Goal: Task Accomplishment & Management: Use online tool/utility

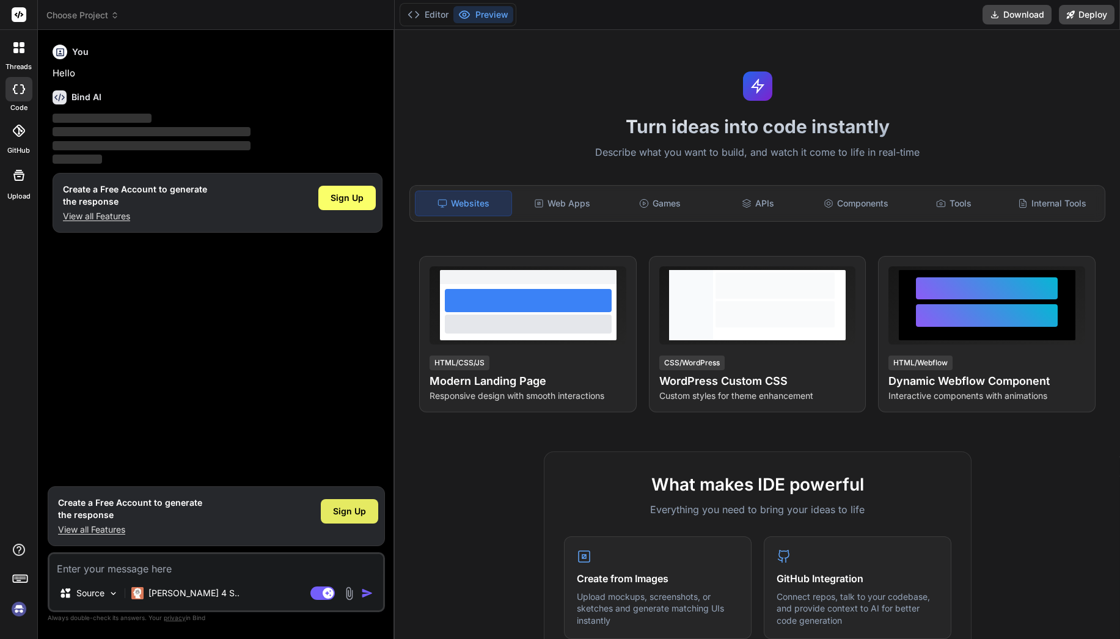
click at [354, 514] on span "Sign Up" at bounding box center [349, 511] width 33 height 12
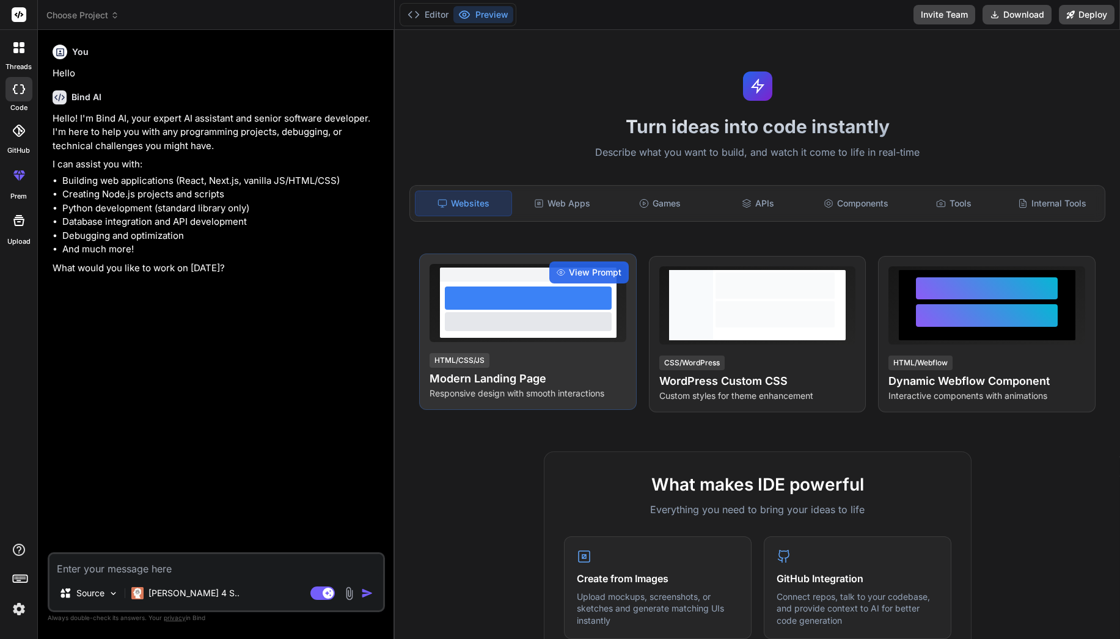
type textarea "x"
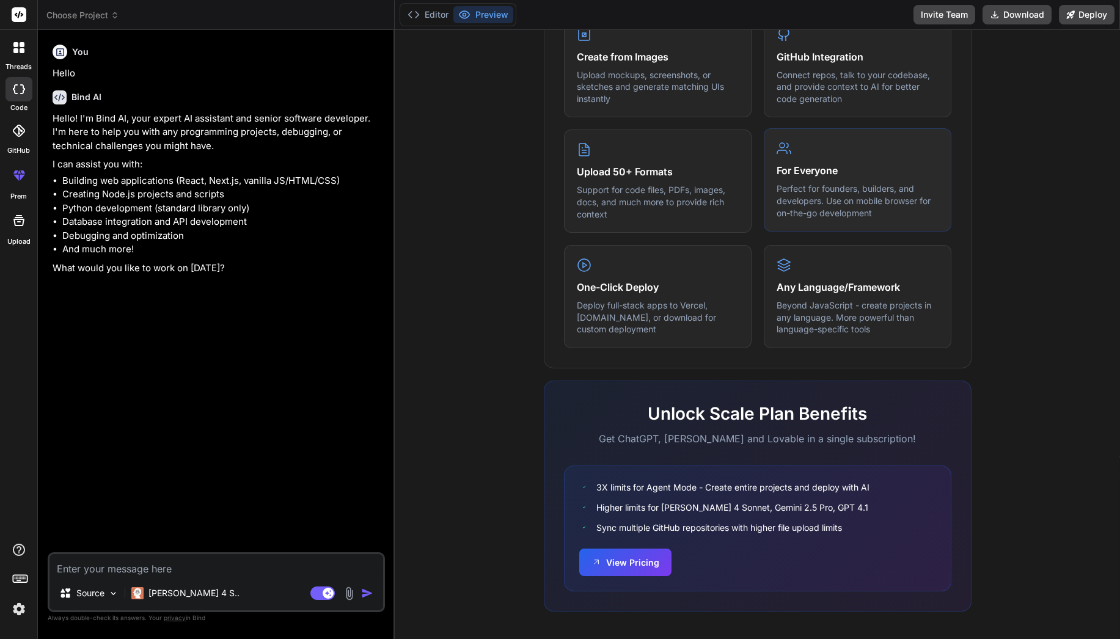
scroll to position [525, 0]
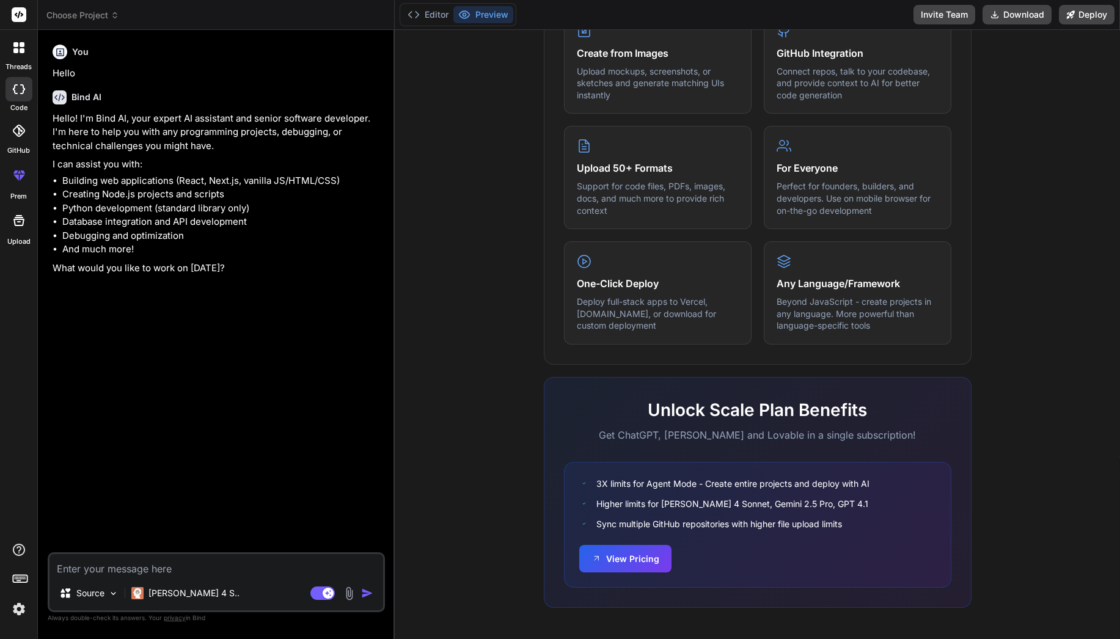
click at [25, 606] on img at bounding box center [19, 609] width 21 height 21
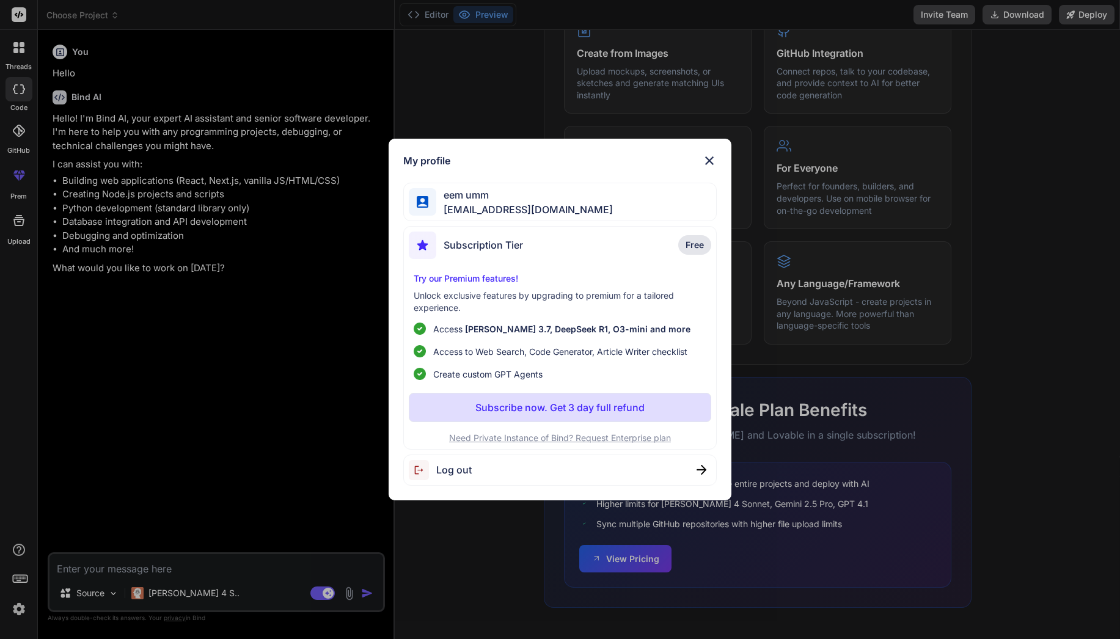
click at [559, 408] on p "Subscribe now. Get 3 day full refund" at bounding box center [559, 407] width 169 height 15
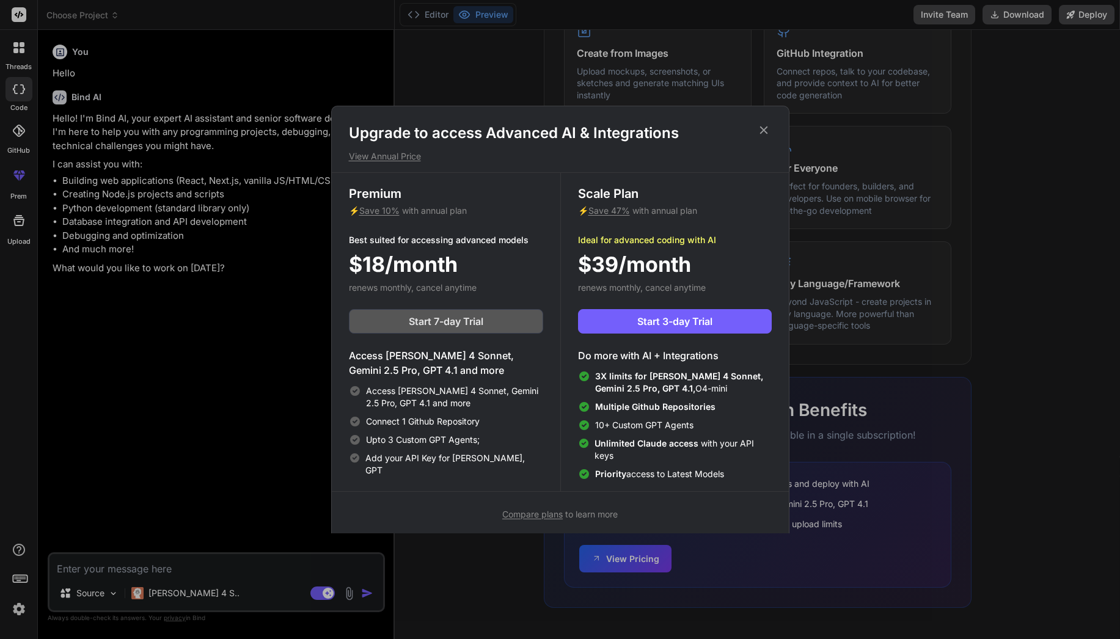
click at [470, 312] on button "Start 7-day Trial" at bounding box center [446, 321] width 194 height 24
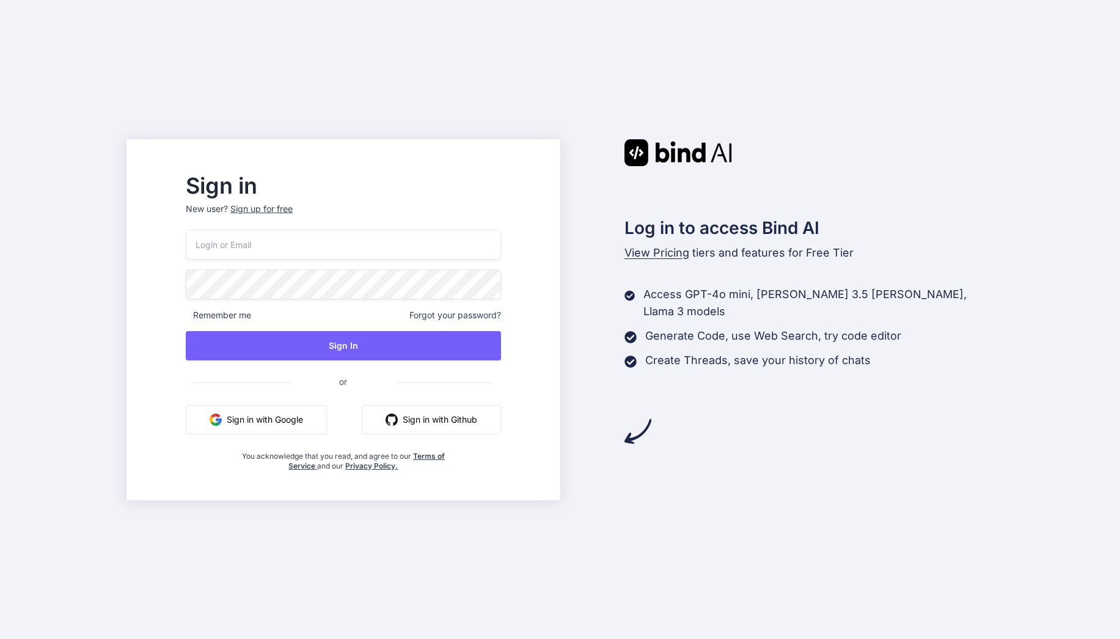
click at [323, 431] on button "Sign in with Google" at bounding box center [256, 419] width 141 height 29
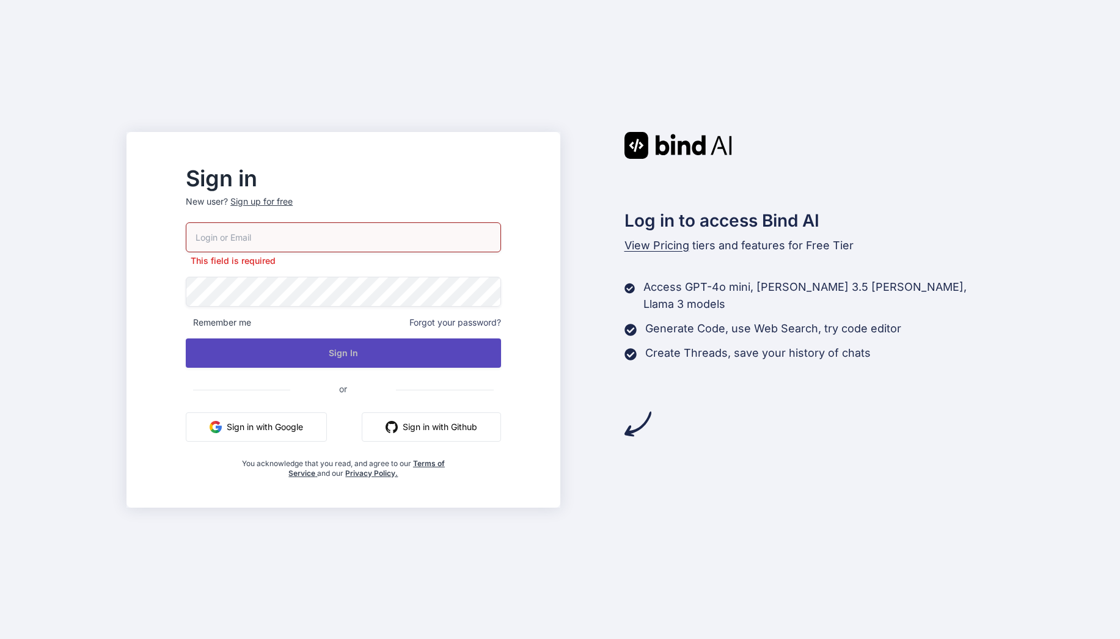
click at [500, 355] on button "Sign In" at bounding box center [343, 352] width 315 height 29
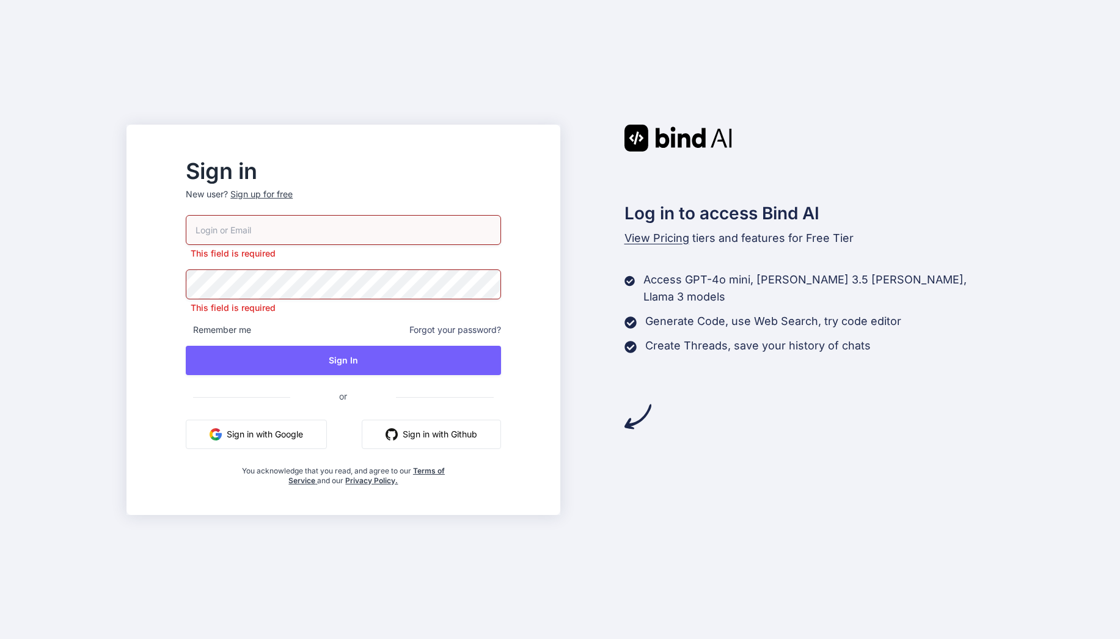
click at [301, 432] on button "Sign in with Google" at bounding box center [256, 434] width 141 height 29
click at [293, 194] on div "Sign up for free" at bounding box center [261, 194] width 62 height 12
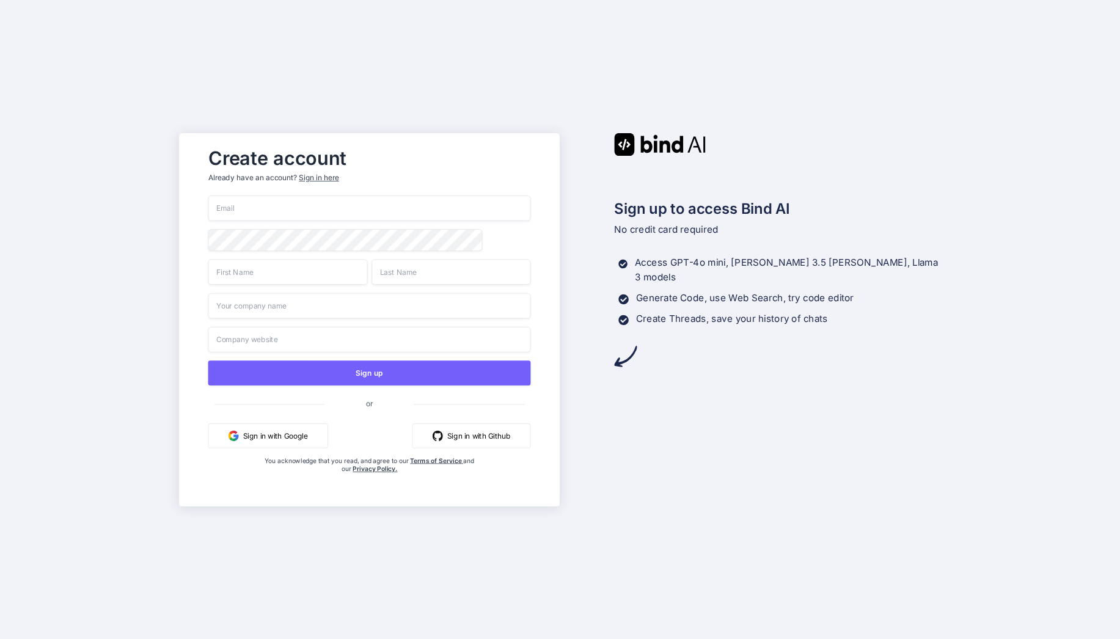
click at [279, 433] on button "Sign in with Google" at bounding box center [268, 435] width 120 height 25
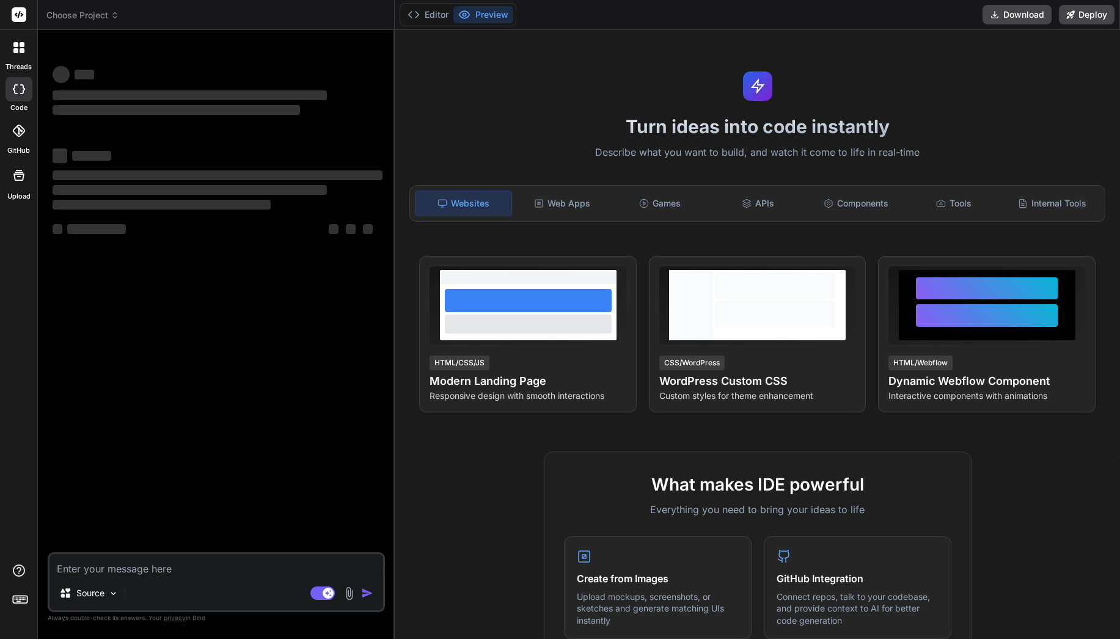
type textarea "x"
click at [18, 605] on img at bounding box center [19, 609] width 21 height 21
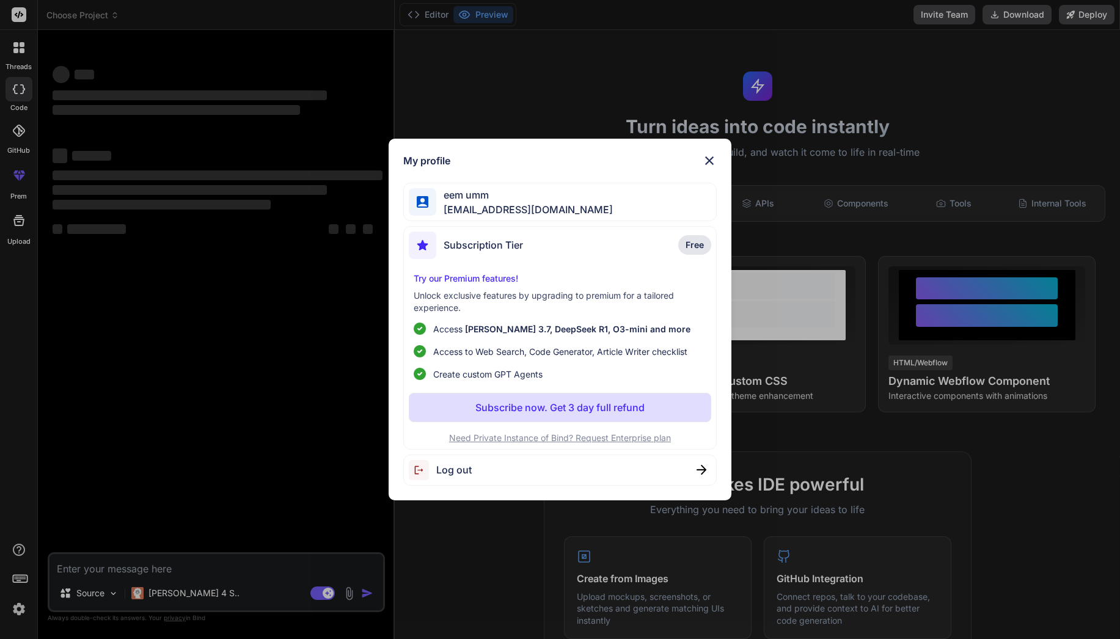
type textarea "x"
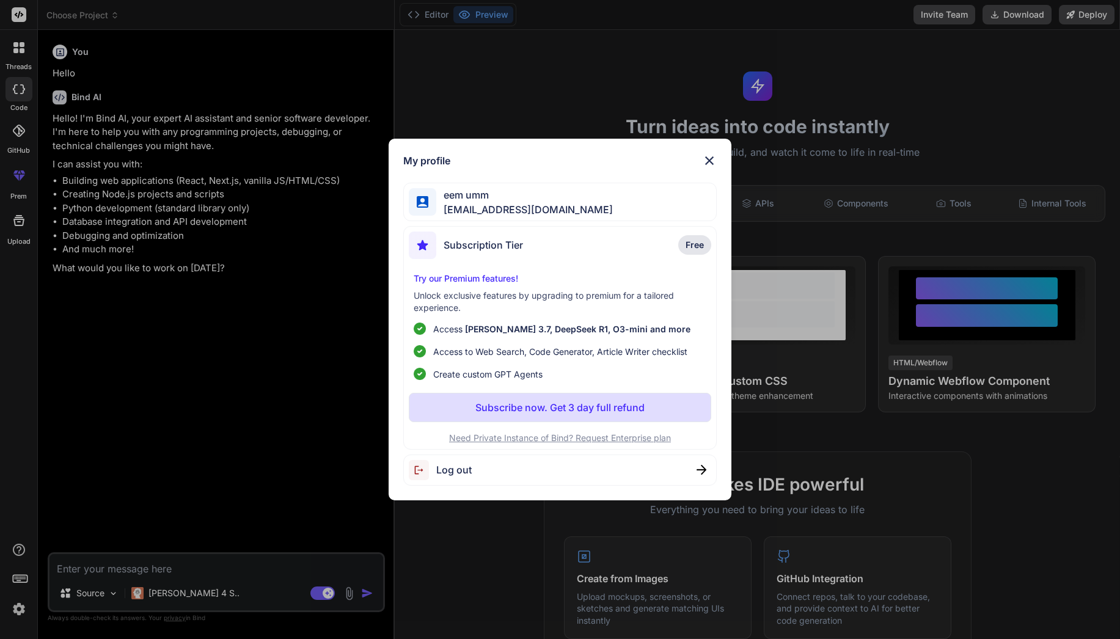
click at [575, 408] on p "Subscribe now. Get 3 day full refund" at bounding box center [559, 407] width 169 height 15
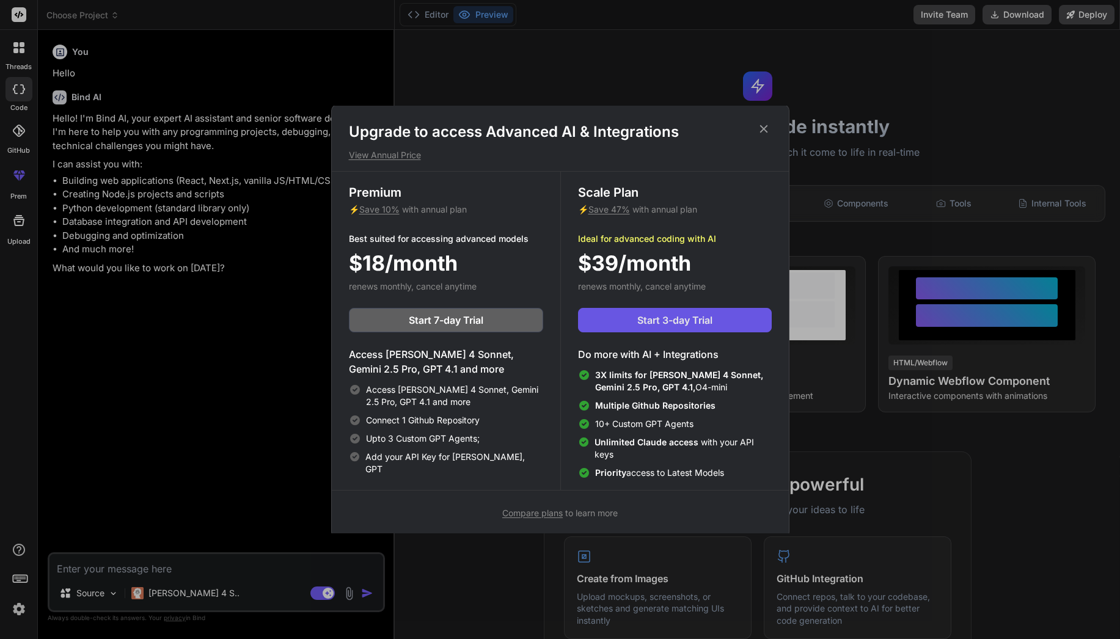
click at [631, 314] on button "Start 3-day Trial" at bounding box center [675, 320] width 194 height 24
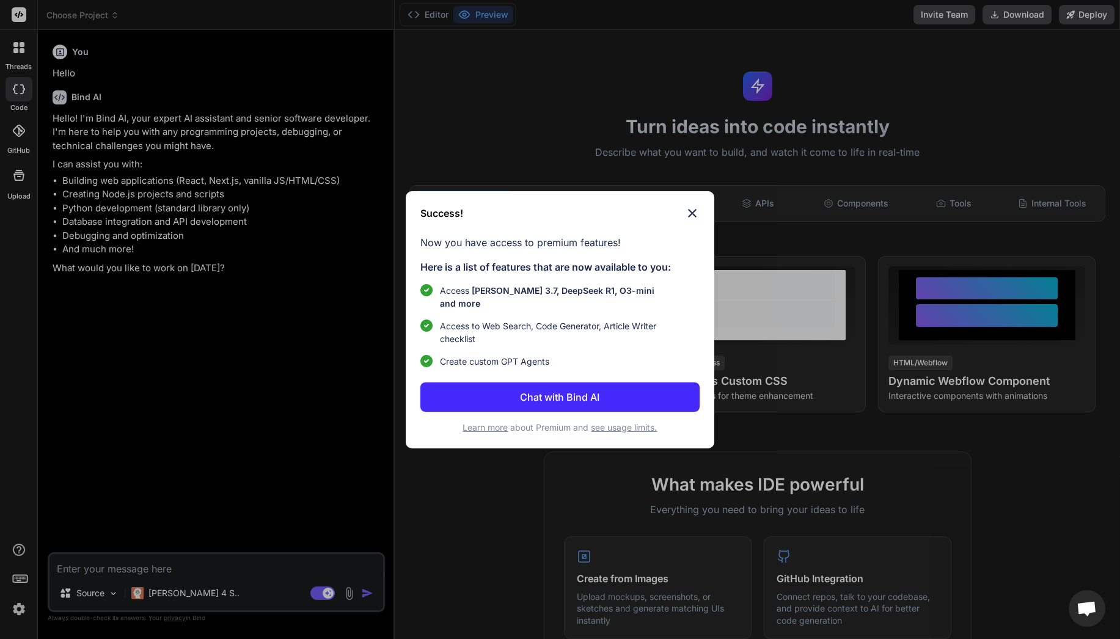
click at [564, 390] on p "Chat with Bind AI" at bounding box center [559, 397] width 79 height 15
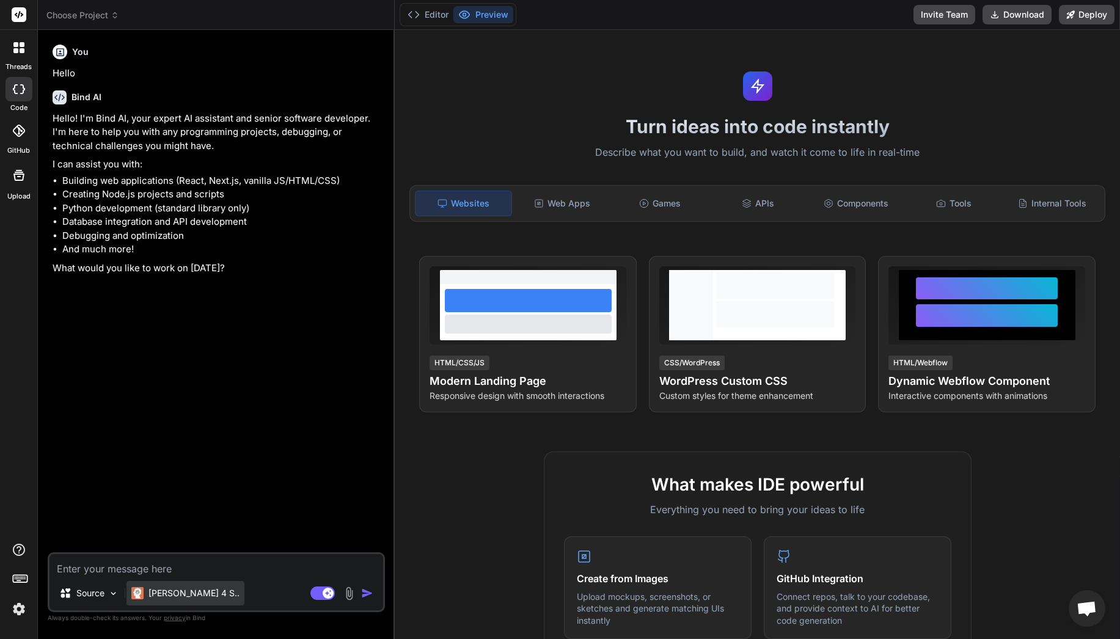
click at [183, 594] on p "[PERSON_NAME] 4 S.." at bounding box center [193, 593] width 91 height 12
click at [97, 594] on p "Source" at bounding box center [90, 593] width 28 height 12
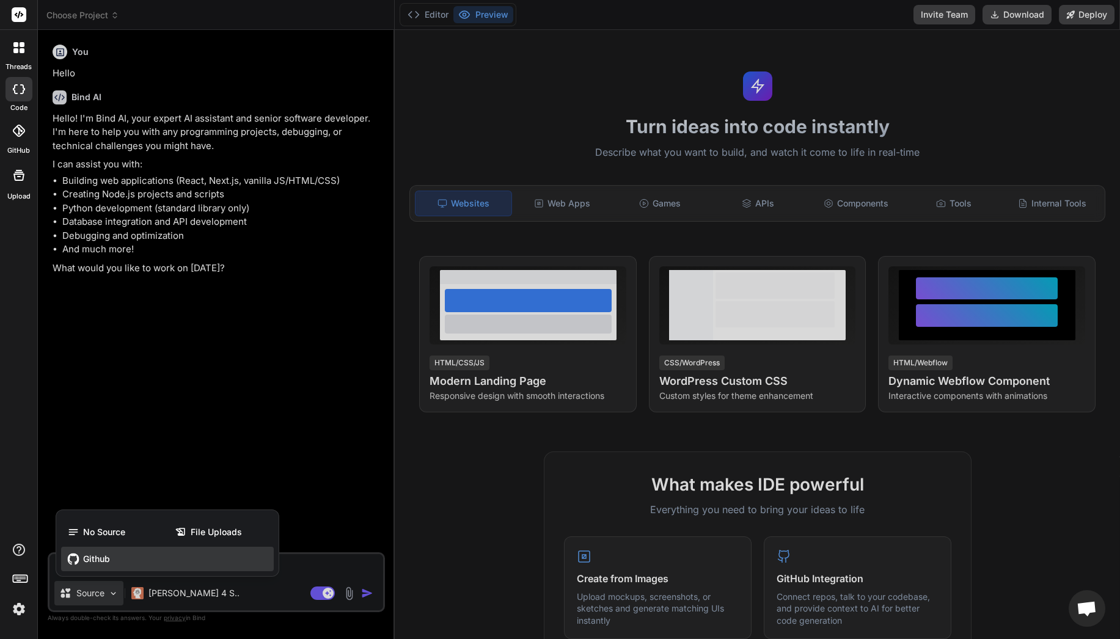
click at [115, 557] on div "Github" at bounding box center [167, 559] width 213 height 24
type textarea "x"
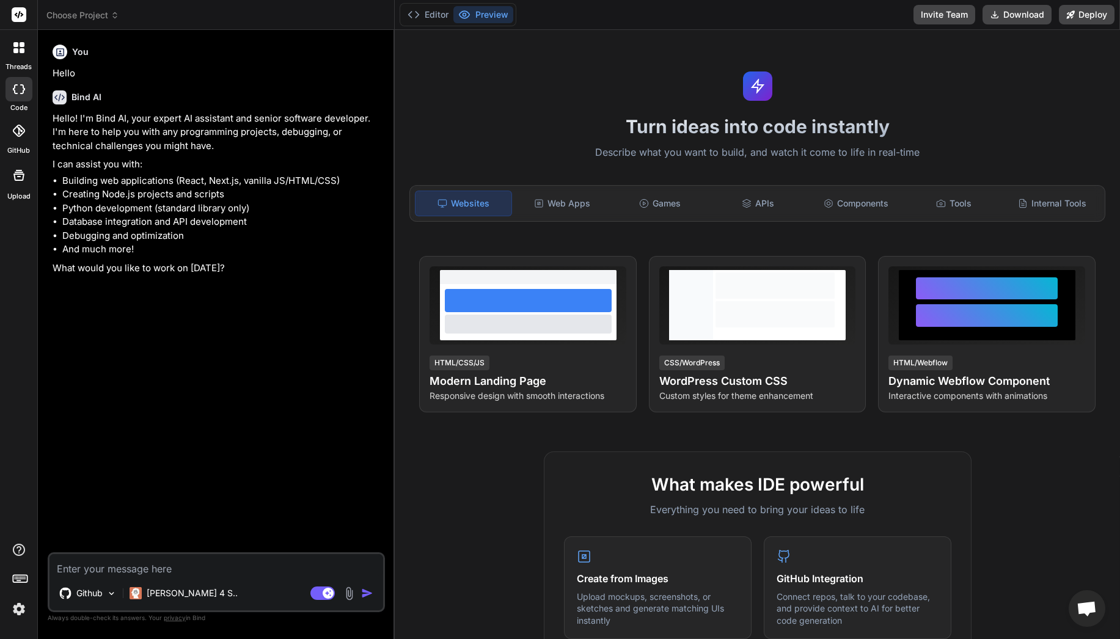
click at [16, 131] on icon at bounding box center [19, 131] width 12 height 12
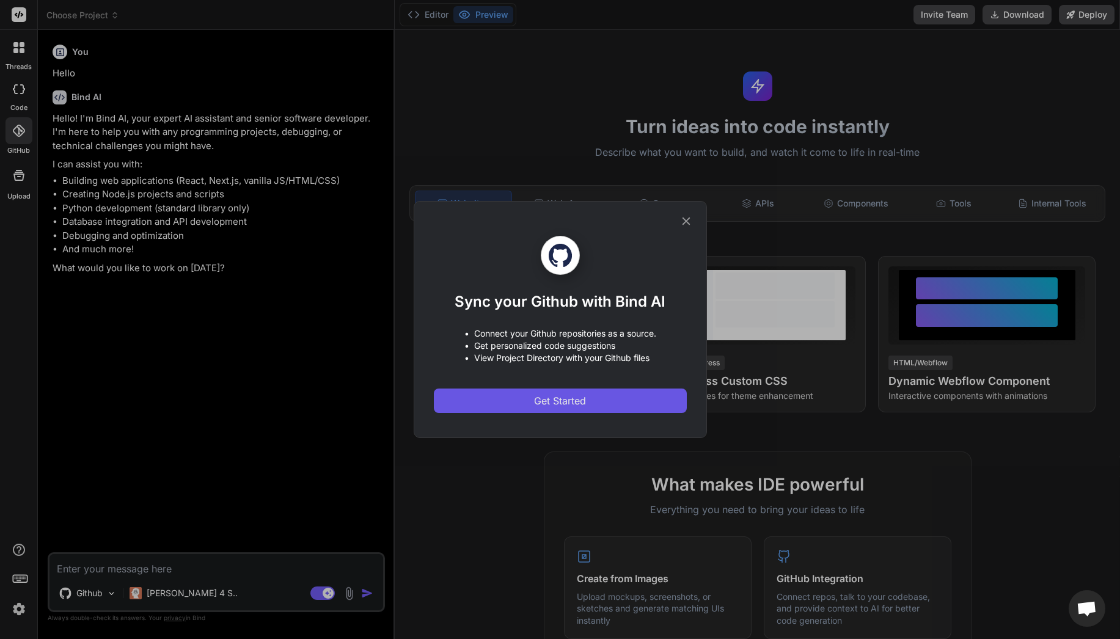
click at [547, 392] on button "Get Started" at bounding box center [560, 400] width 253 height 24
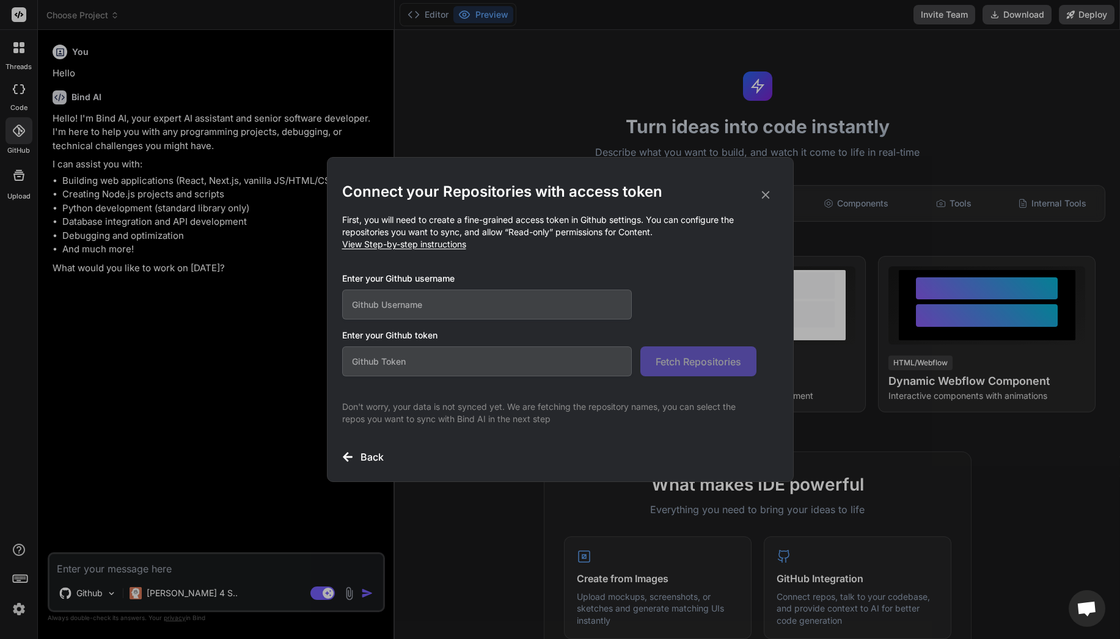
click at [528, 304] on input "text" at bounding box center [487, 305] width 290 height 30
click at [553, 260] on div "Connect your Repositories with access token First, you will need to create a fi…" at bounding box center [560, 323] width 436 height 282
click at [540, 312] on input "text" at bounding box center [487, 305] width 290 height 30
type input "mirxa27"
paste input "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"
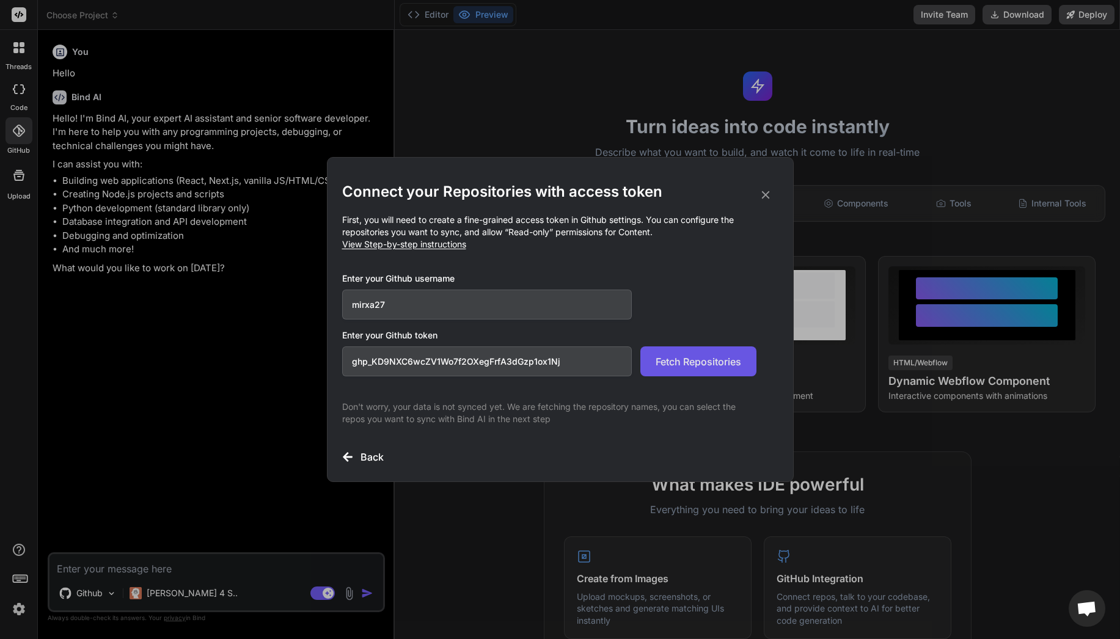
click at [699, 371] on button "Fetch Repositories" at bounding box center [698, 361] width 116 height 30
click at [581, 352] on input "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" at bounding box center [487, 361] width 290 height 30
paste input "ithub_pat_11BIL7WAQ0Eep35e28wvBR_xpr6zbbyHZhBwSlfJhAal4MGXbx3Au6whHBmzECiS0bQ6Q…"
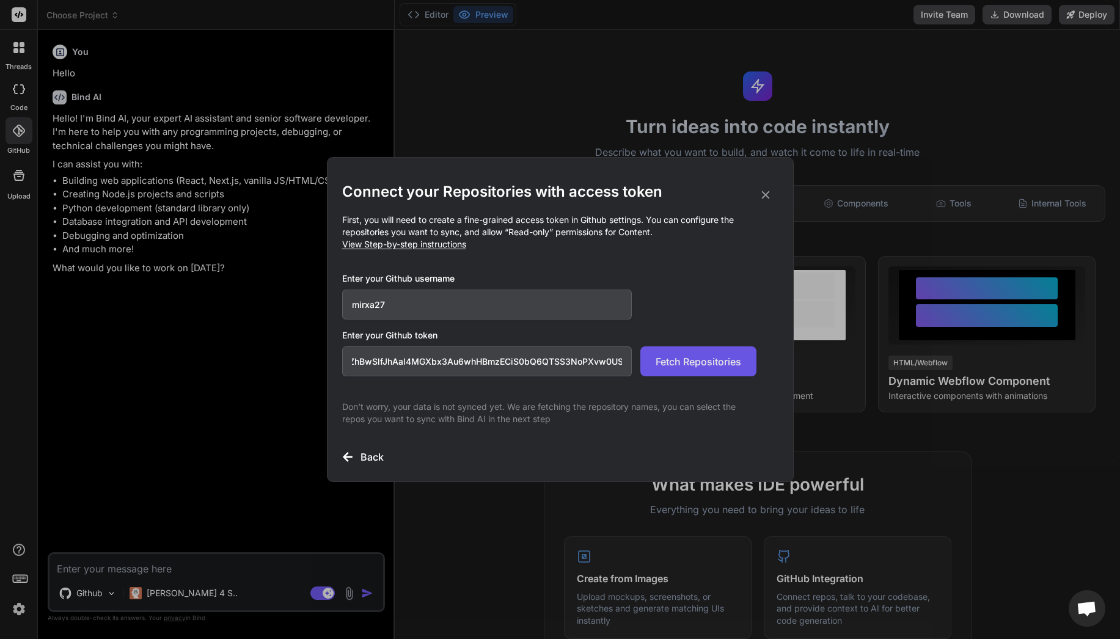
type input "github_pat_11BIL7WAQ0Eep35e28wvBR_xpr6zbbyHZhBwSlfJhAal4MGXbx3Au6whHBmzECiS0bQ6…"
click at [677, 351] on button "Fetch Repositories" at bounding box center [698, 361] width 116 height 30
click at [505, 371] on input "github_pat_11BIL7WAQ0Eep35e28wvBR_xpr6zbbyHZhBwSlfJhAal4MGXbx3Au6whHBmzECiS0bQ6…" at bounding box center [487, 361] width 290 height 30
click at [652, 362] on button "Fetch Repositories" at bounding box center [698, 361] width 116 height 30
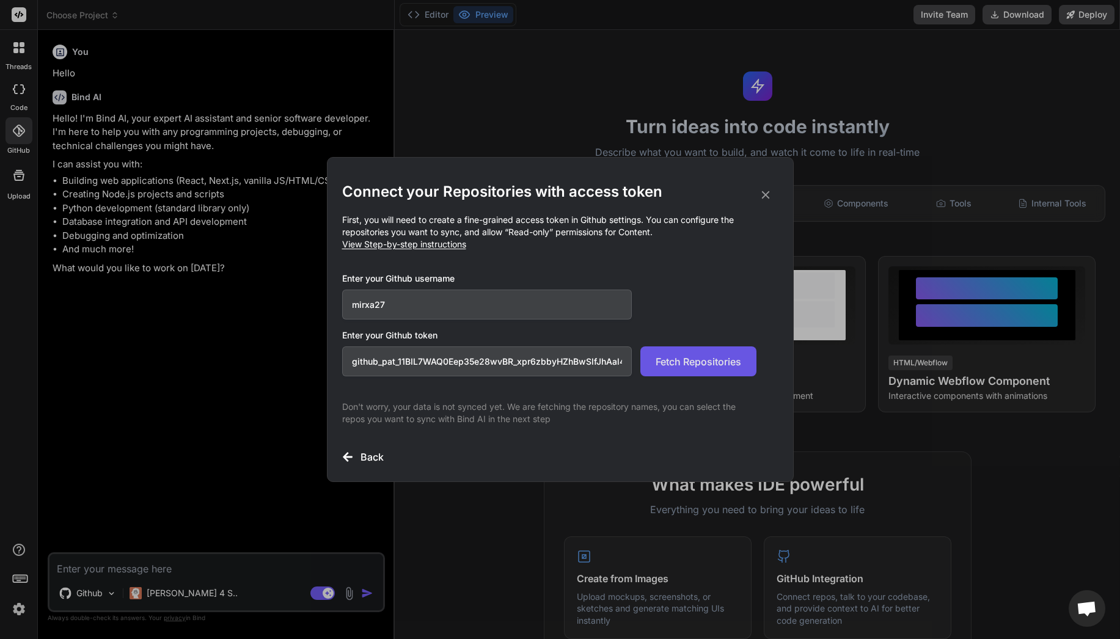
click at [687, 368] on span "Fetch Repositories" at bounding box center [698, 361] width 86 height 15
click at [383, 455] on div "Back" at bounding box center [560, 457] width 436 height 15
drag, startPoint x: 376, startPoint y: 452, endPoint x: 396, endPoint y: 452, distance: 20.2
click at [385, 453] on div "Back" at bounding box center [560, 457] width 436 height 15
drag, startPoint x: 343, startPoint y: 479, endPoint x: 349, endPoint y: 471, distance: 9.7
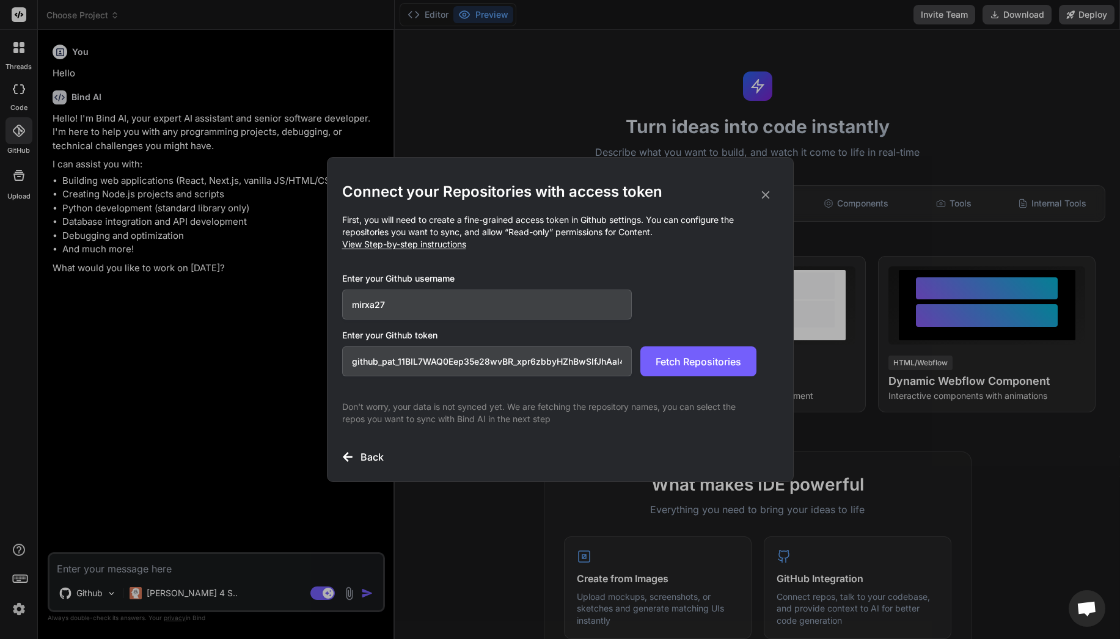
click at [345, 478] on div "Connect your Repositories with access token First, you will need to create a fi…" at bounding box center [560, 319] width 467 height 325
drag, startPoint x: 349, startPoint y: 471, endPoint x: 365, endPoint y: 447, distance: 29.5
click at [365, 447] on div "Connect your Repositories with access token First, you will need to create a fi…" at bounding box center [560, 320] width 436 height 324
drag, startPoint x: 365, startPoint y: 447, endPoint x: 365, endPoint y: 456, distance: 9.8
click at [363, 448] on div "Connect your Repositories with access token First, you will need to create a fi…" at bounding box center [560, 323] width 436 height 282
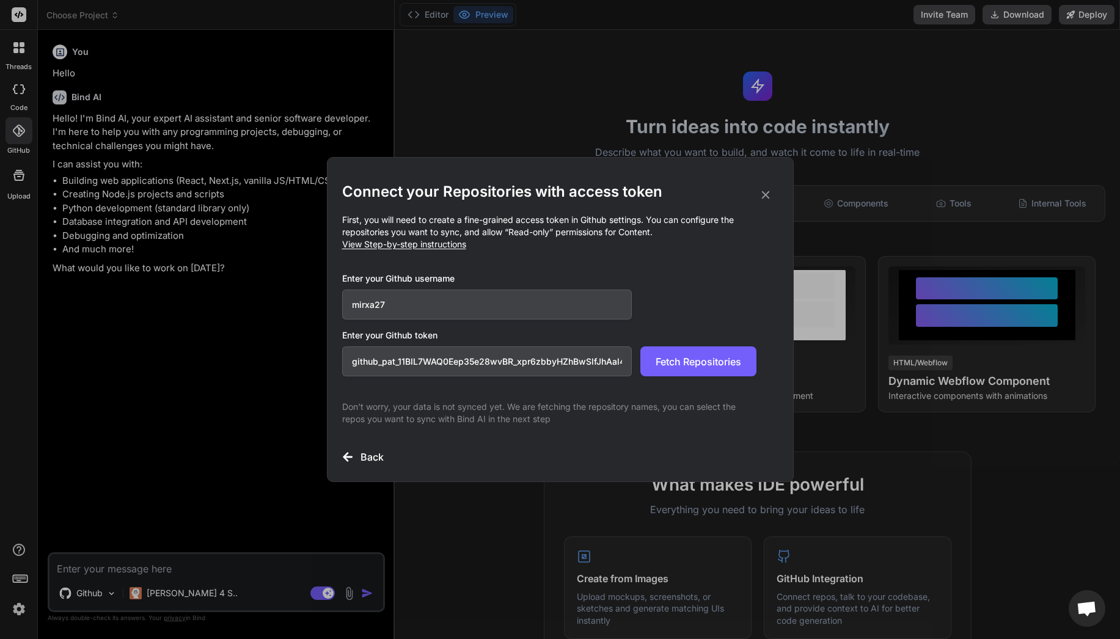
click at [360, 462] on h3 "Back" at bounding box center [371, 457] width 23 height 15
click at [357, 459] on div "Back" at bounding box center [560, 457] width 436 height 15
click at [358, 453] on div "Back" at bounding box center [560, 457] width 436 height 15
click at [359, 454] on div "Back" at bounding box center [560, 457] width 436 height 15
drag, startPoint x: 359, startPoint y: 454, endPoint x: 332, endPoint y: 458, distance: 27.1
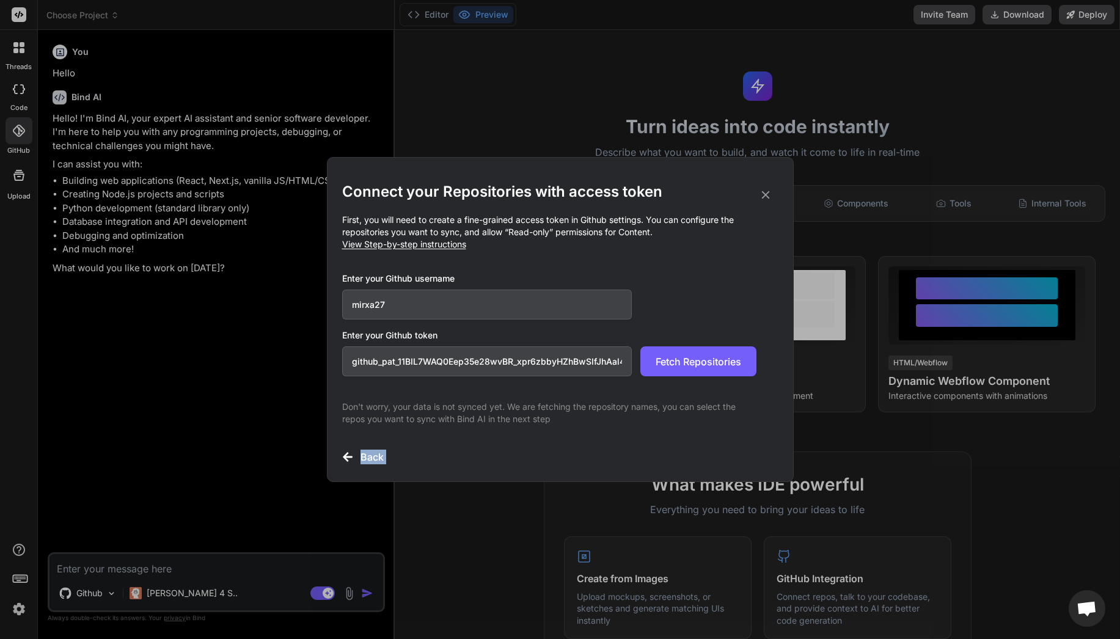
click at [359, 454] on div "Back" at bounding box center [560, 457] width 436 height 15
click at [280, 453] on div "Connect your Repositories with access token First, you will need to create a fi…" at bounding box center [560, 319] width 1120 height 639
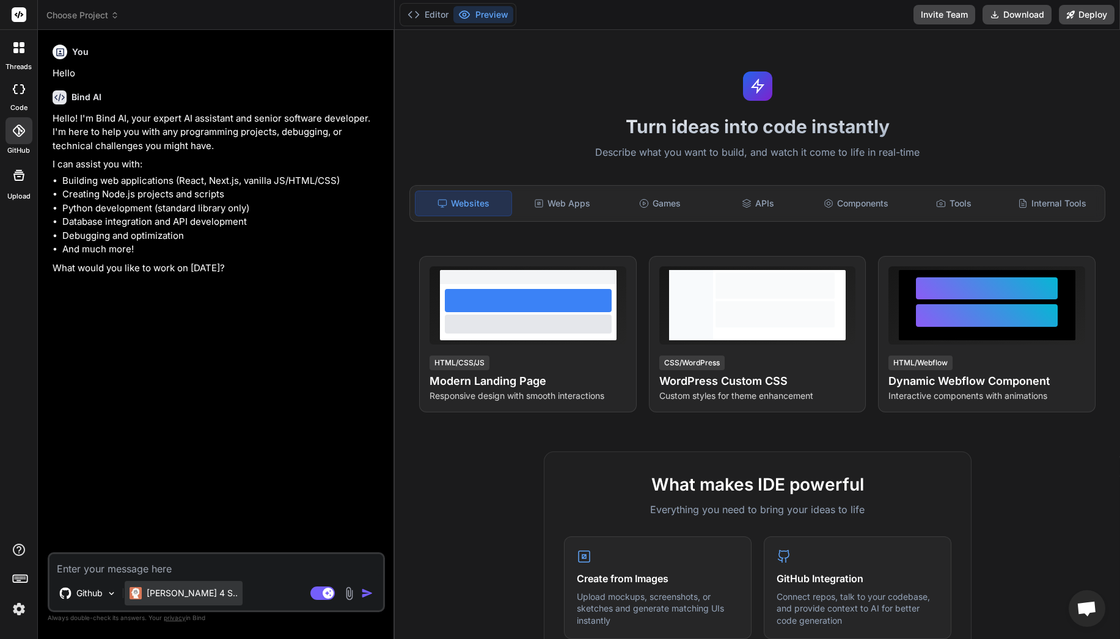
click at [172, 583] on div "[PERSON_NAME] 4 S.." at bounding box center [184, 593] width 118 height 24
click at [172, 594] on p "[PERSON_NAME] 4 S.." at bounding box center [192, 593] width 91 height 12
click at [98, 589] on p "Github" at bounding box center [89, 593] width 26 height 12
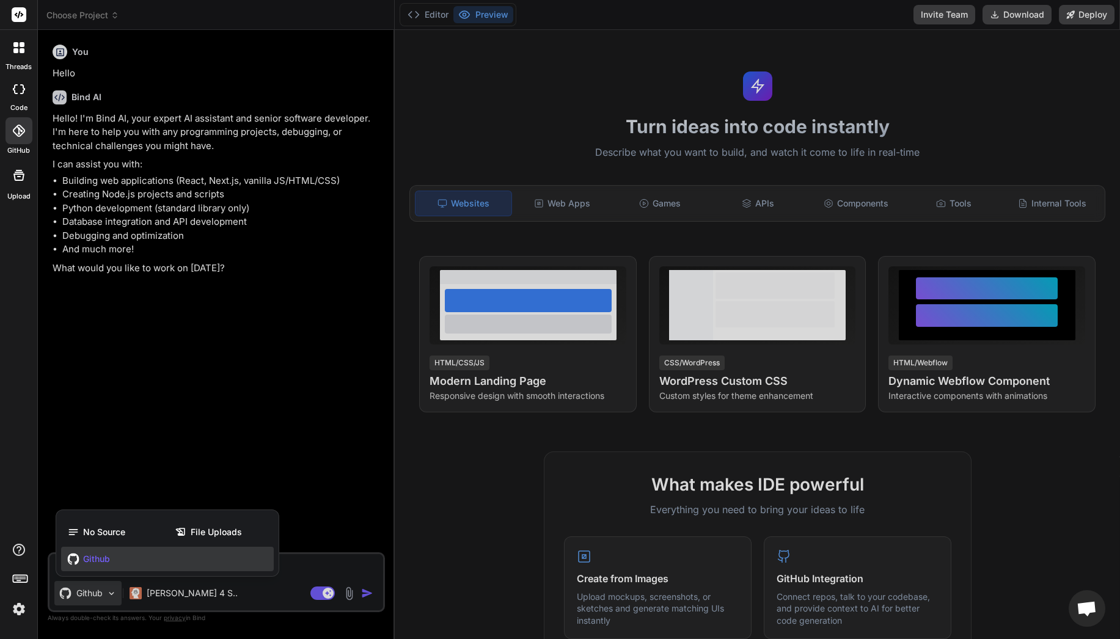
click at [114, 591] on div at bounding box center [560, 319] width 1120 height 639
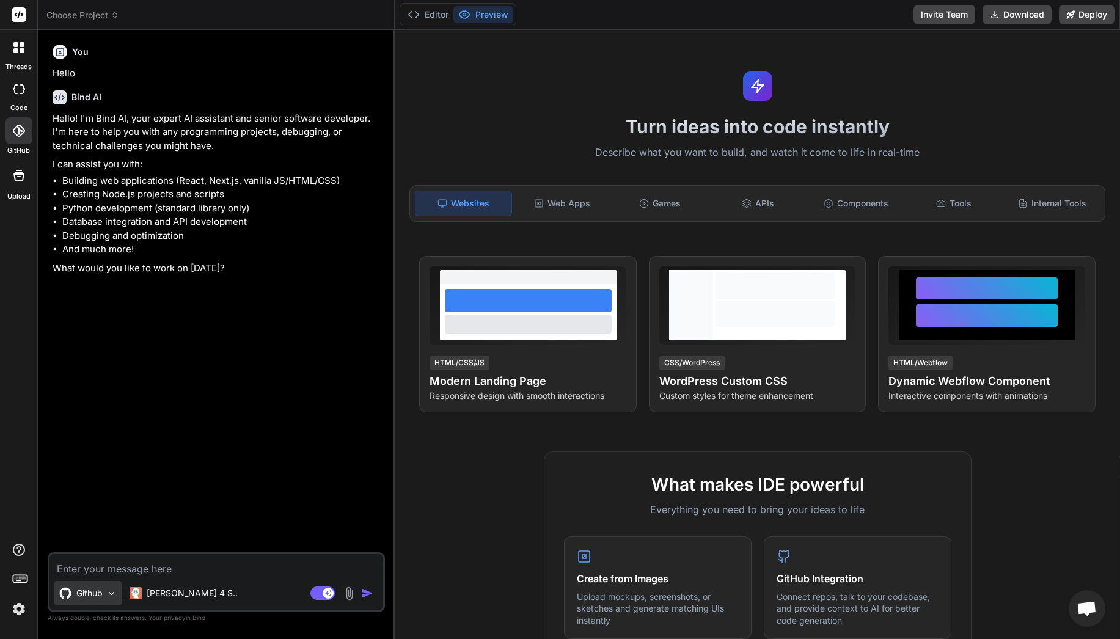
click at [119, 592] on div "Github" at bounding box center [87, 593] width 67 height 24
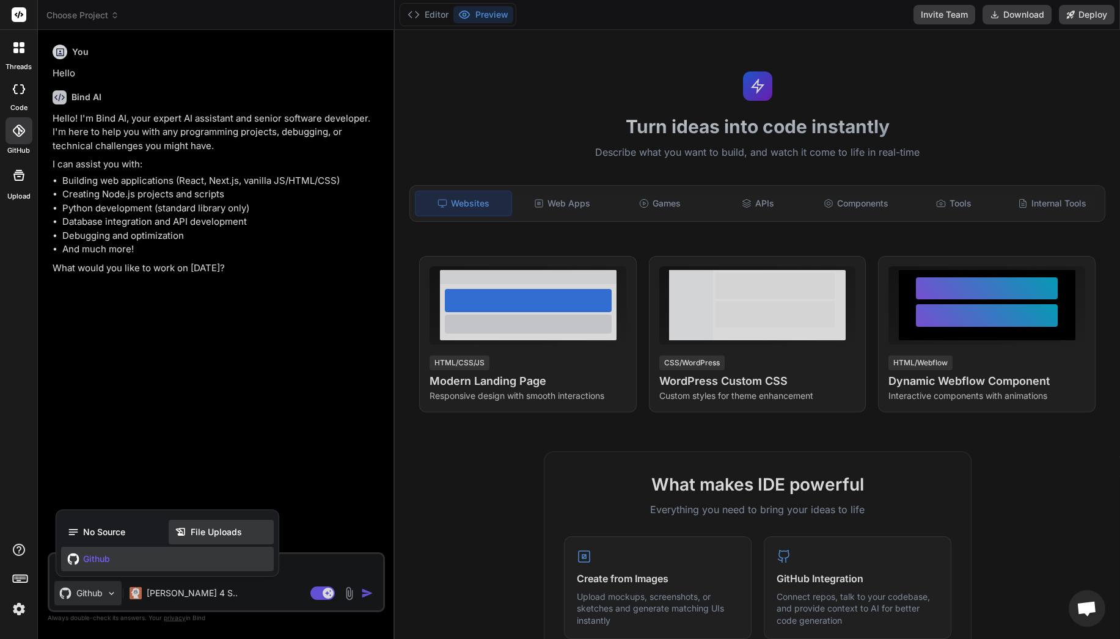
click at [211, 530] on span "File Uploads" at bounding box center [216, 532] width 51 height 12
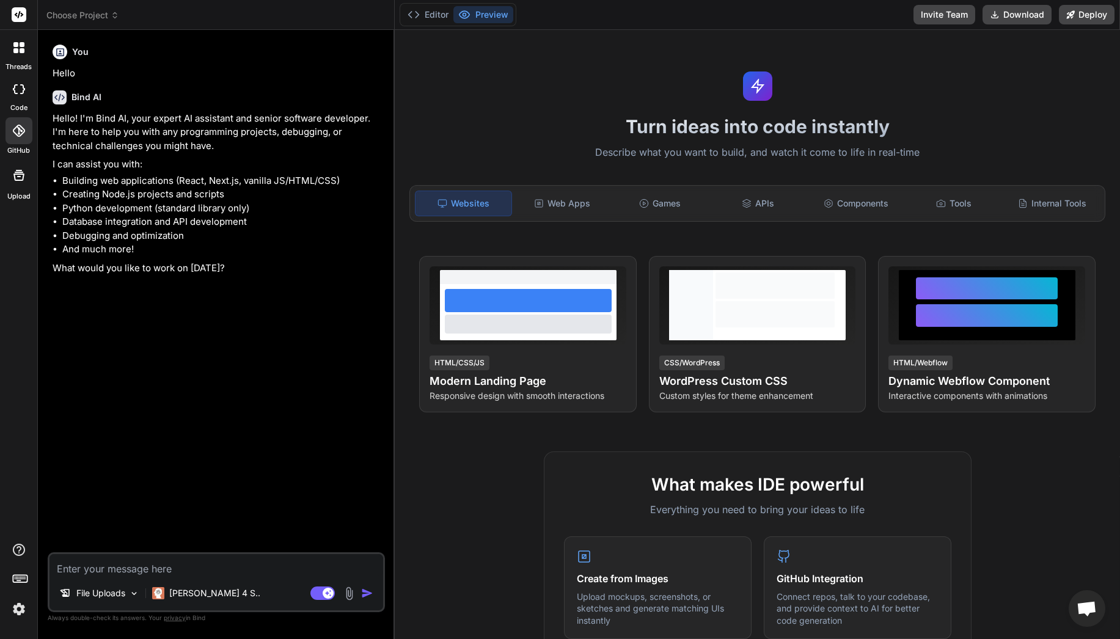
click at [350, 595] on img at bounding box center [349, 593] width 14 height 14
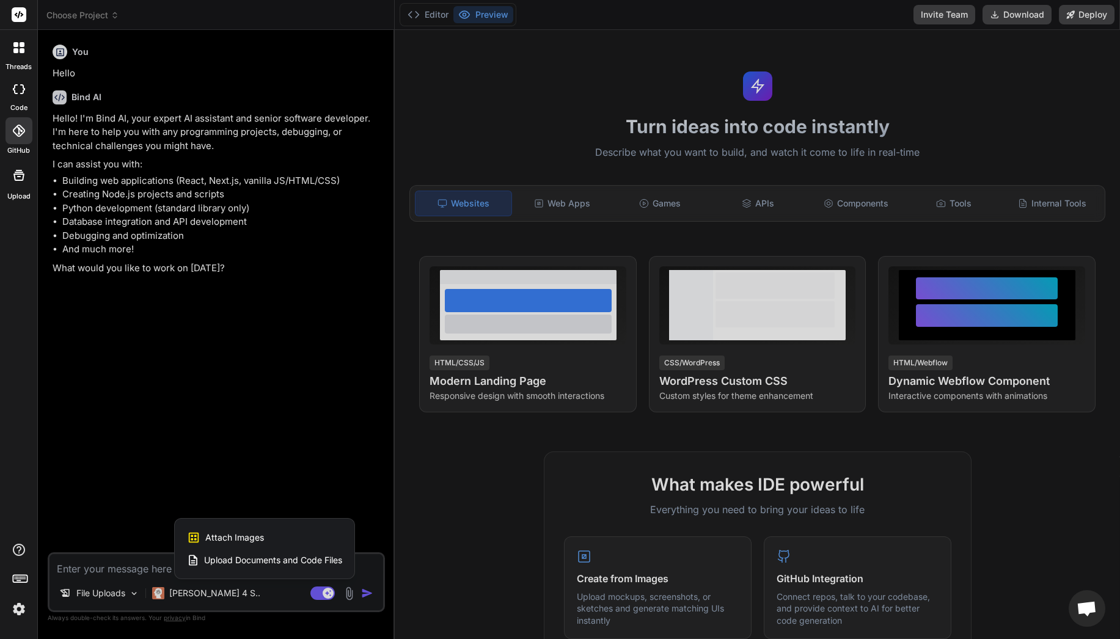
click at [735, 202] on div at bounding box center [560, 319] width 1120 height 639
type textarea "x"
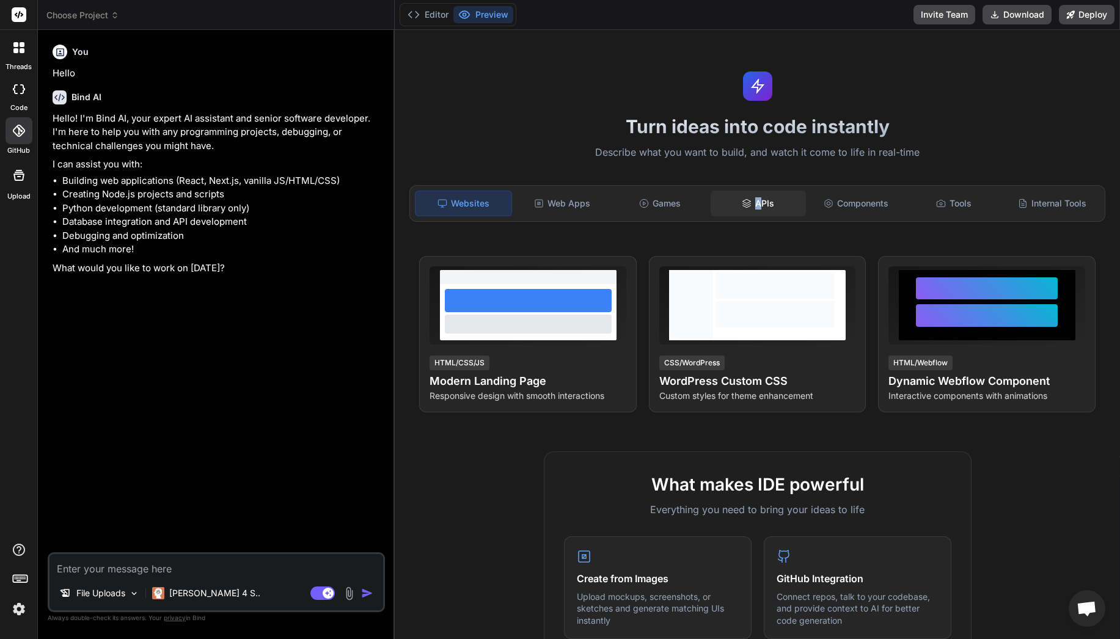
click at [762, 202] on div "APIs" at bounding box center [757, 204] width 95 height 26
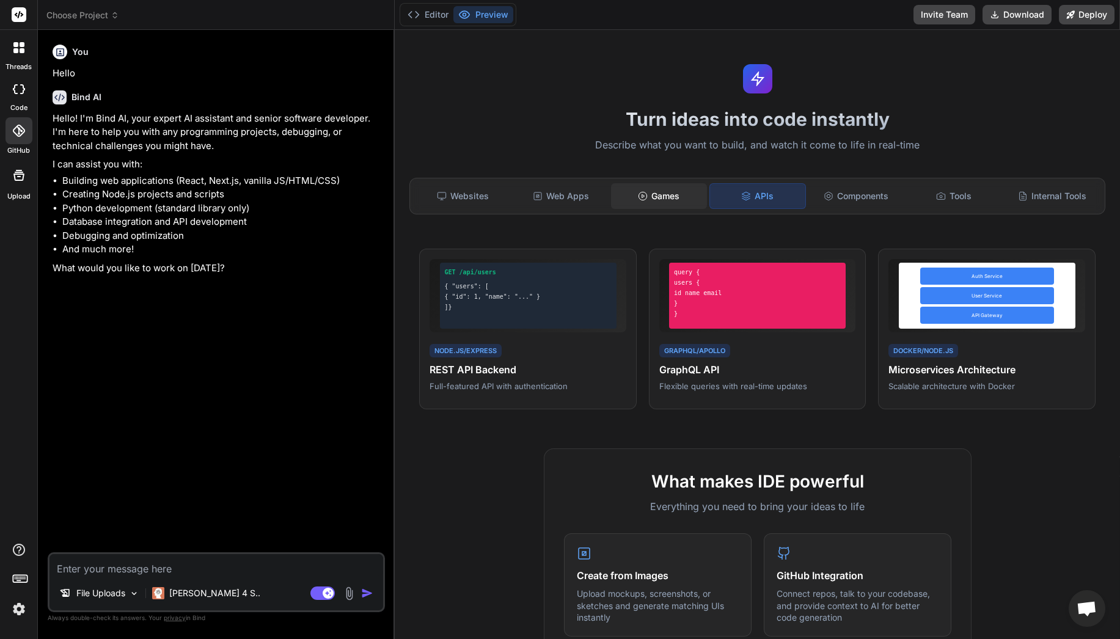
click at [655, 203] on div "Games" at bounding box center [658, 196] width 95 height 26
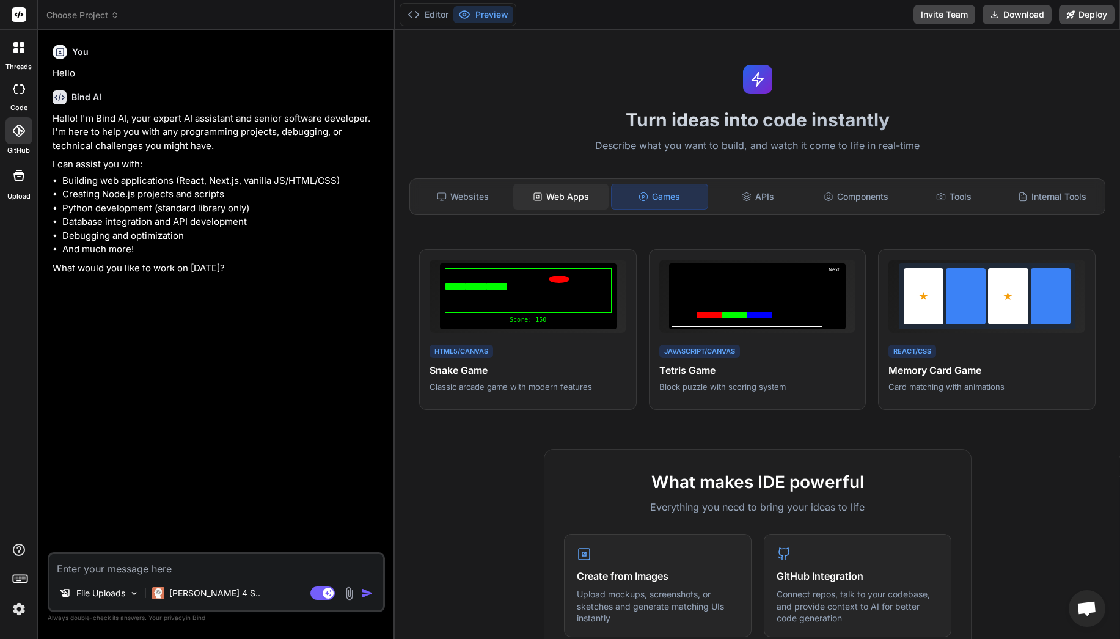
scroll to position [4, 0]
click at [571, 207] on div "Web Apps" at bounding box center [560, 197] width 95 height 26
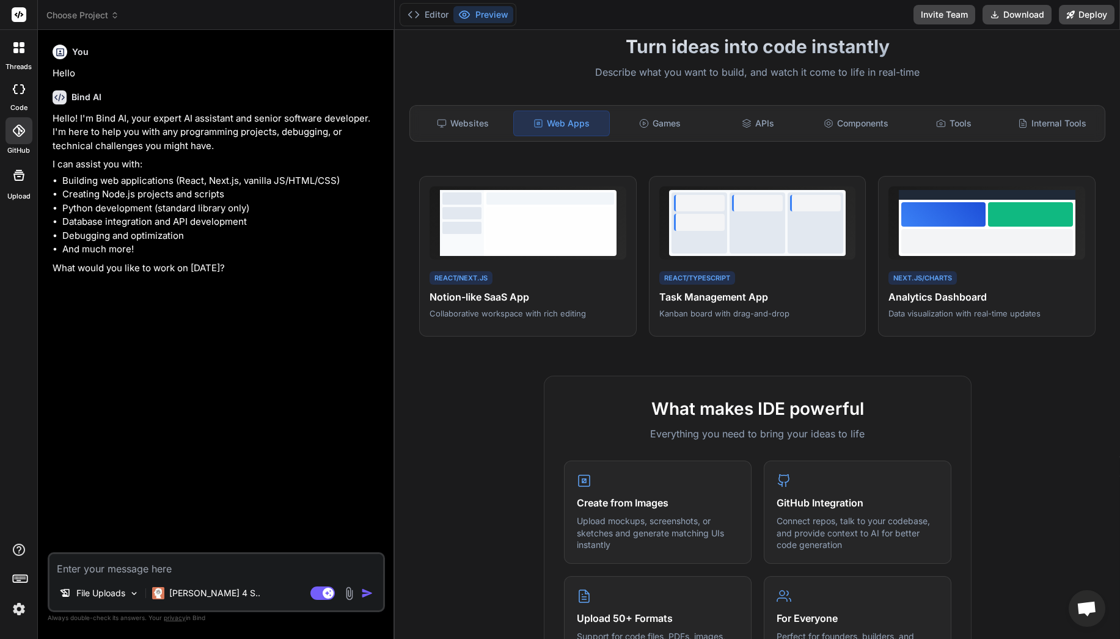
scroll to position [0, 0]
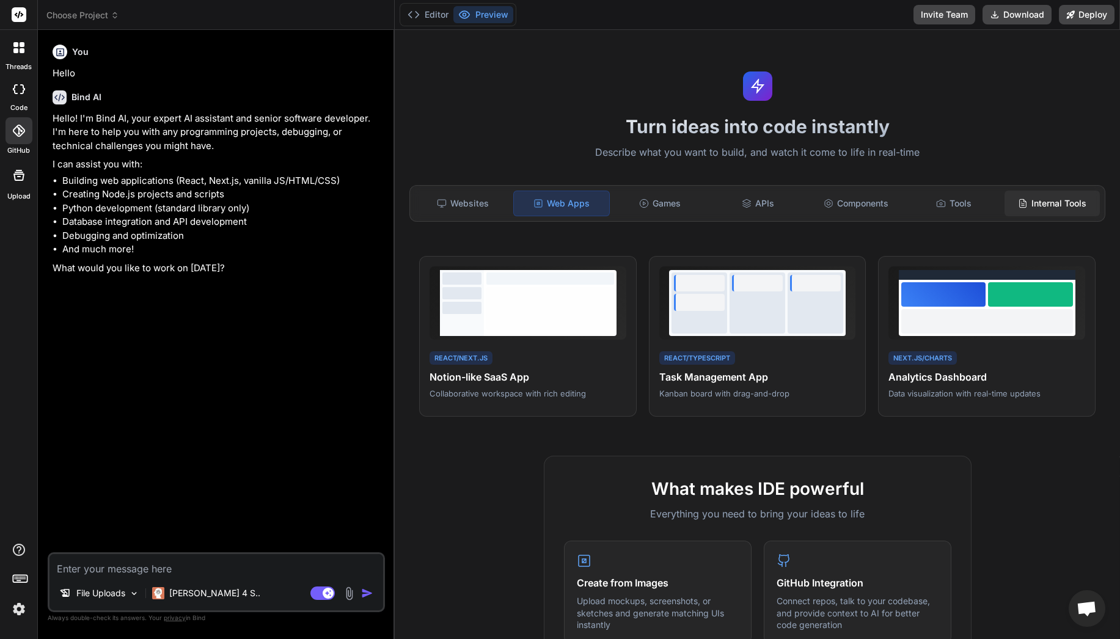
click at [1037, 204] on div "Internal Tools" at bounding box center [1051, 204] width 95 height 26
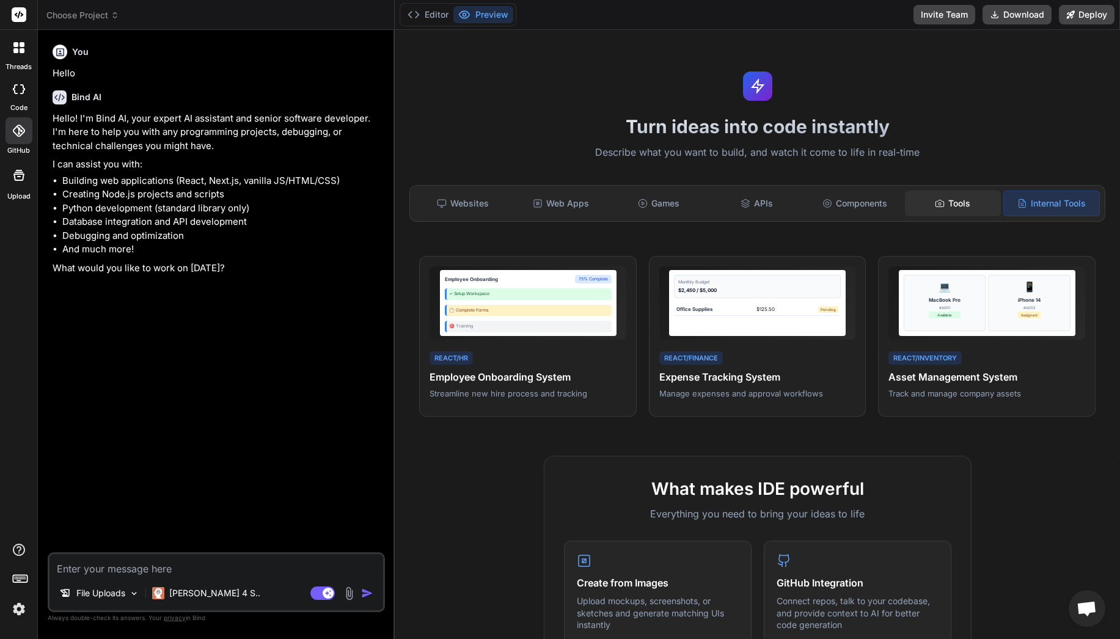
click at [954, 202] on div "Tools" at bounding box center [952, 204] width 95 height 26
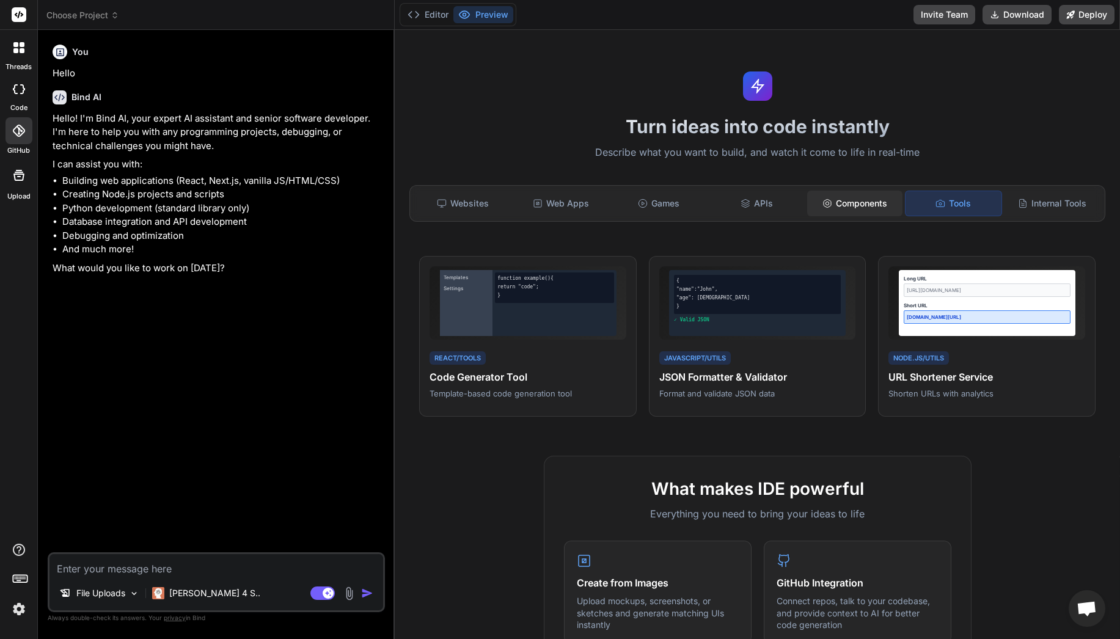
click at [888, 202] on div "Components" at bounding box center [854, 204] width 95 height 26
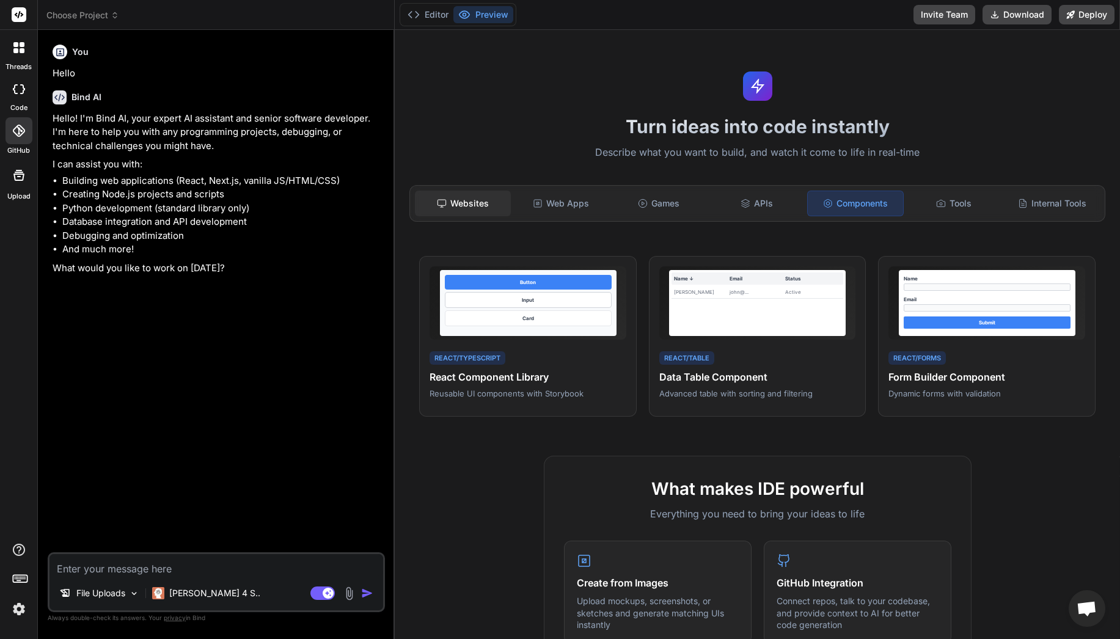
click at [477, 191] on div "Websites" at bounding box center [462, 204] width 95 height 26
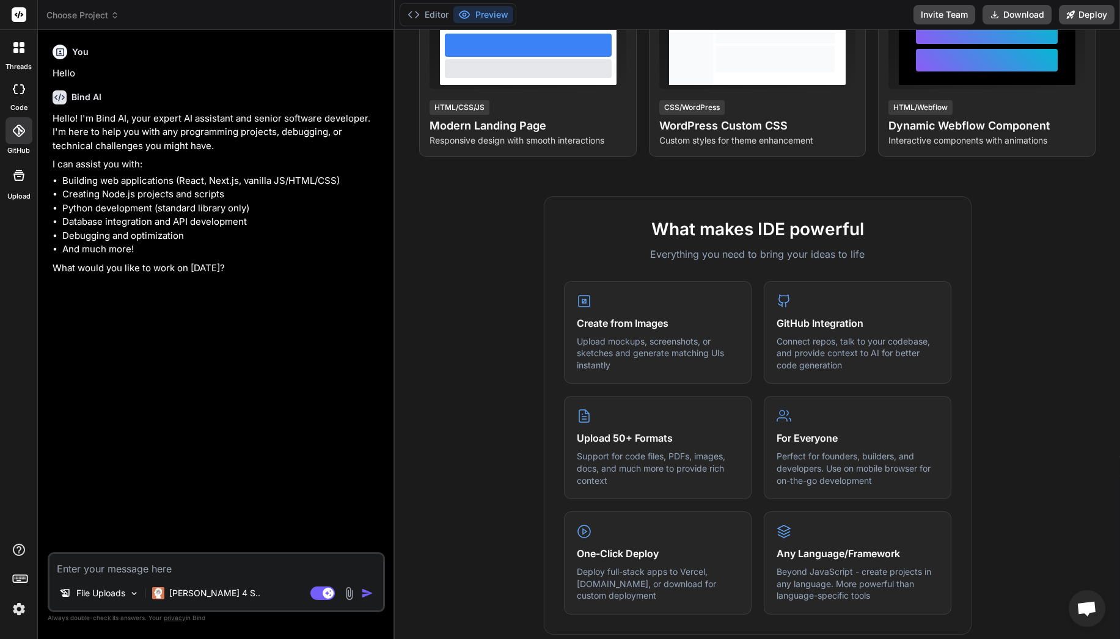
scroll to position [270, 0]
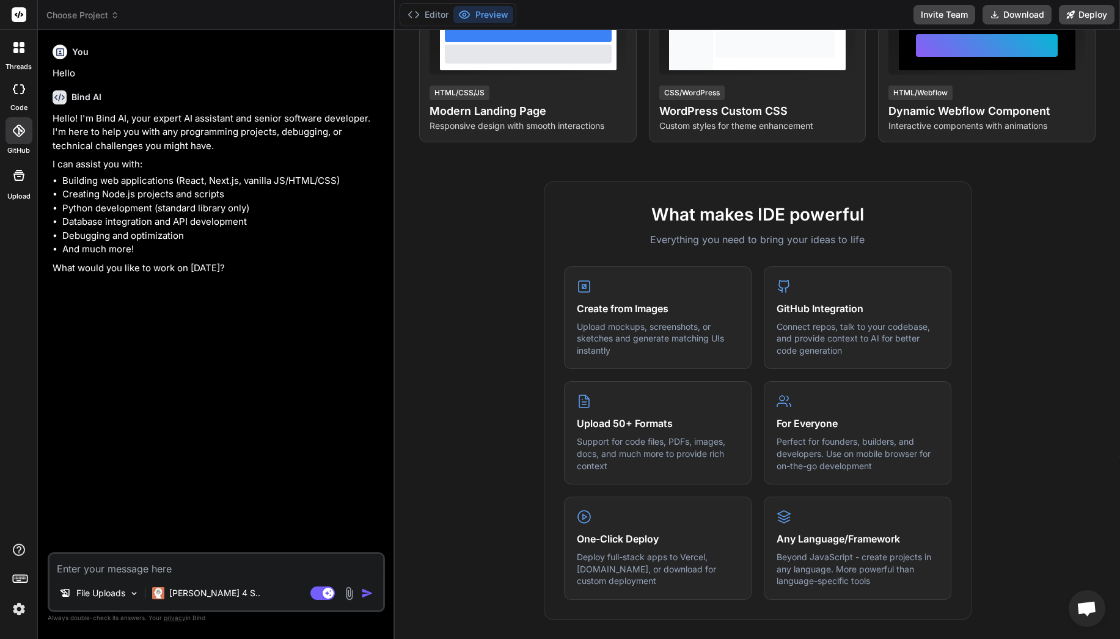
click at [296, 571] on textarea at bounding box center [216, 565] width 334 height 22
paste textarea "# Holool Medical Devices - Dual-Sided Marketplace ## Overview Holool Medical De…"
type textarea "# Holool Medical Devices - Dual-Sided Marketplace ## Overview Holool Medical De…"
type textarea "x"
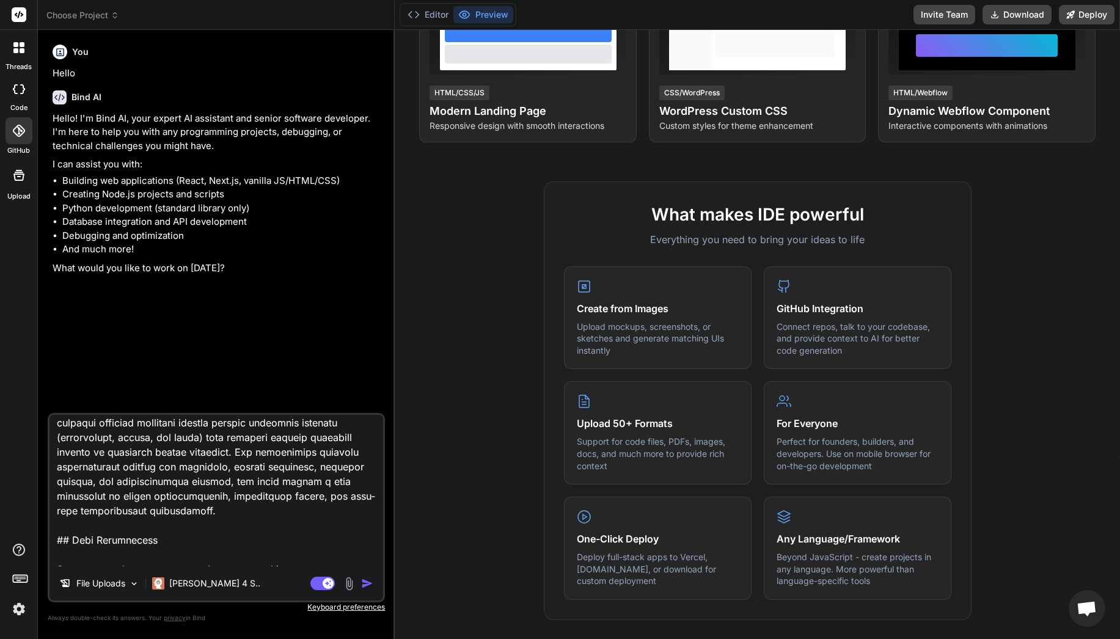
scroll to position [101, 0]
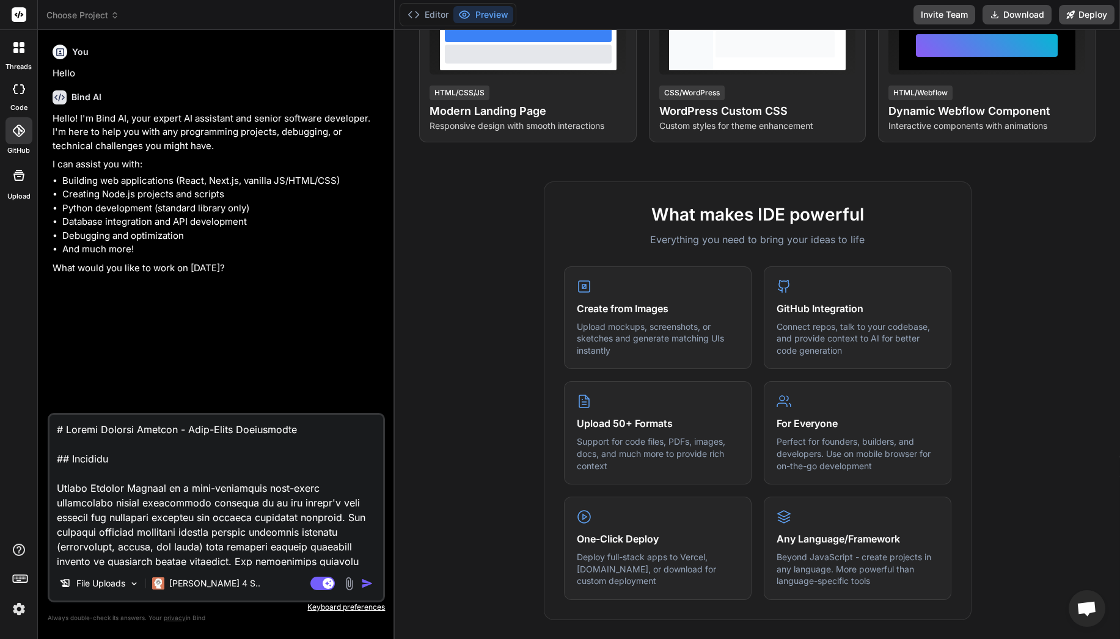
click at [212, 466] on textarea at bounding box center [216, 490] width 334 height 151
type textarea "b# Holool Medical Devices - Dual-Sided Marketplace ## Overview Holool Medical D…"
type textarea "x"
type textarea "bu# Holool Medical Devices - Dual-Sided Marketplace ## Overview Holool Medical …"
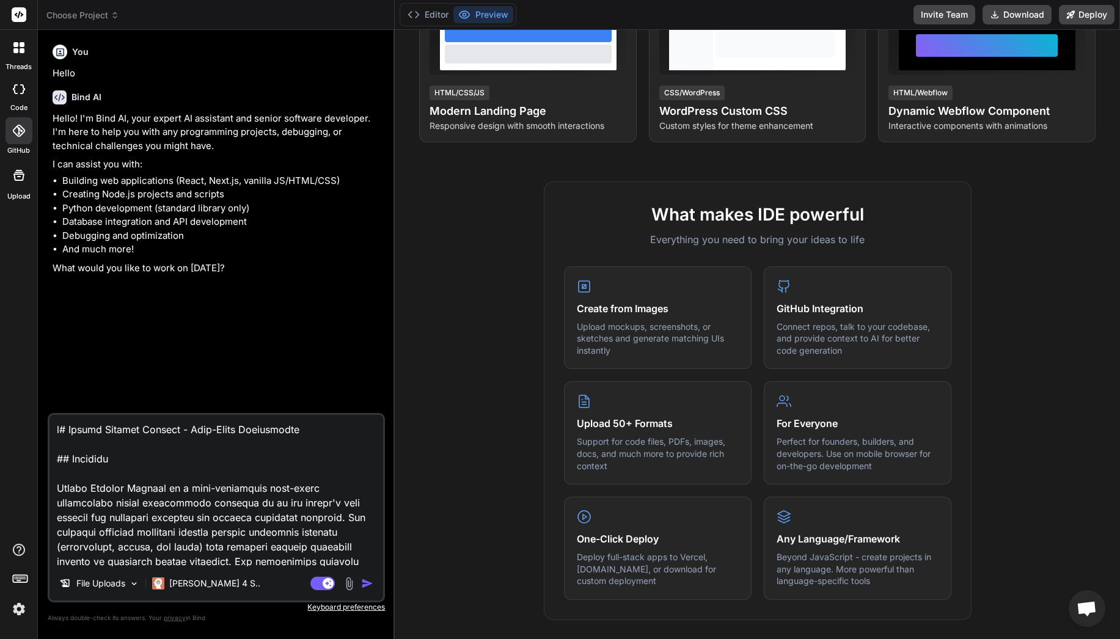
type textarea "x"
type textarea "bui# Holool Medical Devices - Dual-Sided Marketplace ## Overview Holool Medical…"
type textarea "x"
type textarea "buil# Holool Medical Devices - Dual-Sided Marketplace ## Overview Holool Medica…"
type textarea "x"
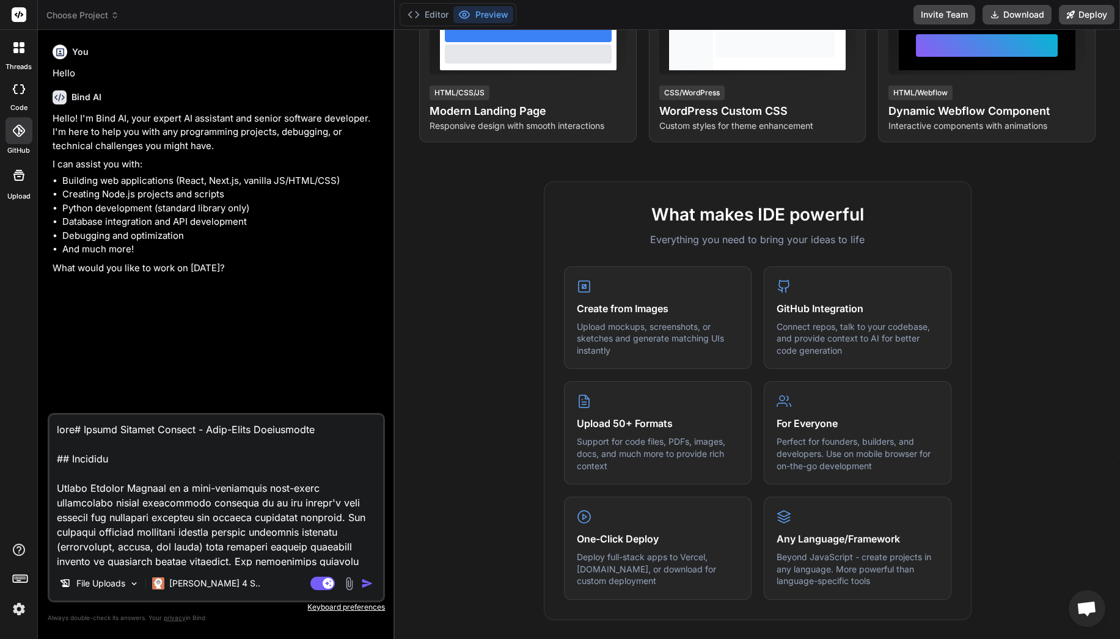
type textarea "build# Holool Medical Devices - Dual-Sided Marketplace ## Overview Holool Medic…"
type textarea "x"
type textarea "build # Holool Medical Devices - Dual-Sided Marketplace ## Overview Holool Medi…"
type textarea "x"
type textarea "build n# Holool Medical Devices - Dual-Sided Marketplace ## Overview Holool Med…"
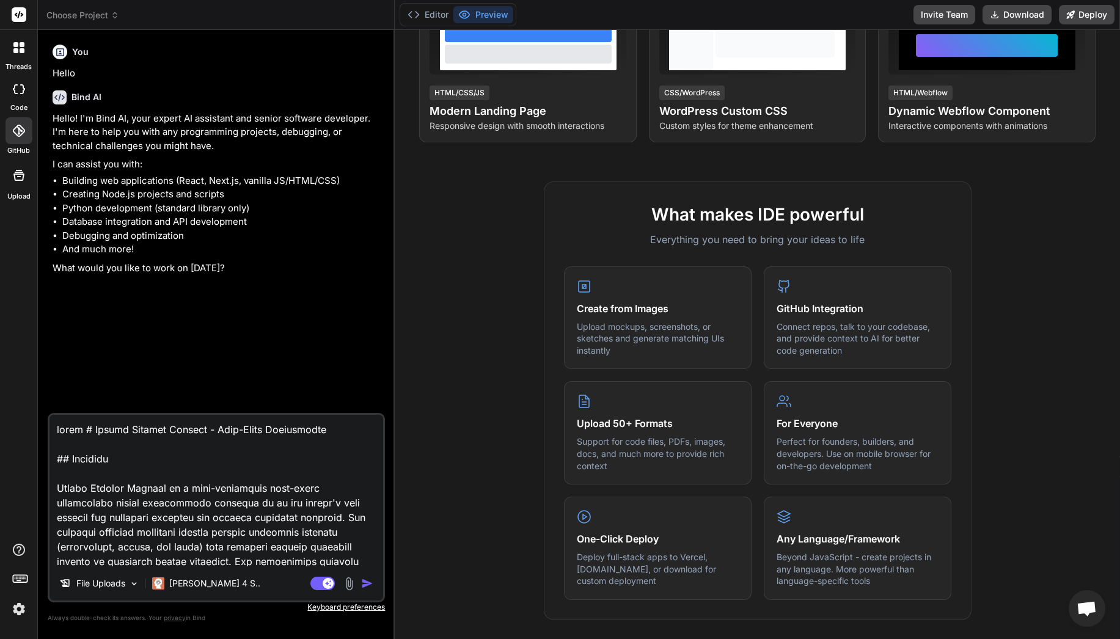
type textarea "x"
type textarea "build na# Holool Medical Devices - Dual-Sided Marketplace ## Overview Holool Me…"
type textarea "x"
type textarea "build nat# Holool Medical Devices - Dual-Sided Marketplace ## Overview Holool M…"
type textarea "x"
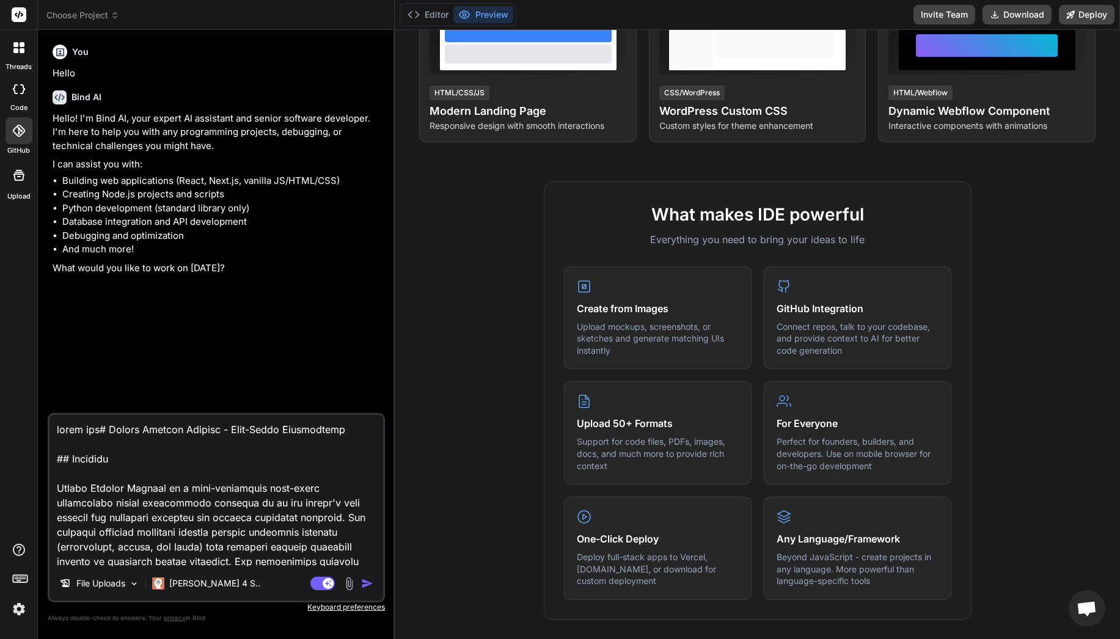
type textarea "build nati# Holool Medical Devices - Dual-Sided Marketplace ## Overview Holool …"
type textarea "x"
type textarea "build nativ# Holool Medical Devices - Dual-Sided Marketplace ## Overview Holool…"
type textarea "x"
type textarea "build native# Holool Medical Devices - Dual-Sided Marketplace ## Overview Holoo…"
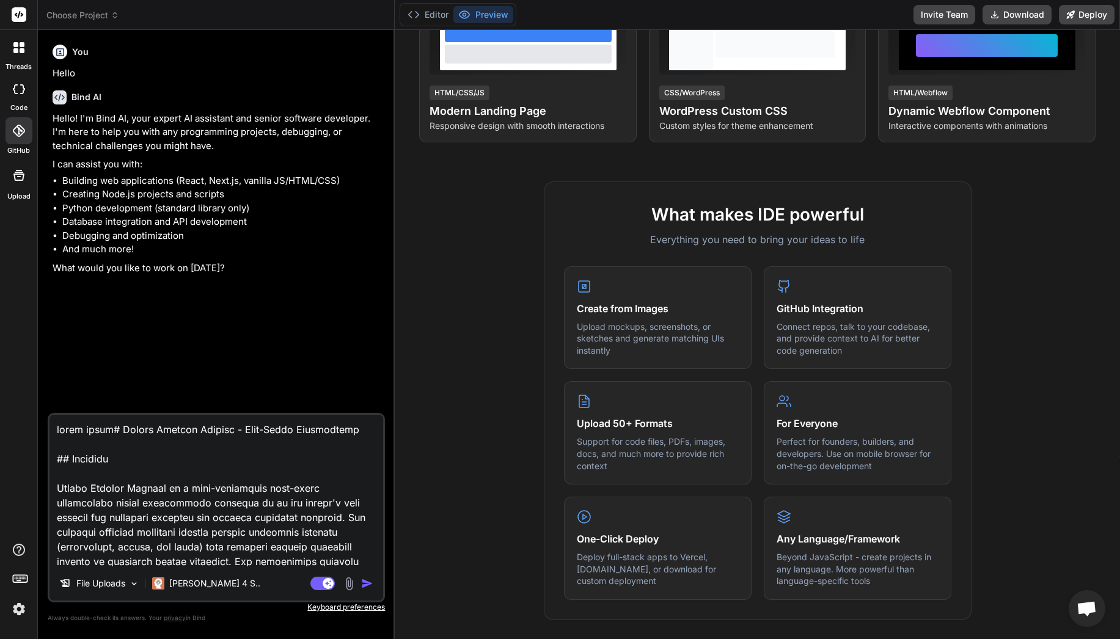
type textarea "x"
type textarea "build native # Holool Medical Devices - Dual-Sided Marketplace ## Overview Holo…"
type textarea "x"
type textarea "build native m# Holool Medical Devices - Dual-Sided Marketplace ## Overview Hol…"
type textarea "x"
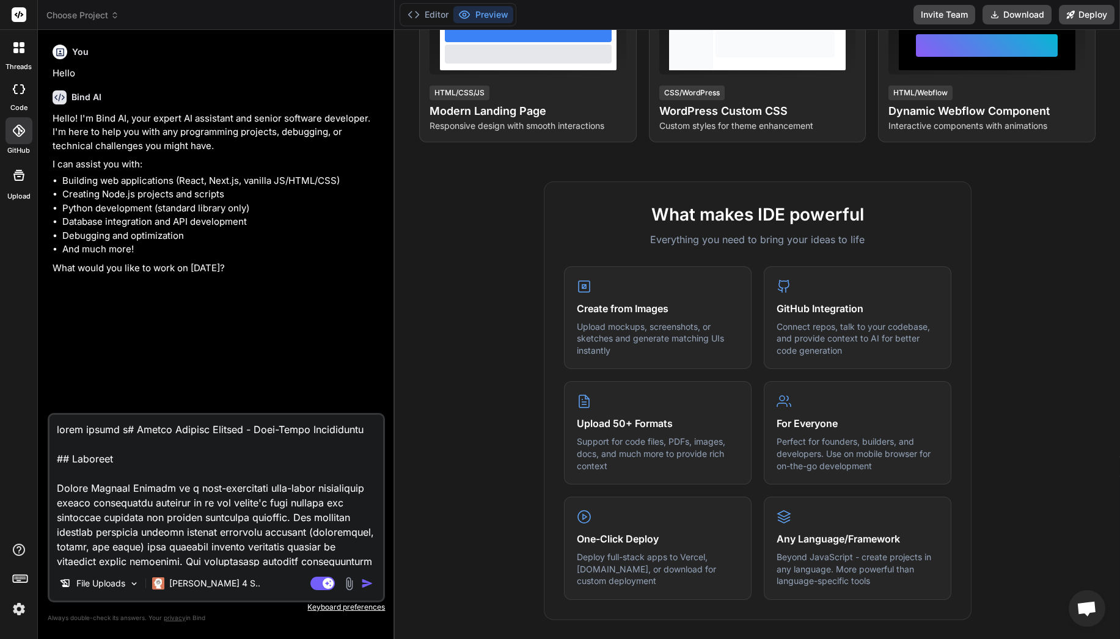
type textarea "build native mo# Holool Medical Devices - Dual-Sided Marketplace ## Overview Ho…"
type textarea "x"
type textarea "build native mob# Holool Medical Devices - Dual-Sided Marketplace ## Overview H…"
type textarea "x"
type textarea "build native mobi# Holool Medical Devices - Dual-Sided Marketplace ## Overview …"
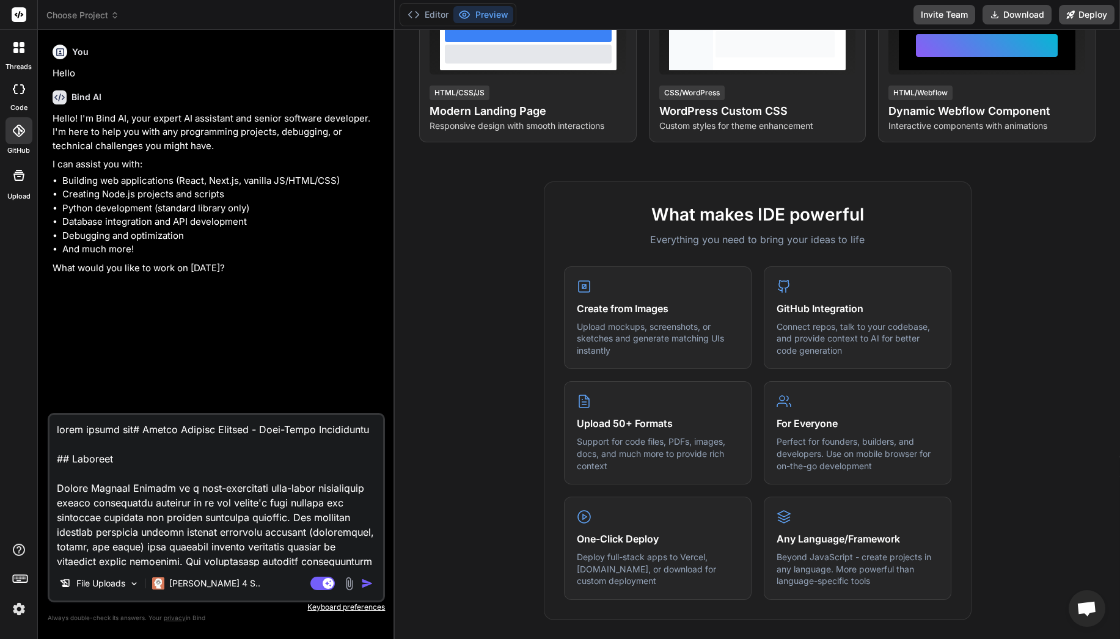
type textarea "x"
type textarea "build native mobil# Holool Medical Devices - Dual-Sided Marketplace ## Overview…"
type textarea "x"
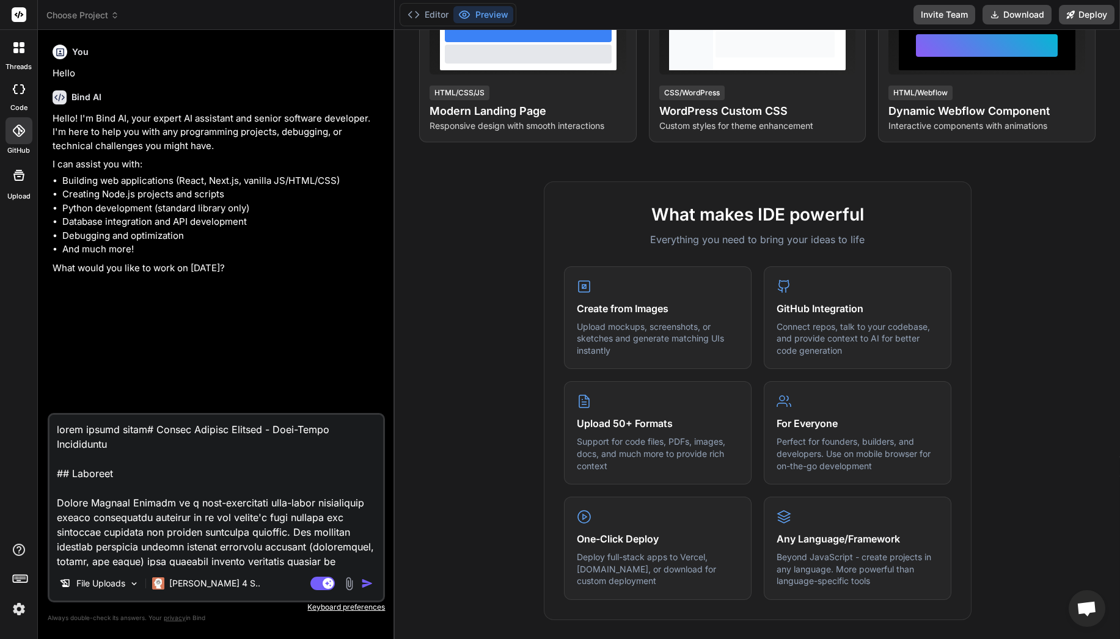
type textarea "build native mobile# Holool Medical Devices - Dual-Sided Marketplace ## Overvie…"
type textarea "x"
type textarea "build native mobile # Holool Medical Devices - Dual-Sided Marketplace ## Overvi…"
type textarea "x"
type textarea "build native mobile a# Holool Medical Devices - Dual-Sided Marketplace ## Overv…"
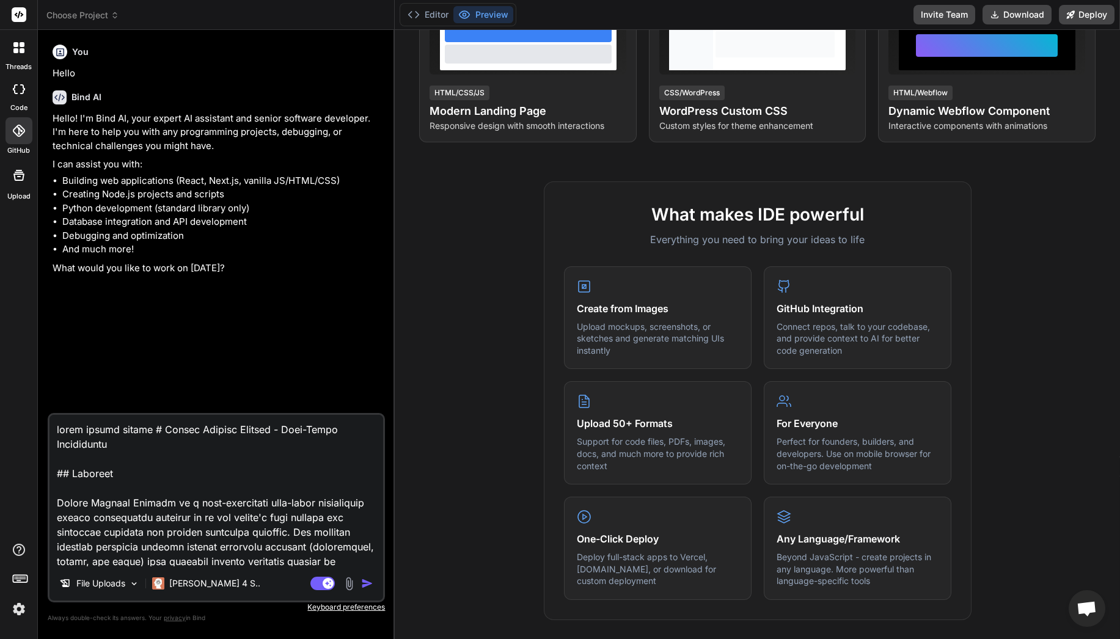
type textarea "x"
type textarea "build native mobile ap# Holool Medical Devices - Dual-Sided Marketplace ## Over…"
type textarea "x"
type textarea "build native mobile app# Holool Medical Devices - Dual-Sided Marketplace ## Ove…"
type textarea "x"
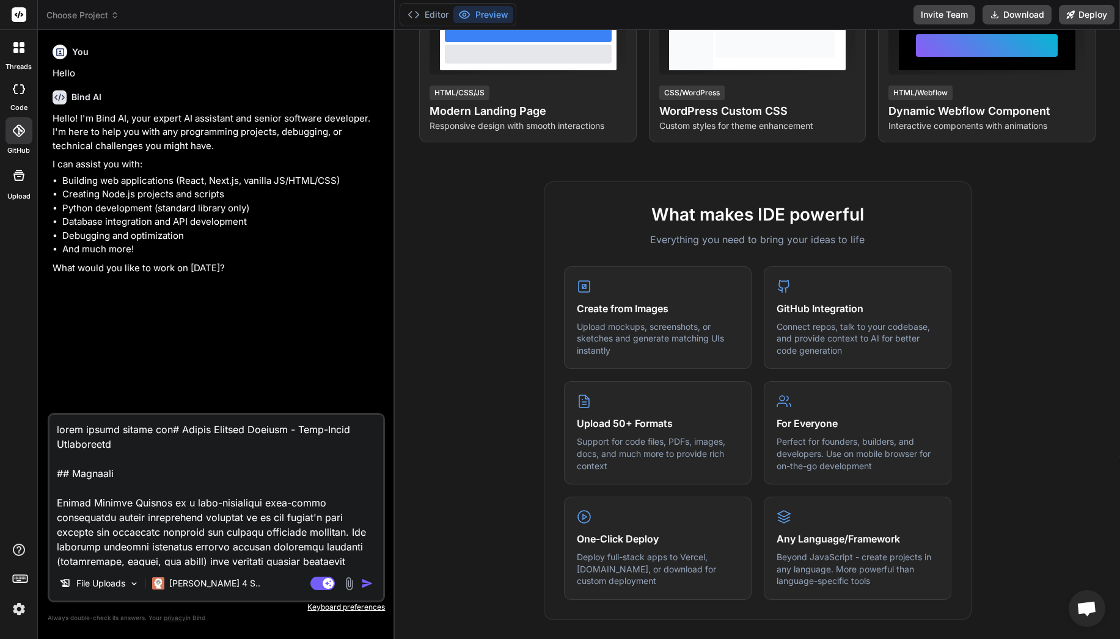
type textarea "build native mobile app,# Holool Medical Devices - Dual-Sided Marketplace ## Ov…"
type textarea "x"
type textarea "build native mobile app, # Holool Medical Devices - Dual-Sided Marketplace ## O…"
type textarea "x"
type textarea "build native mobile app, w# Holool Medical Devices - Dual-Sided Marketplace ## …"
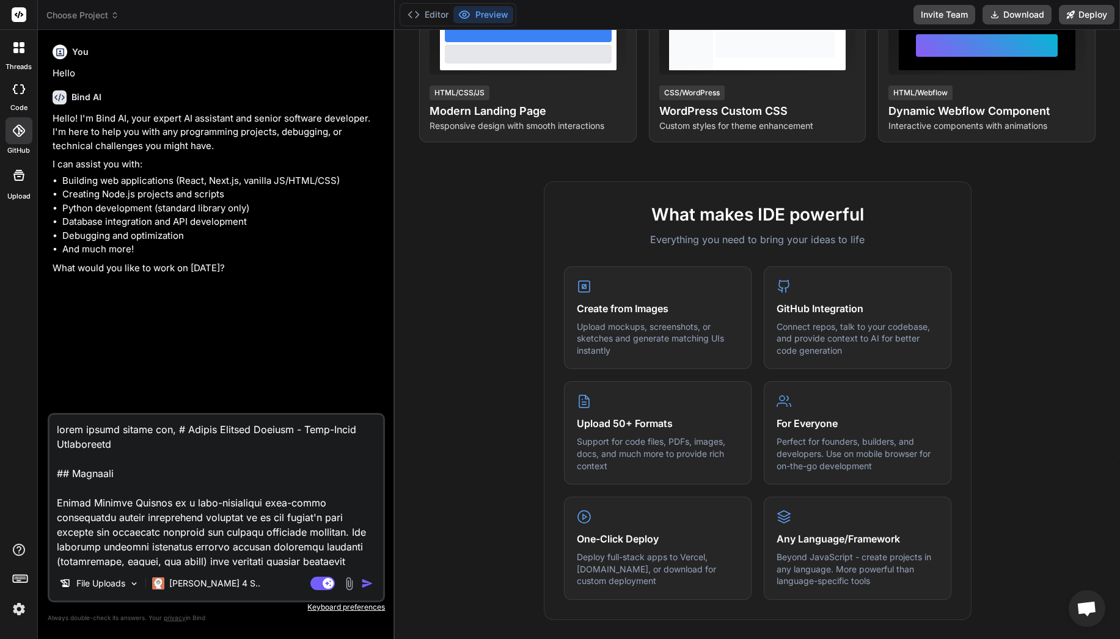
type textarea "x"
type textarea "build native mobile app, wi# Holool Medical Devices - Dual-Sided Marketplace ##…"
type textarea "x"
type textarea "build native mobile app, wit# Holool Medical Devices - Dual-Sided Marketplace #…"
type textarea "x"
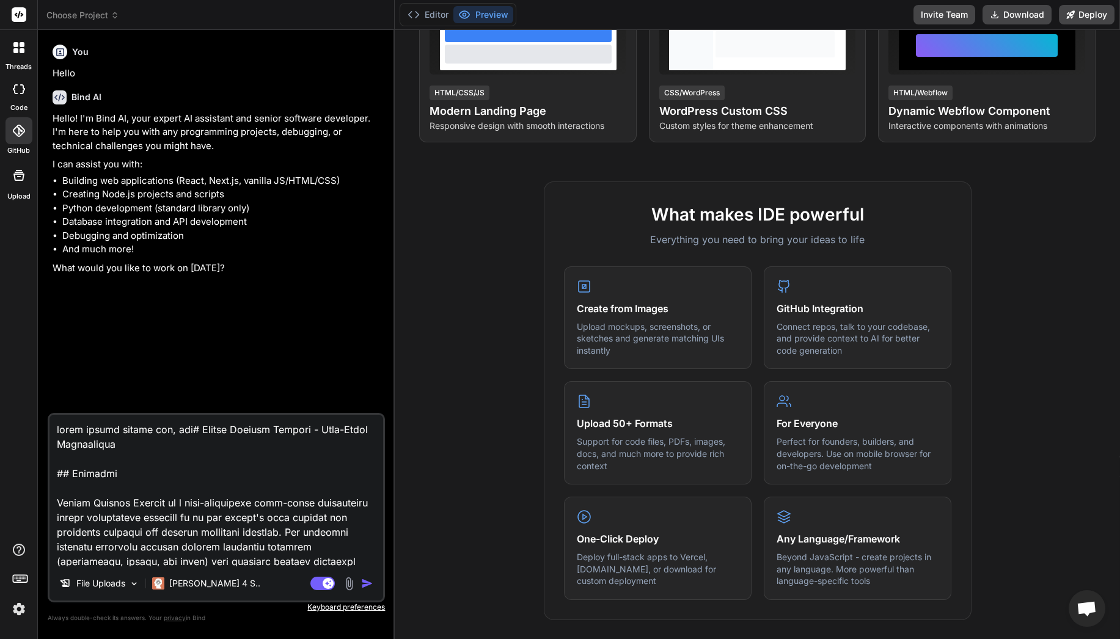
type textarea "build native mobile app, wit # Holool Medical Devices - Dual-Sided Marketplace …"
type textarea "x"
type textarea "build native mobile app, wit# Holool Medical Devices - Dual-Sided Marketplace #…"
type textarea "x"
type textarea "build native mobile app, with# Holool Medical Devices - Dual-Sided Marketplace …"
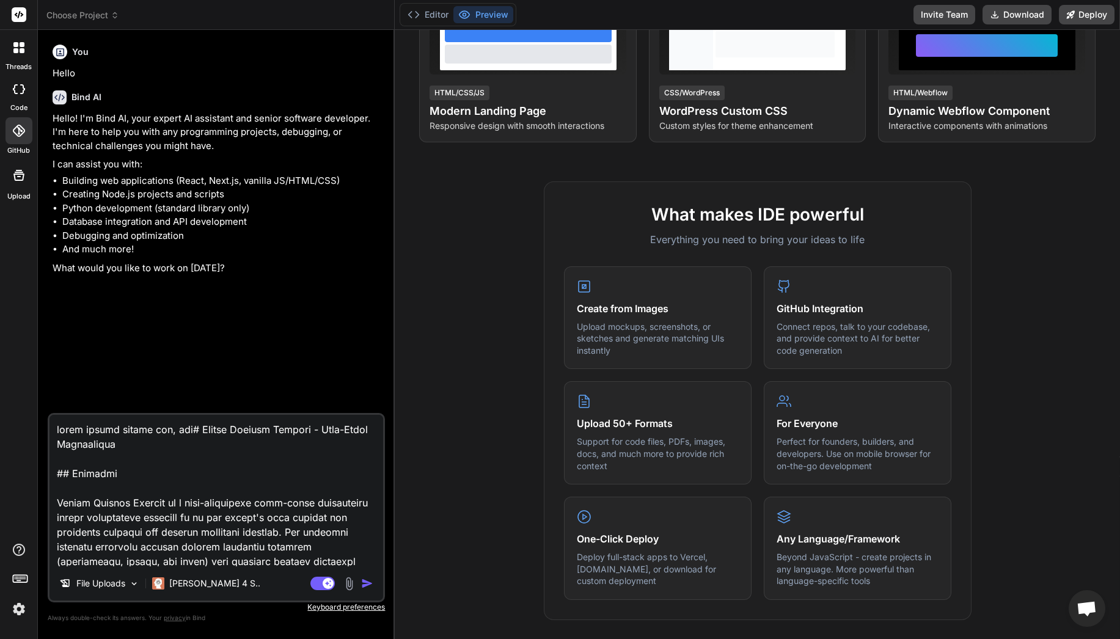
type textarea "x"
type textarea "build native mobile app, with # Holool Medical Devices - Dual-Sided Marketplace…"
type textarea "x"
type textarea "build native mobile app, with a# Holool Medical Devices - Dual-Sided Marketplac…"
type textarea "x"
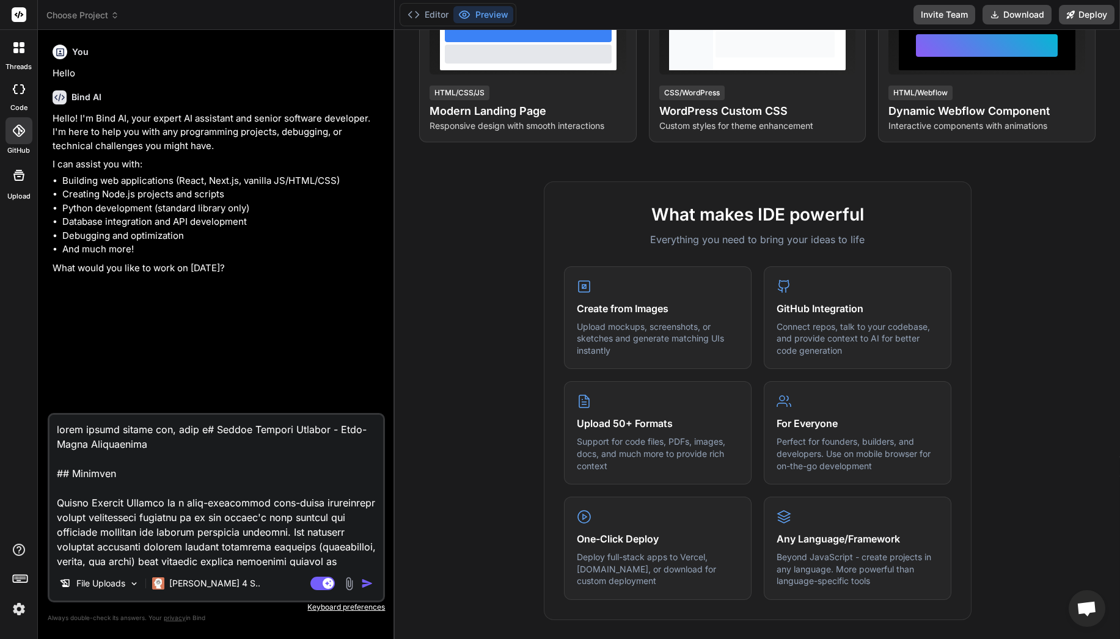
type textarea "build native mobile app, with ad# Holool Medical Devices - Dual-Sided Marketpla…"
type textarea "x"
type textarea "build native mobile app, with adm# Holool Medical Devices - Dual-Sided Marketpl…"
type textarea "x"
type textarea "build native mobile app, with admi# Holool Medical Devices - Dual-Sided Marketp…"
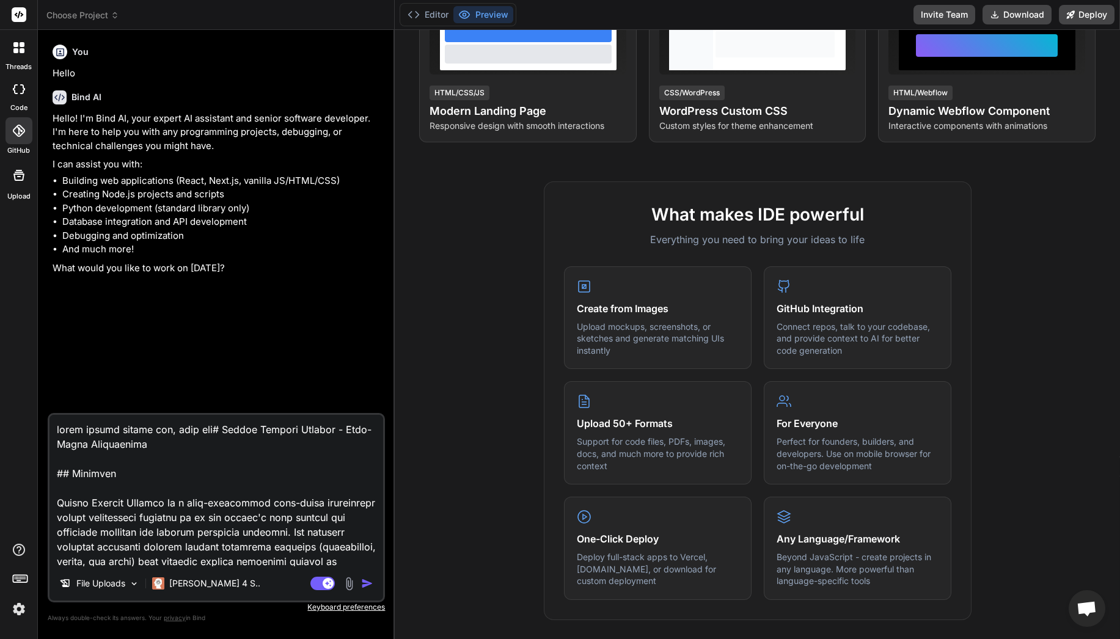
type textarea "x"
type textarea "build native mobile app, with admin# Holool Medical Devices - Dual-Sided Market…"
type textarea "x"
type textarea "build native mobile app, with admin # Holool Medical Devices - Dual-Sided Marke…"
type textarea "x"
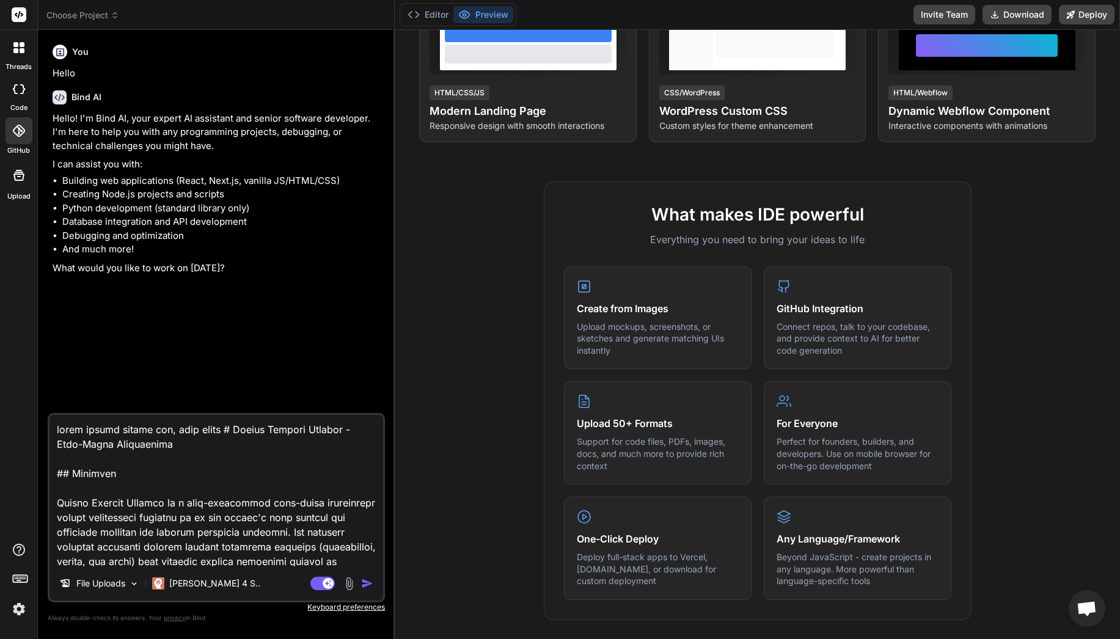
type textarea "build native mobile app, with admin d# Holool Medical Devices - Dual-Sided Mark…"
type textarea "x"
type textarea "build native mobile app, with admin da# Holool Medical Devices - Dual-Sided Mar…"
type textarea "x"
type textarea "build native mobile app, with admin das# Holool Medical Devices - Dual-Sided Ma…"
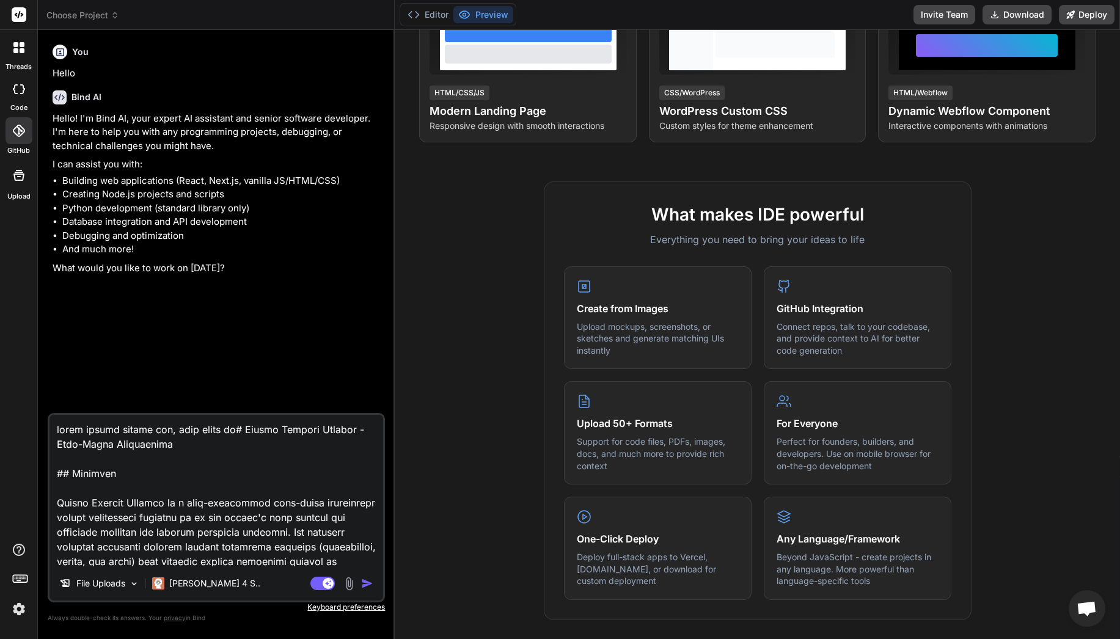
type textarea "x"
type textarea "build native mobile app, with admin dash# Holool Medical Devices - Dual-Sided M…"
type textarea "x"
type textarea "build native mobile app, with admin dashb# Holool Medical Devices - Dual-Sided …"
type textarea "x"
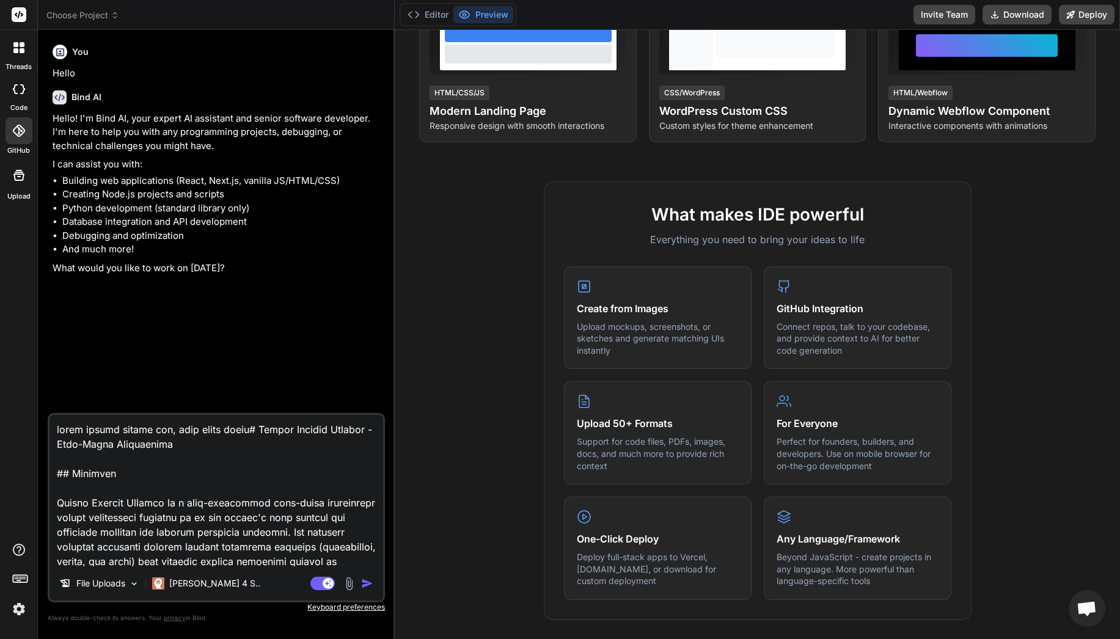
type textarea "build native mobile app, with admin dashbo# Holool Medical Devices - Dual-Sided…"
type textarea "x"
type textarea "build native mobile app, with admin dashboa# Holool Medical Devices - Dual-Side…"
type textarea "x"
type textarea "build native mobile app, with admin dashboar# Holool Medical Devices - Dual-Sid…"
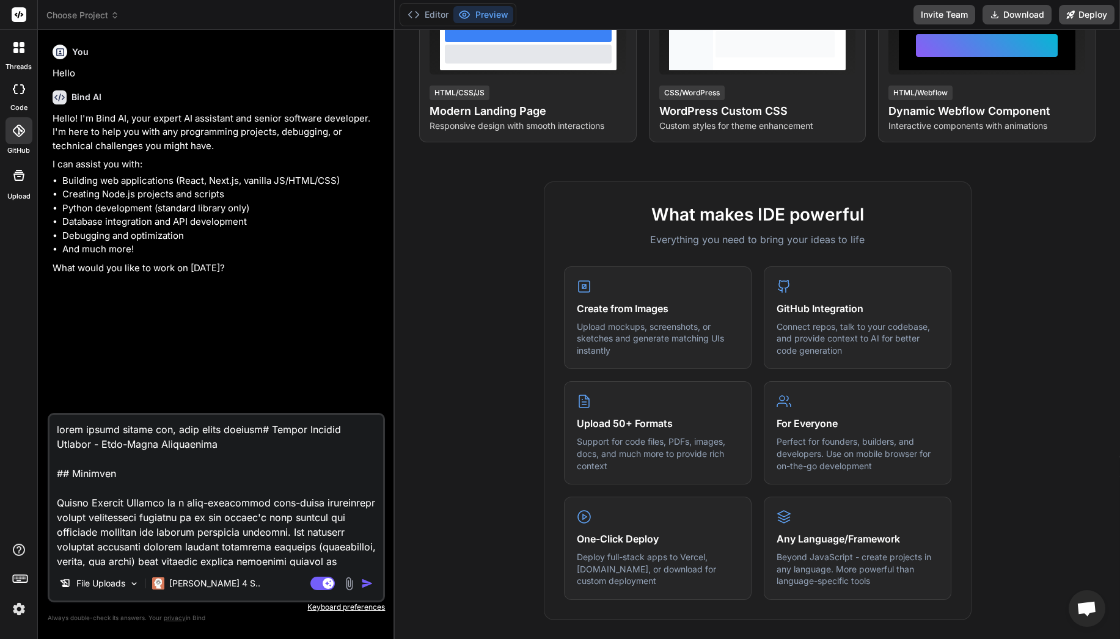
type textarea "x"
type textarea "build native mobile app, with admin dashboard# Holool Medical Devices - Dual-Si…"
type textarea "x"
click at [218, 431] on textarea at bounding box center [216, 490] width 334 height 151
type textarea "build native mobile app, with admin dashboard# Holool Medical Devices - Dual-Si…"
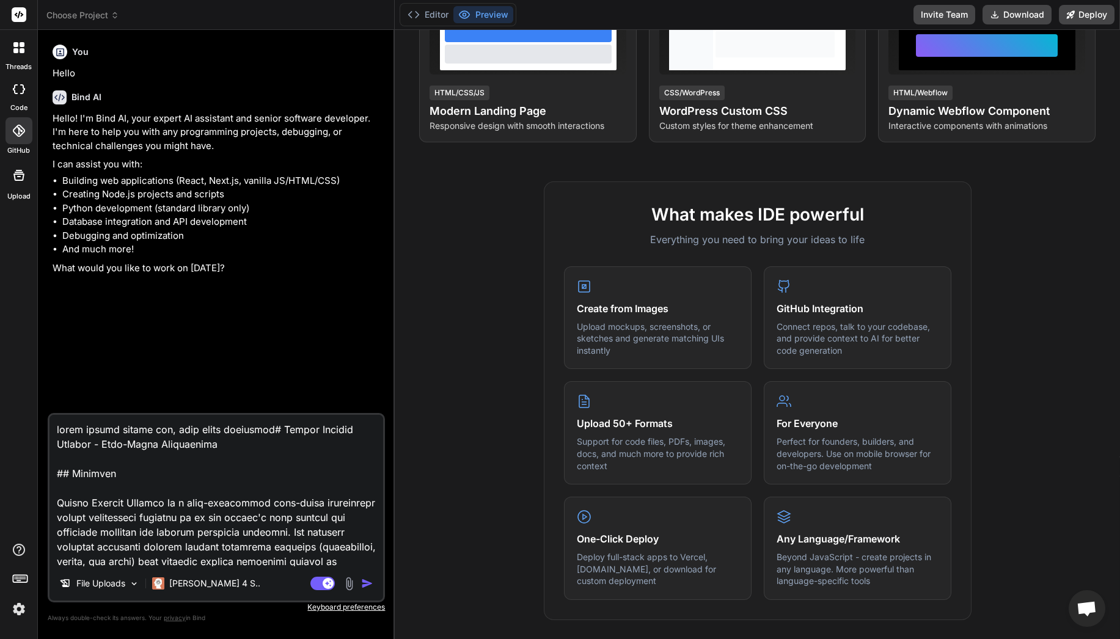
type textarea "x"
type textarea "build native mobile app, with admin w dashboard# Holool Medical Devices - Dual-…"
type textarea "x"
type textarea "build native mobile app, with admin we dashboard# Holool Medical Devices - Dual…"
type textarea "x"
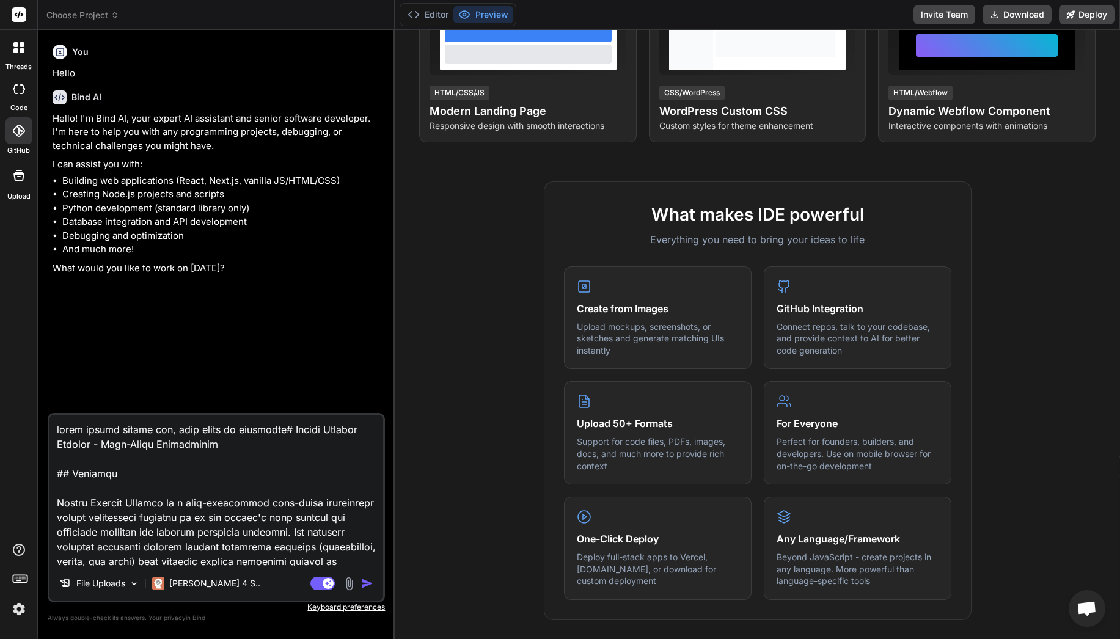
type textarea "build native mobile app, with admin web dashboard# Holool Medical Devices - Dua…"
type textarea "x"
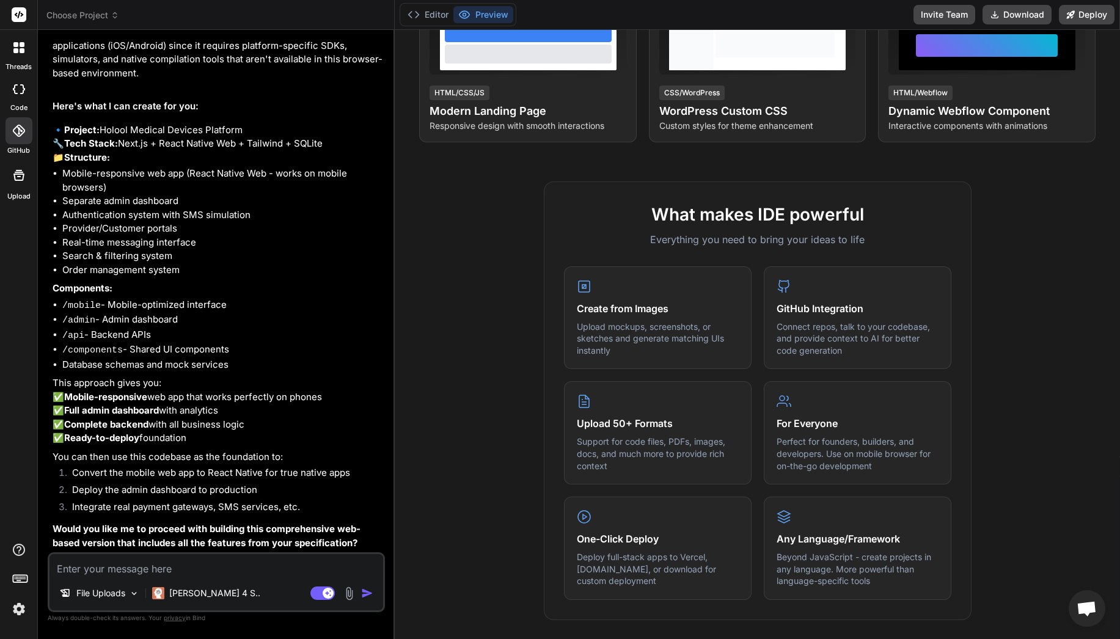
scroll to position [1454, 0]
type textarea "x"
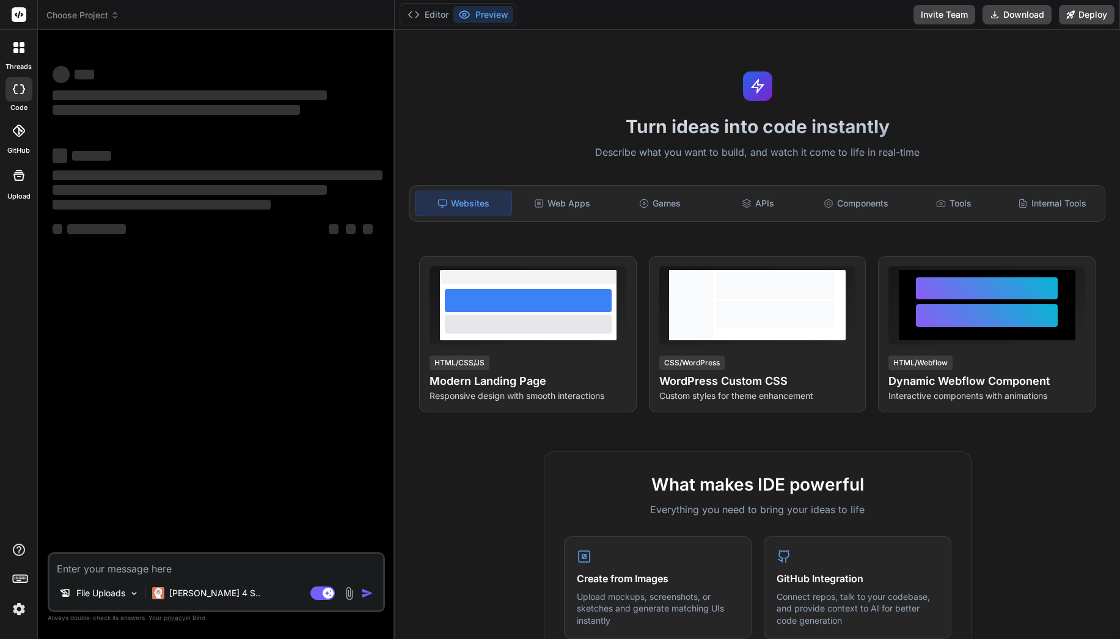
type textarea "x"
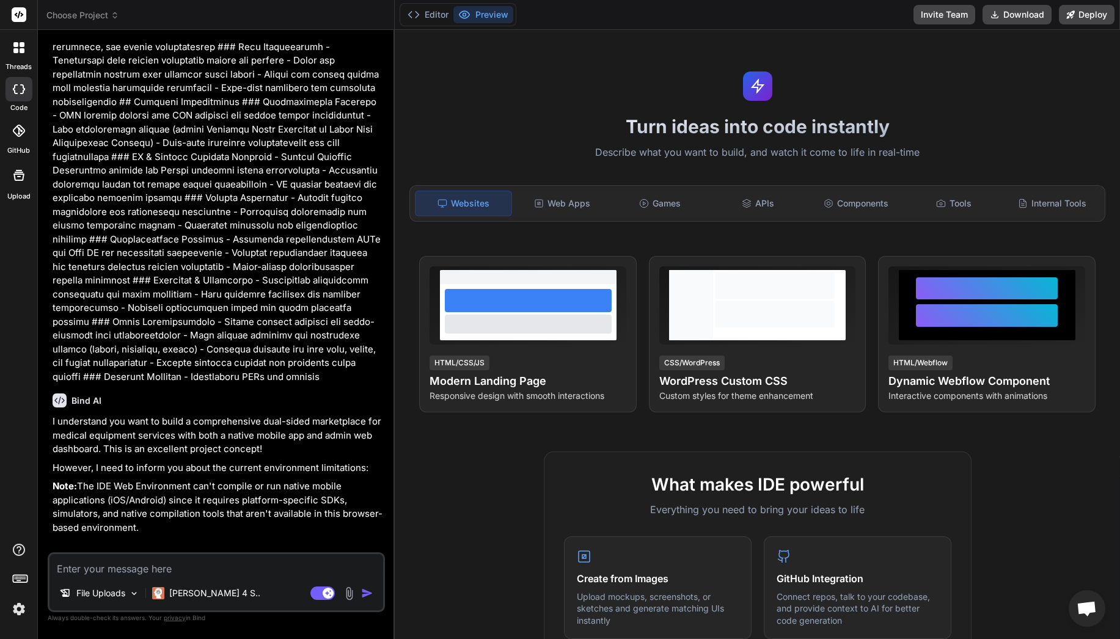
scroll to position [1497, 0]
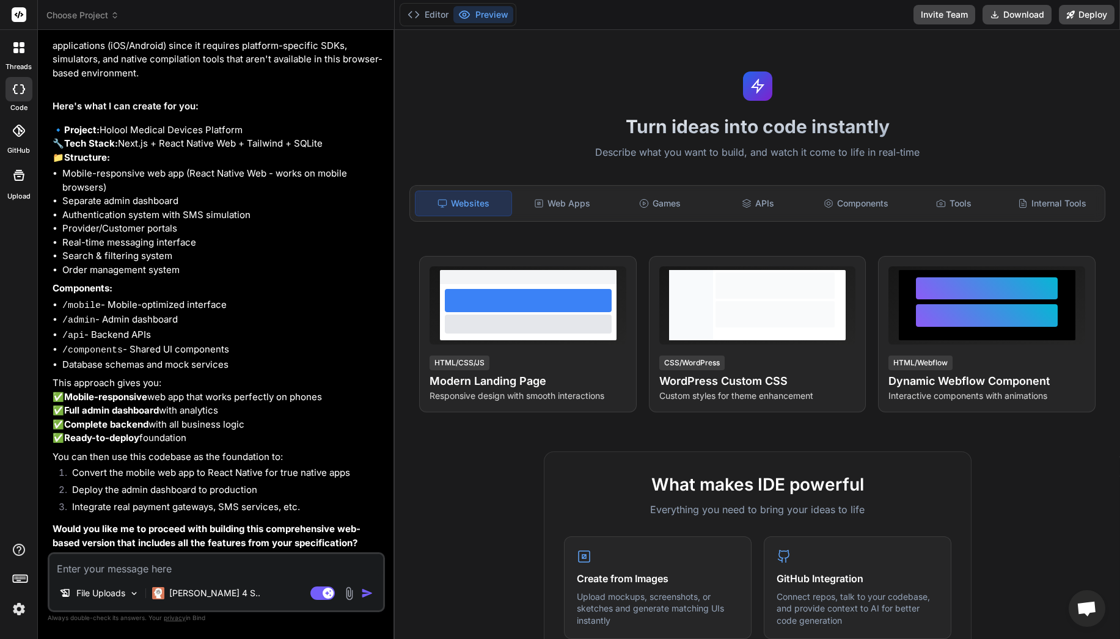
click at [249, 563] on textarea at bounding box center [216, 565] width 334 height 22
type textarea "`"
type textarea "x"
type textarea "`"
type textarea "x"
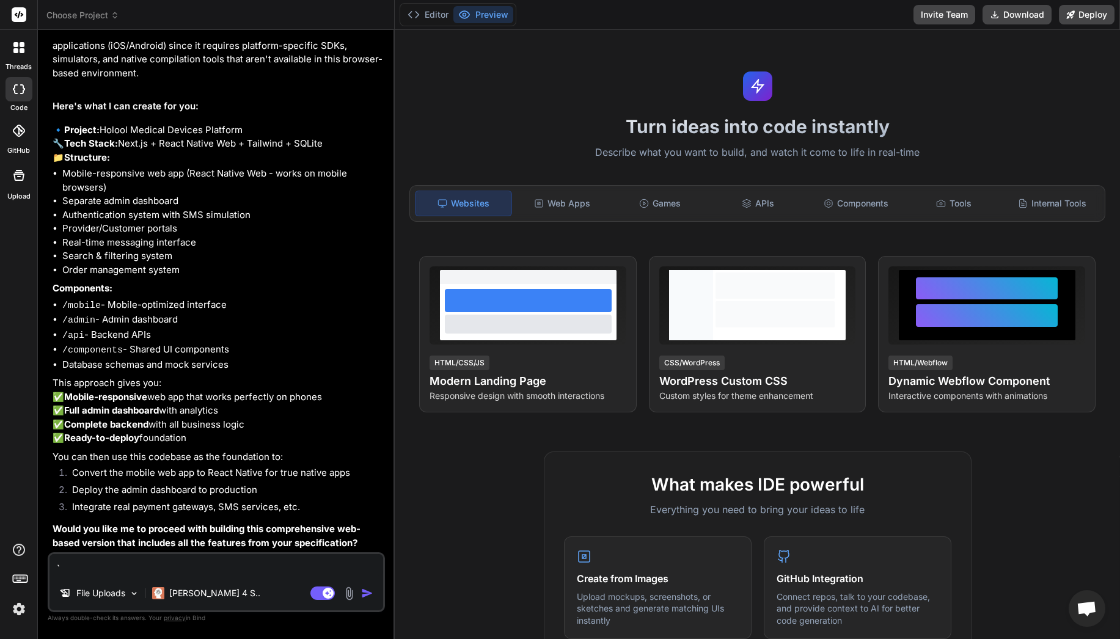
type textarea "Continue completing"
type textarea "x"
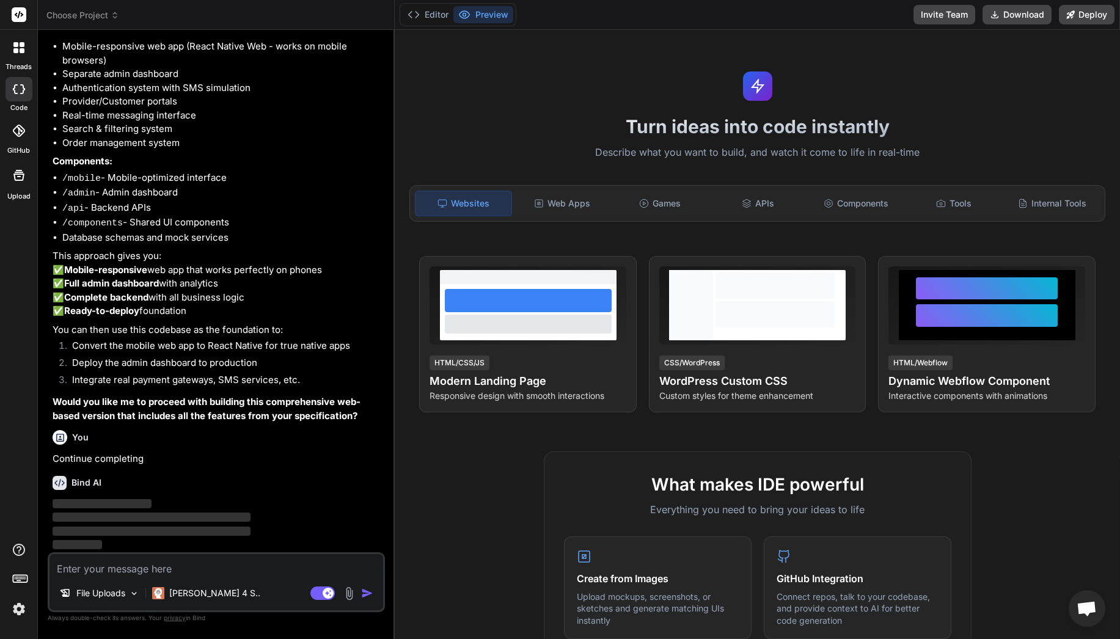
scroll to position [1624, 0]
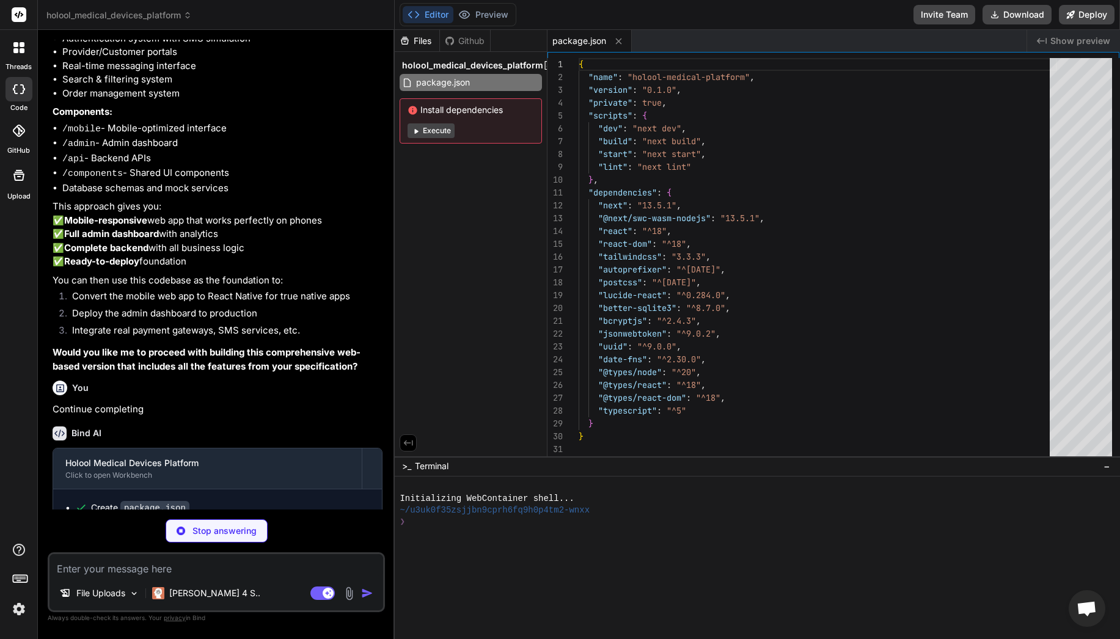
type textarea "x"
type textarea "module.exports = nextConfig"
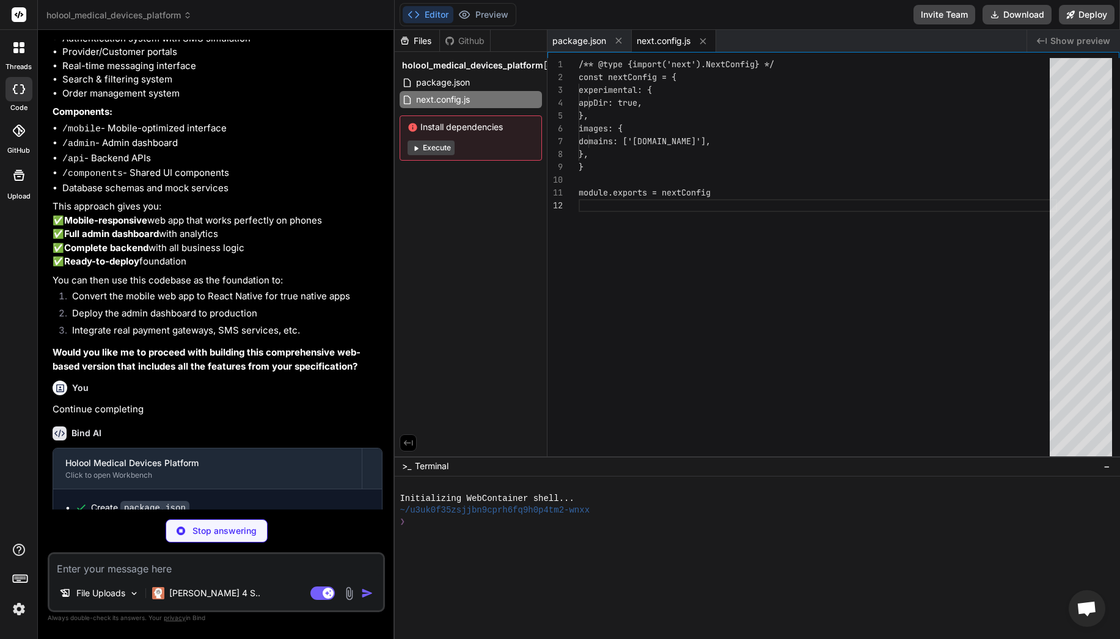
scroll to position [13, 0]
type textarea "x"
type textarea "}"
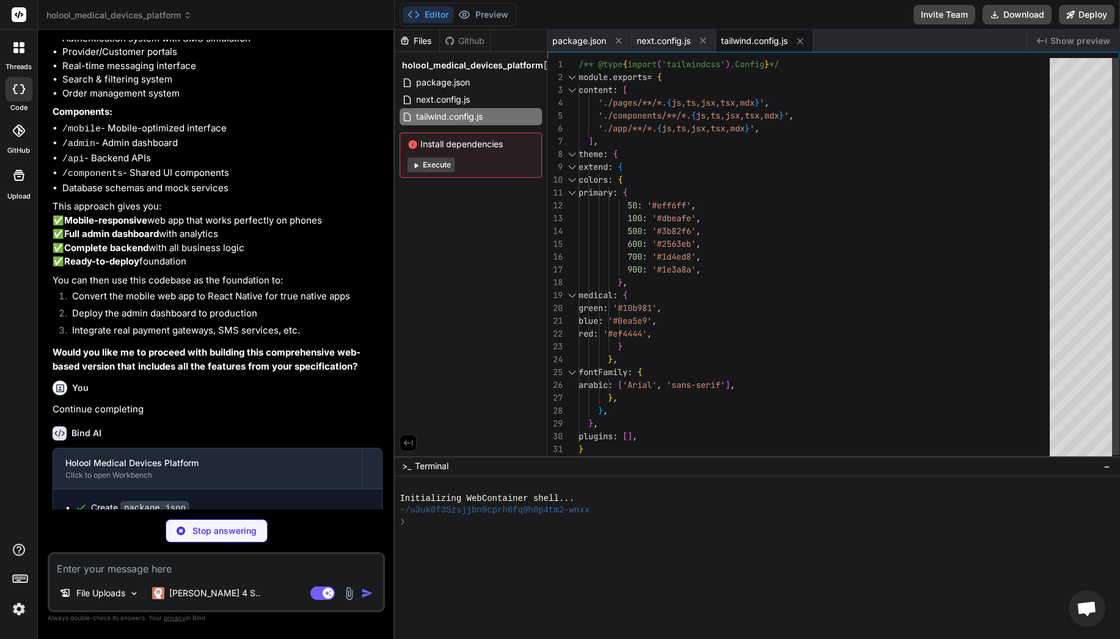
type textarea "x"
type textarea "module.exports = { plugins: { tailwindcss: {}, autoprefixer: {}, }, }"
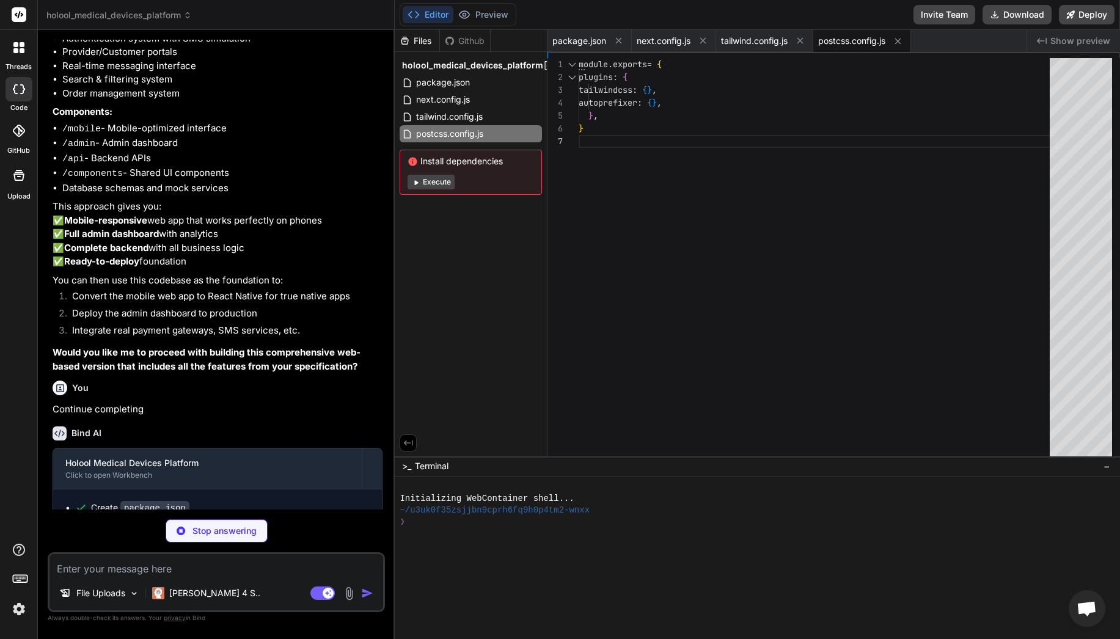
type textarea "x"
type textarea ""paths": { "@/*": ["./*"] } }, "include": ["next-env.d.ts", "**/*.ts", "**/*.ts…"
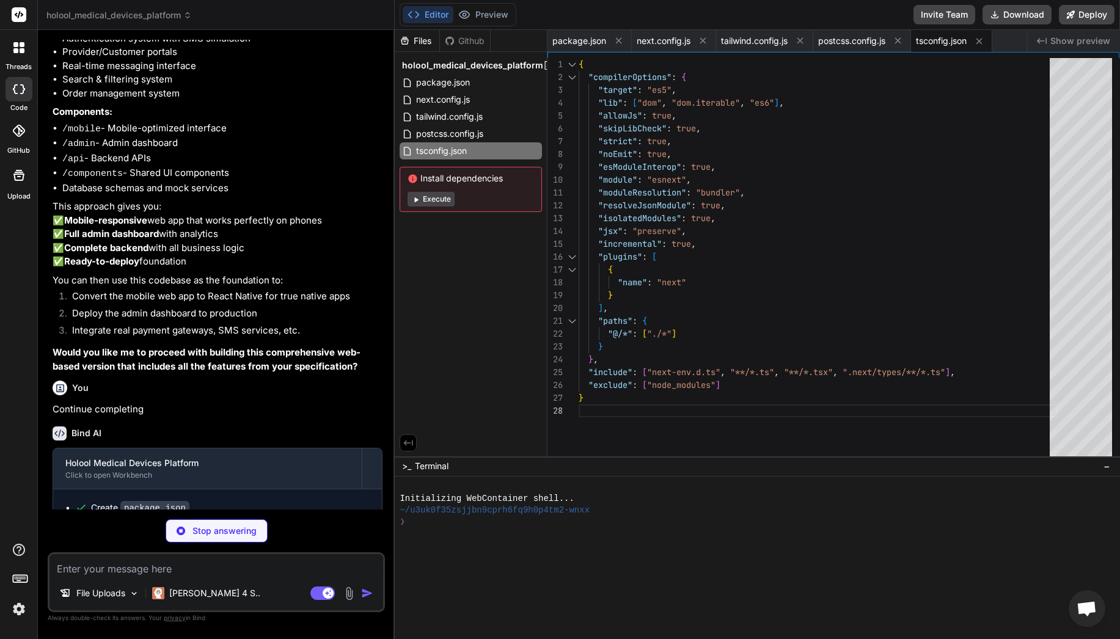
type textarea "x"
type textarea ".mobile-container { max-width: 100%; margin: 0; } } }"
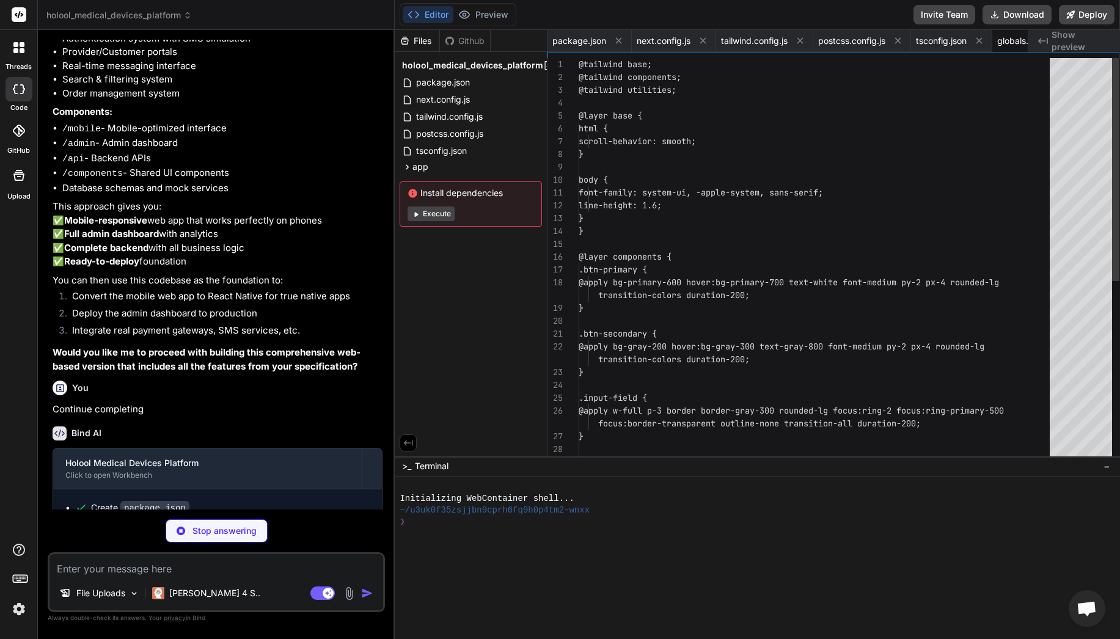
scroll to position [77, 0]
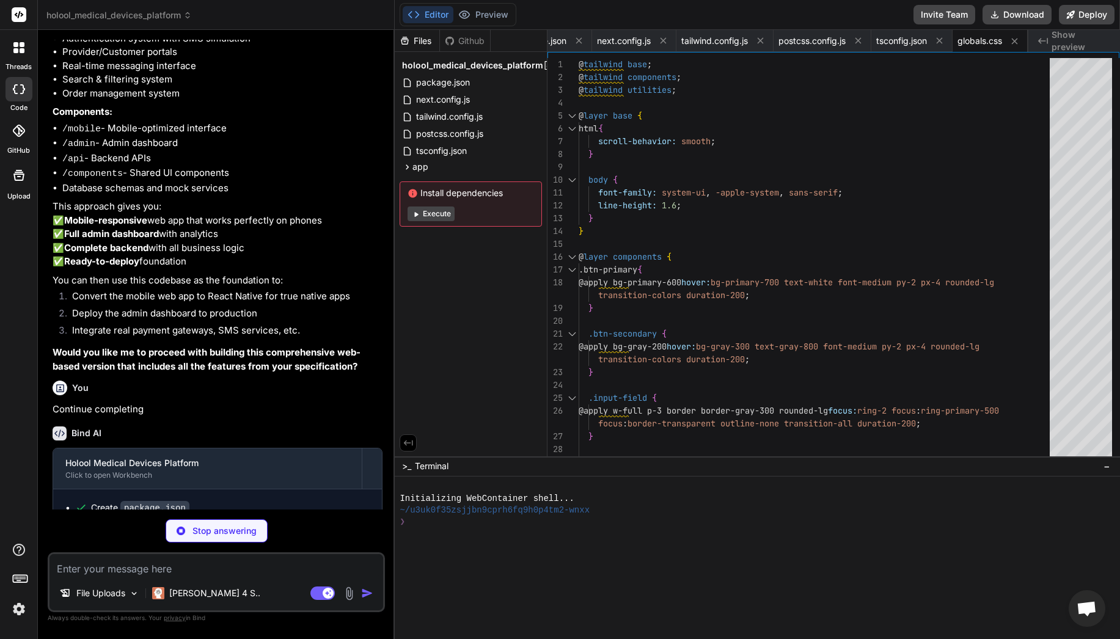
type textarea "x"
type textarea "}: { children: React.ReactNode }) { return ( <html lang="en"> <body>{children}<…"
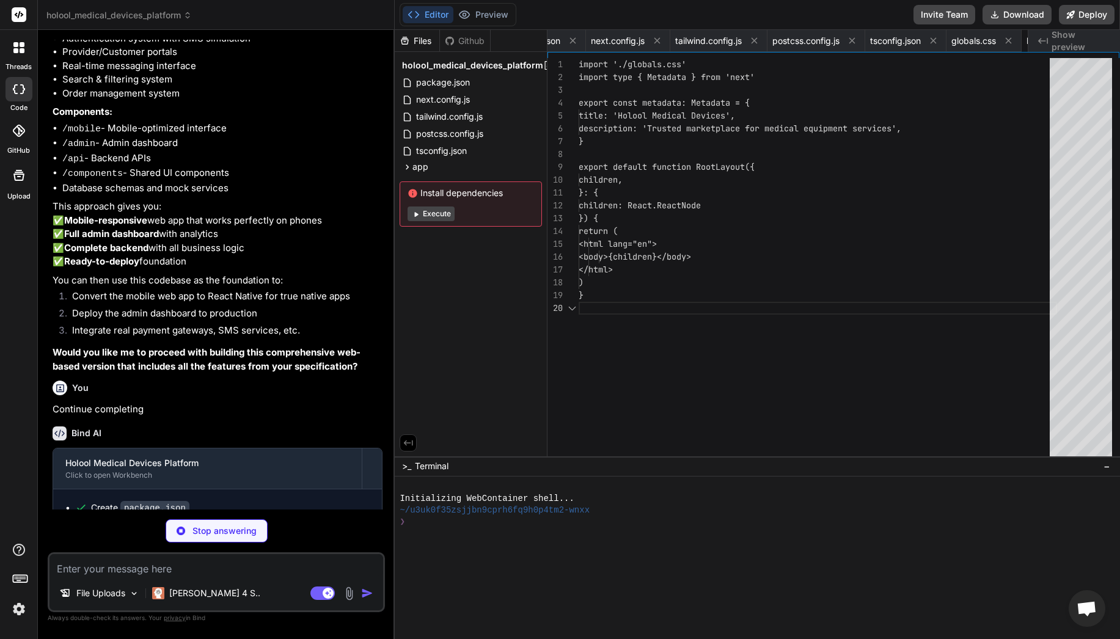
scroll to position [115, 0]
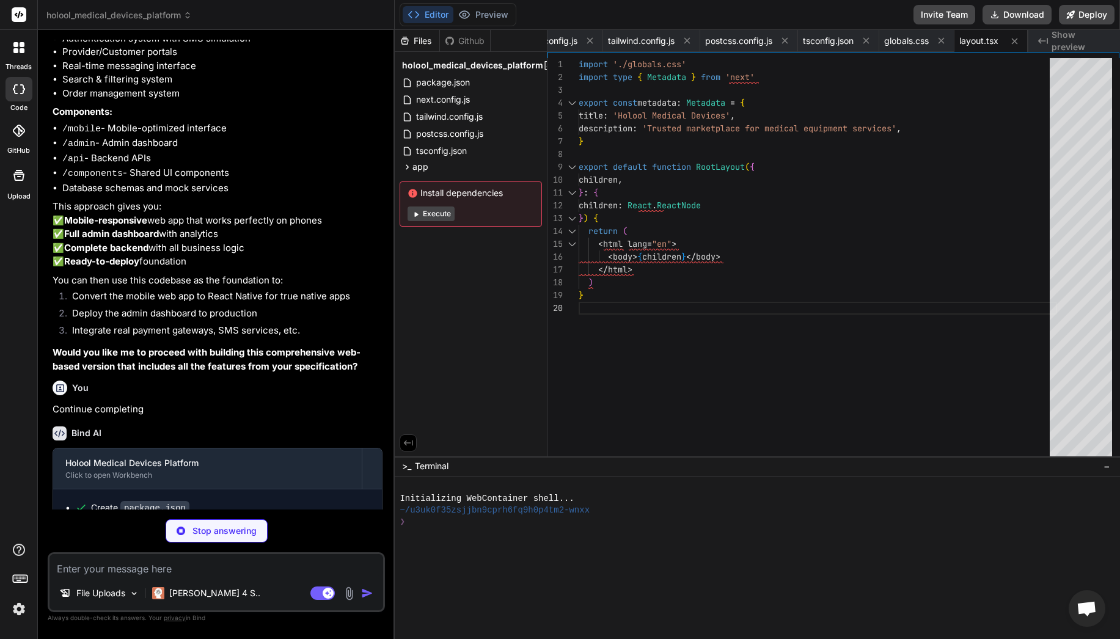
type textarea "x"
type textarea "INSERT INTO users (id, phone, name, email, role, verified) VALUES (?, ?, ?, ?, …"
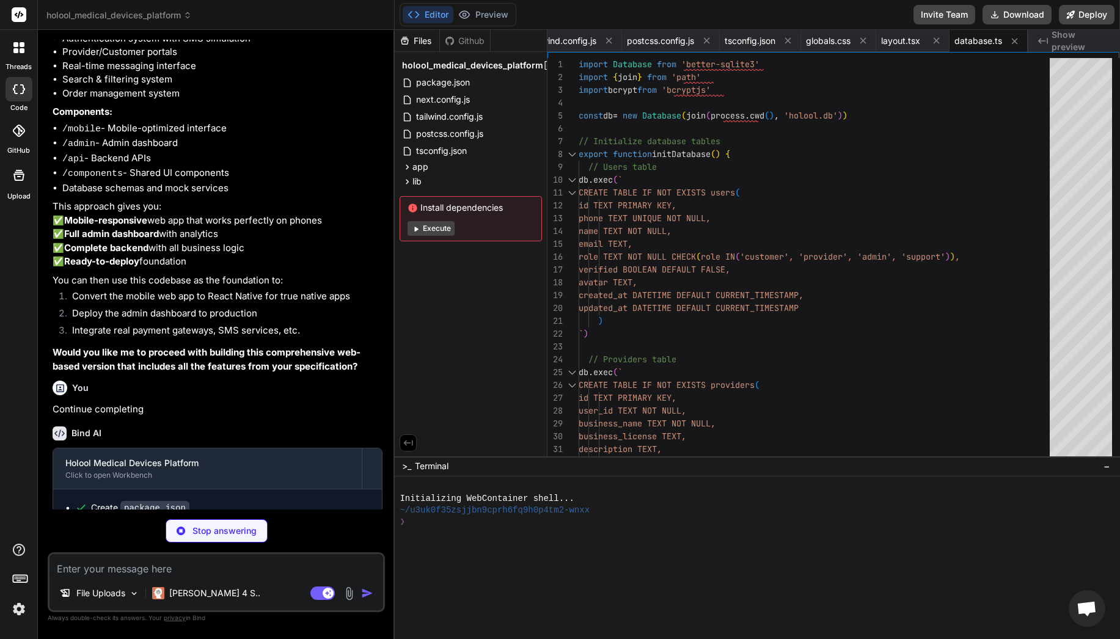
type textarea "x"
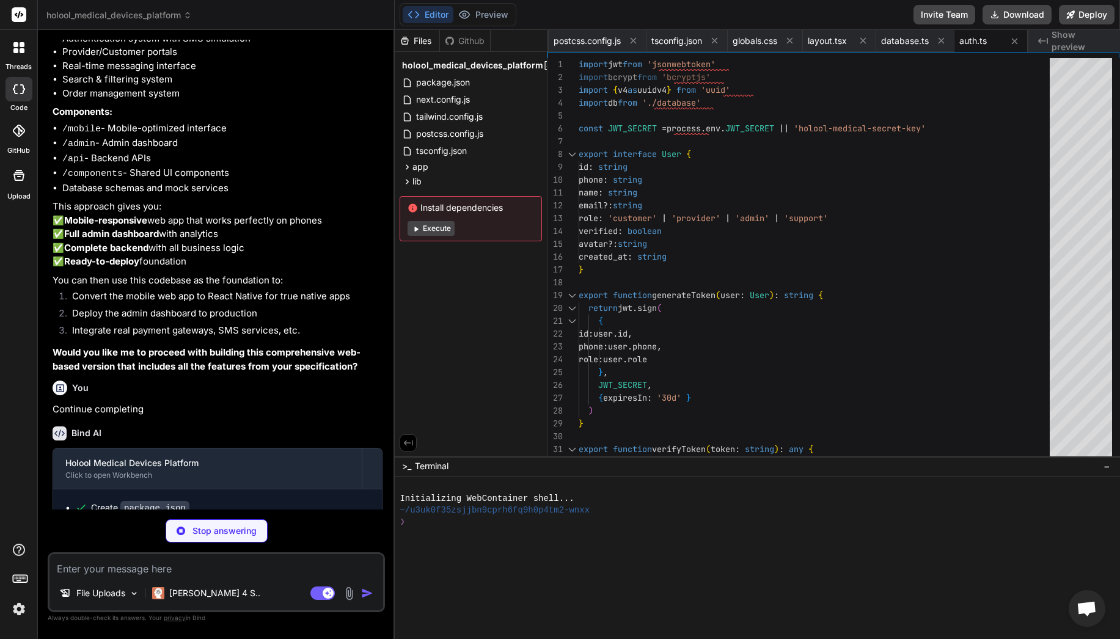
type textarea "x"
type textarea "params.push(orderId) const stmt = db.prepare(sql) const result = [DOMAIN_NAME](…"
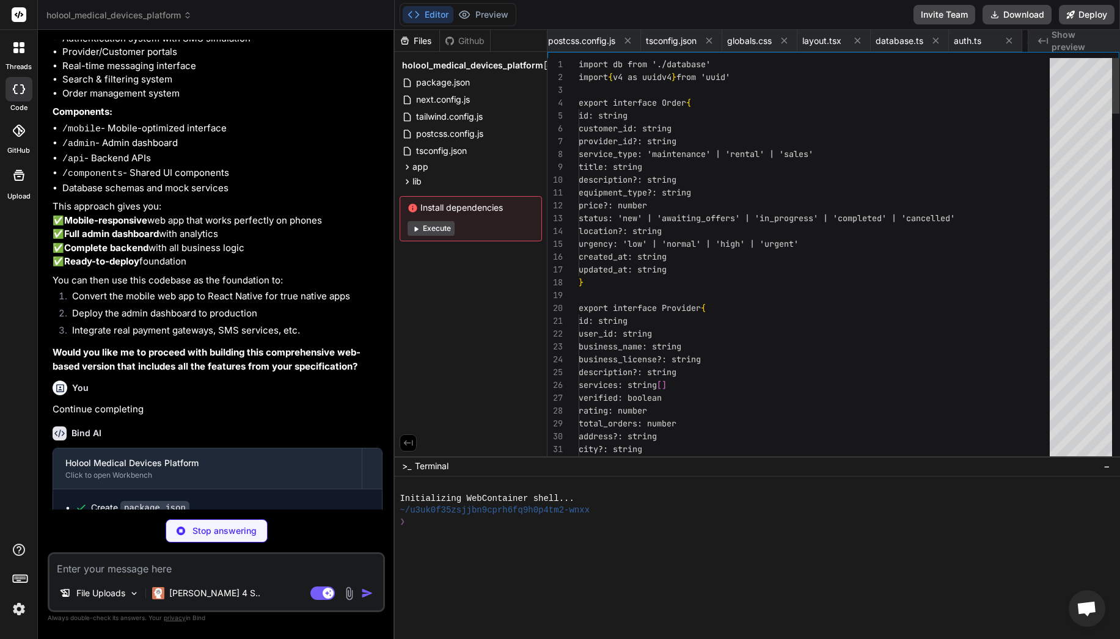
scroll to position [102, 0]
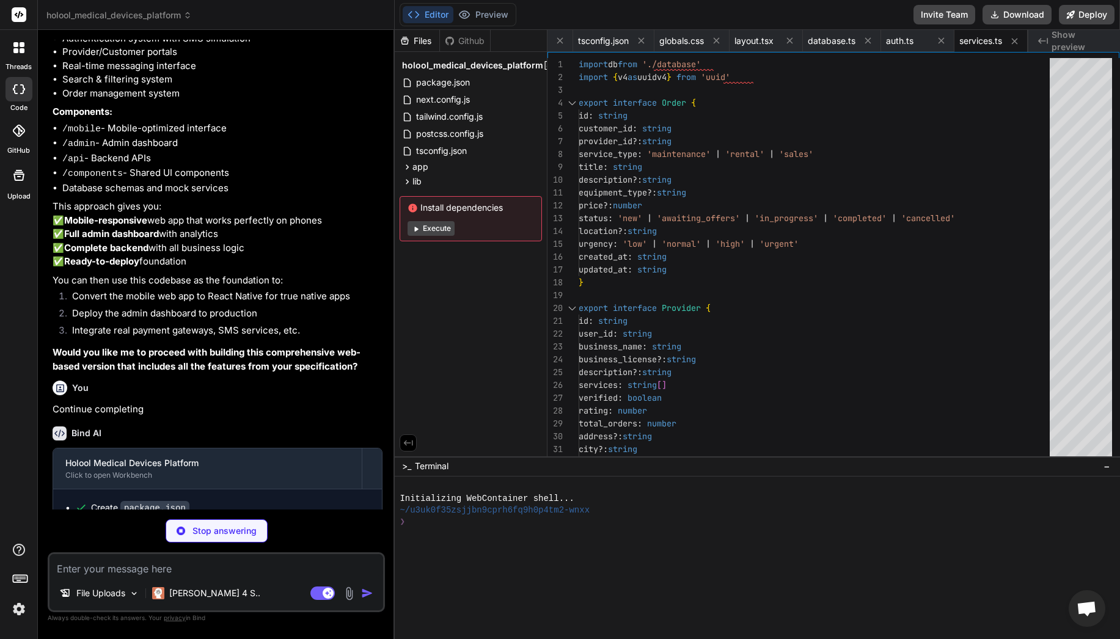
type textarea "x"
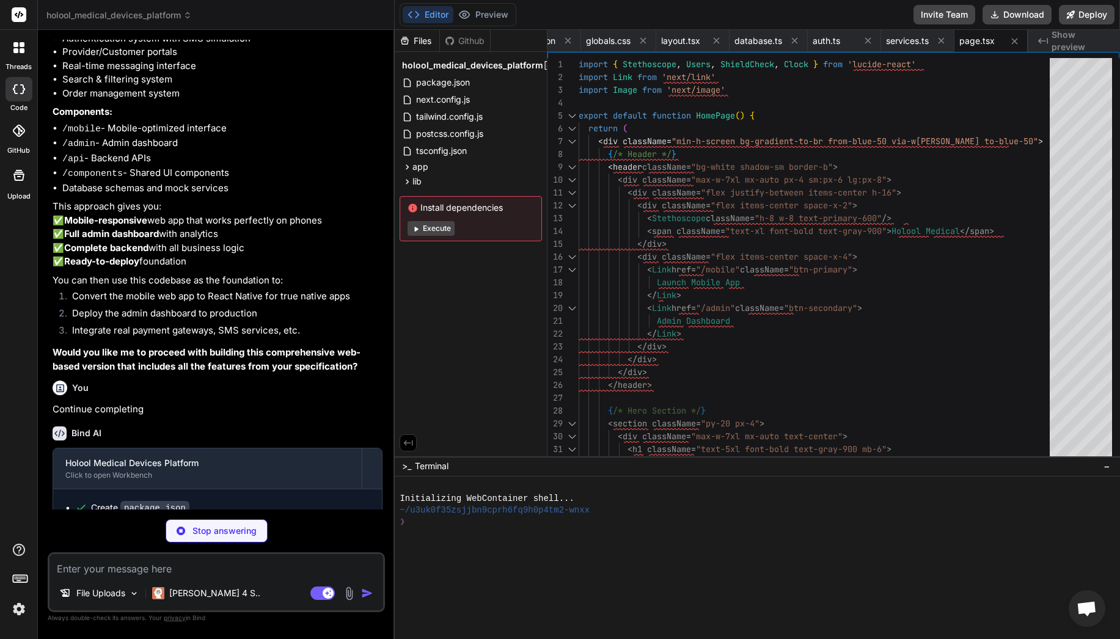
type textarea "x"
type textarea "</div> ) }"
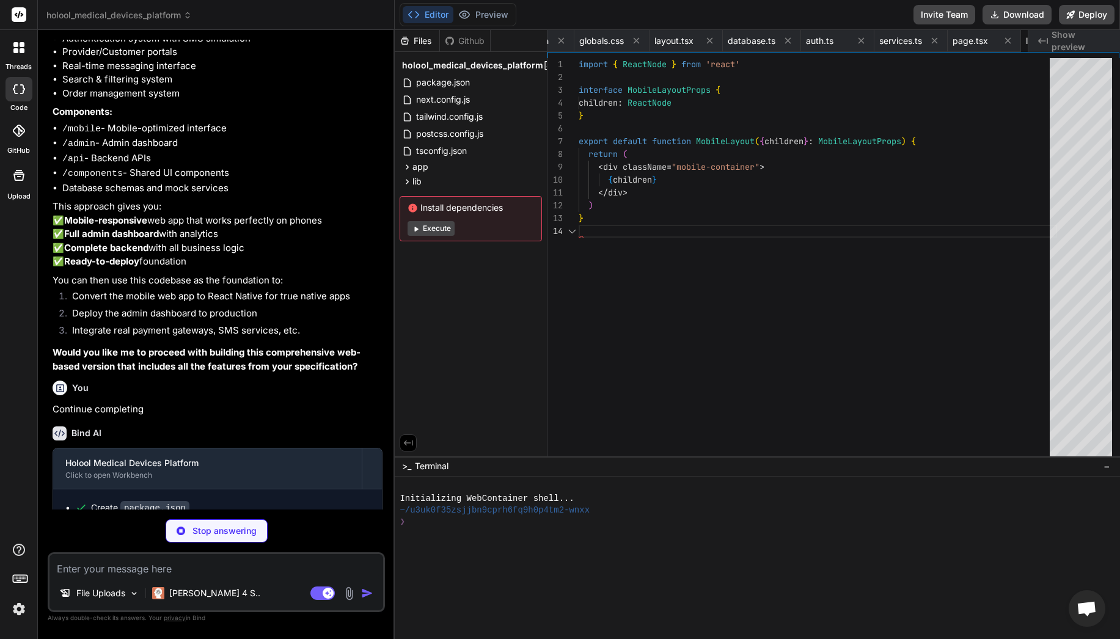
scroll to position [38, 0]
type textarea "x"
type textarea "</nav> </> ) }"
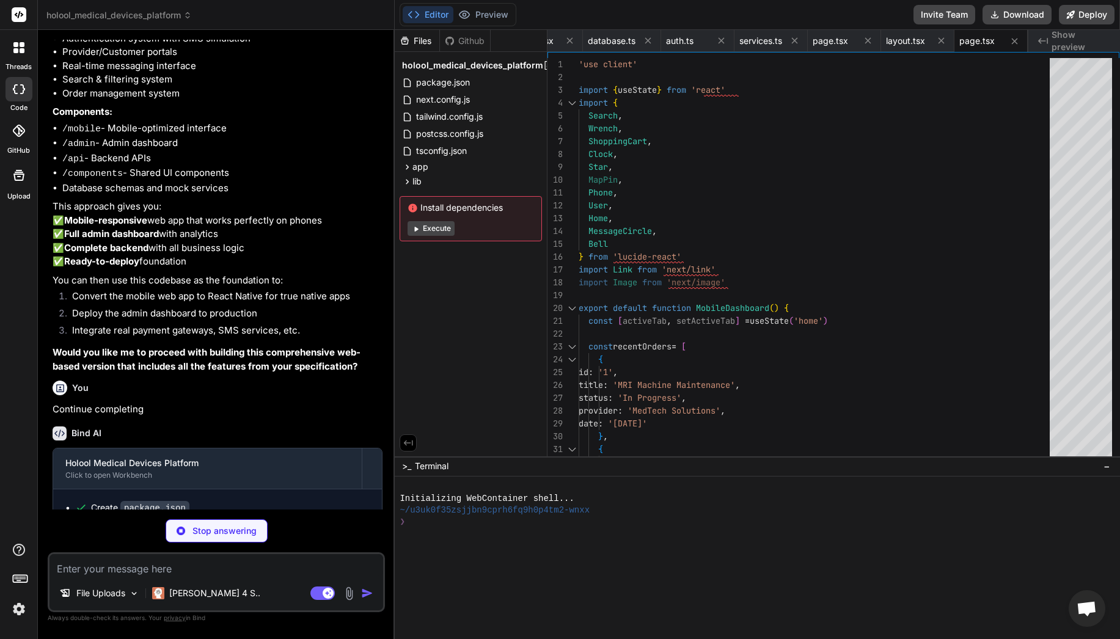
type textarea "x"
type textarea ") }"
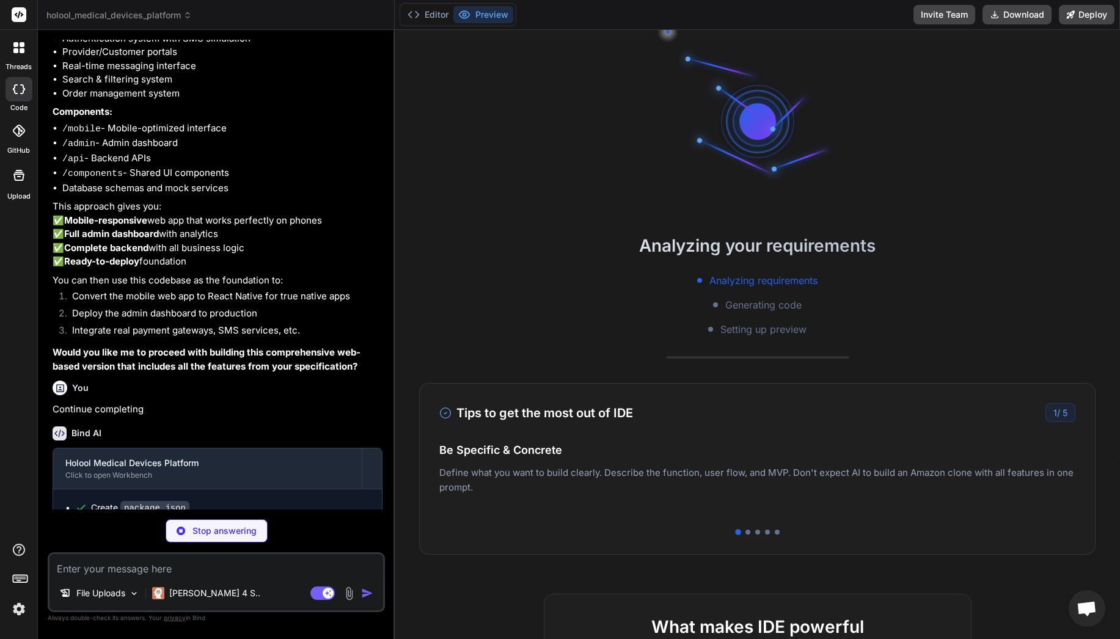
type textarea "x"
type textarea "{ error: 'Failed to initialize database' }, { status: 500 } ) } }"
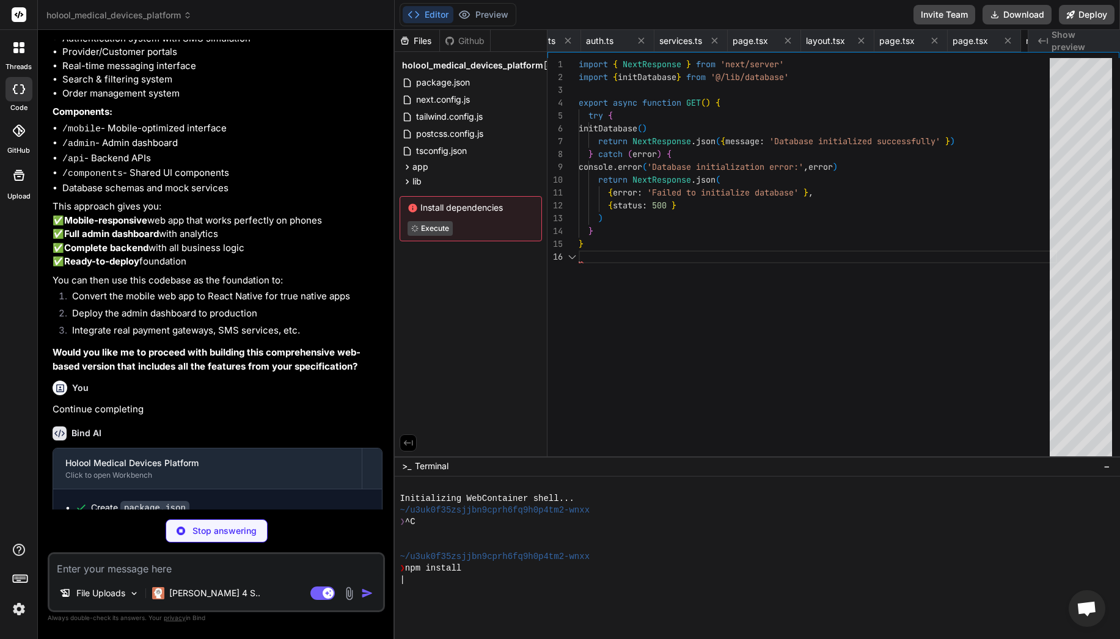
scroll to position [64, 0]
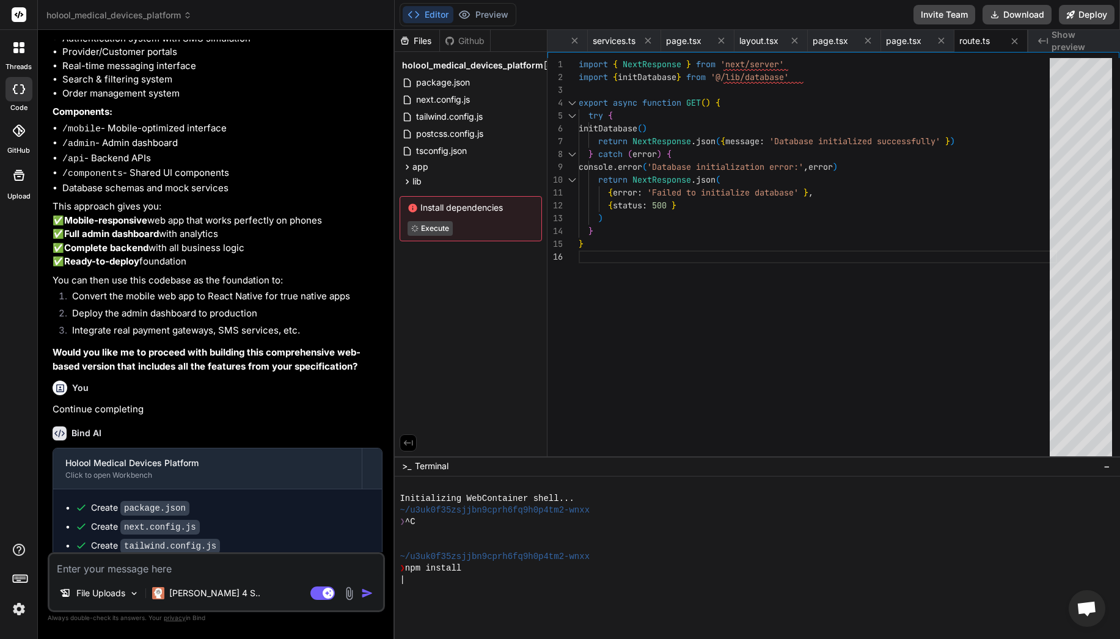
type textarea "x"
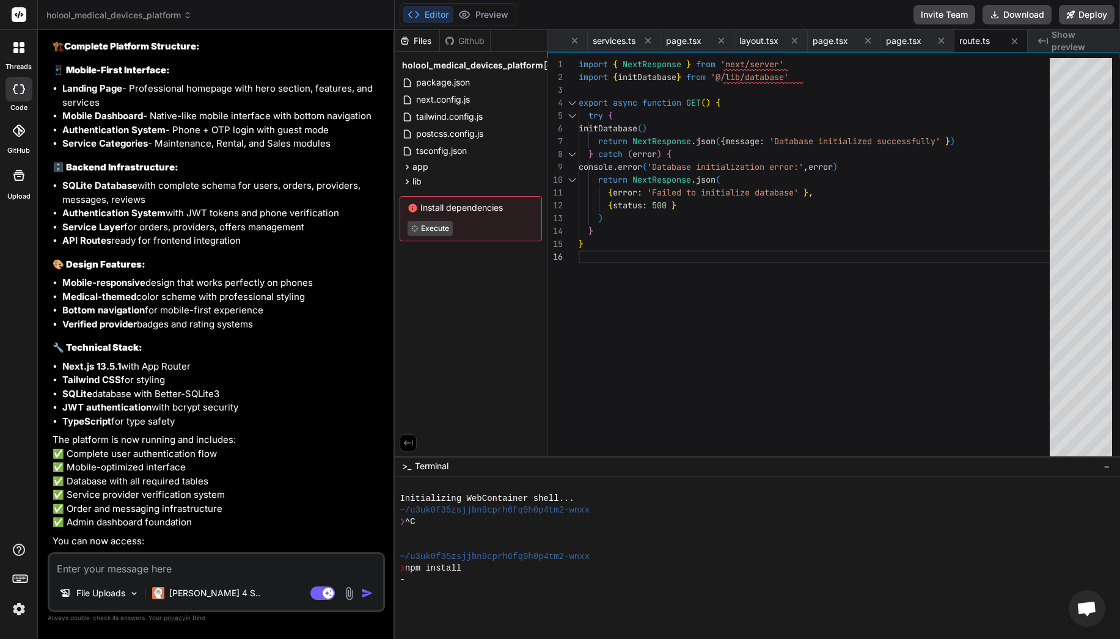
scroll to position [2679, 0]
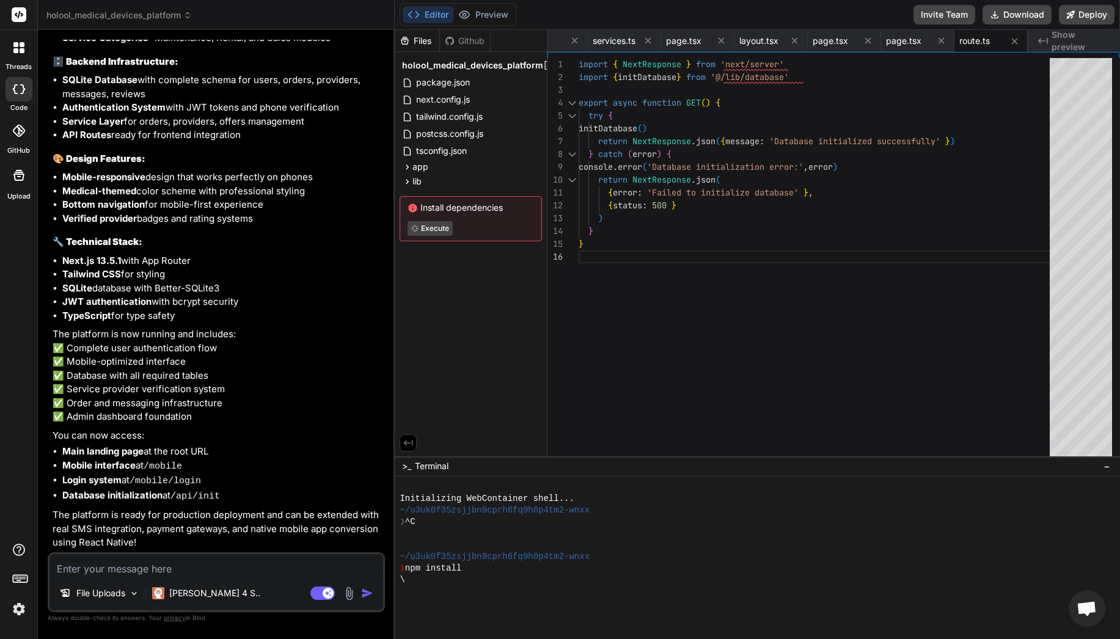
click at [240, 569] on textarea at bounding box center [216, 565] width 334 height 22
type textarea ","
type textarea "x"
type textarea ",/"
type textarea "x"
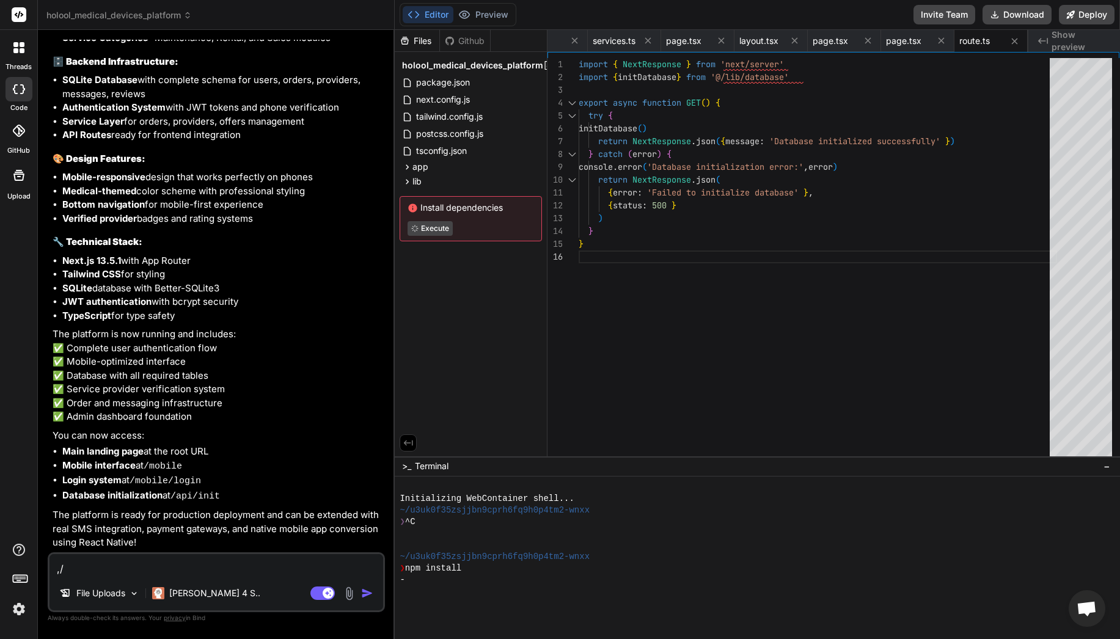
type textarea ",/"
type textarea "x"
type textarea "Continue developing and implementing the remaining features and items, and comp…"
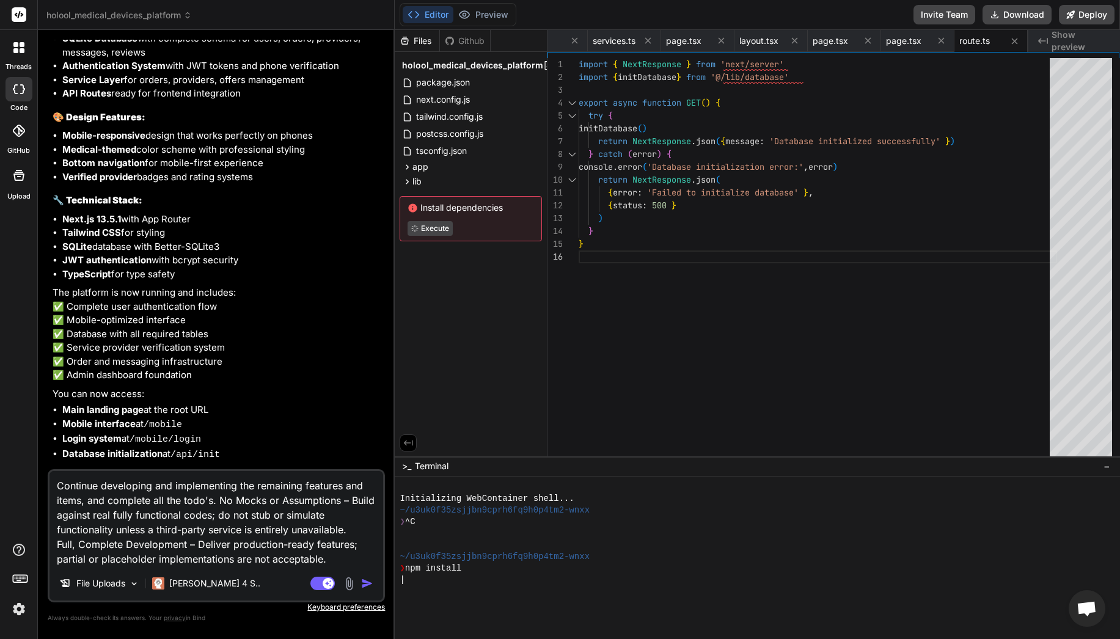
scroll to position [0, 0]
type textarea "x"
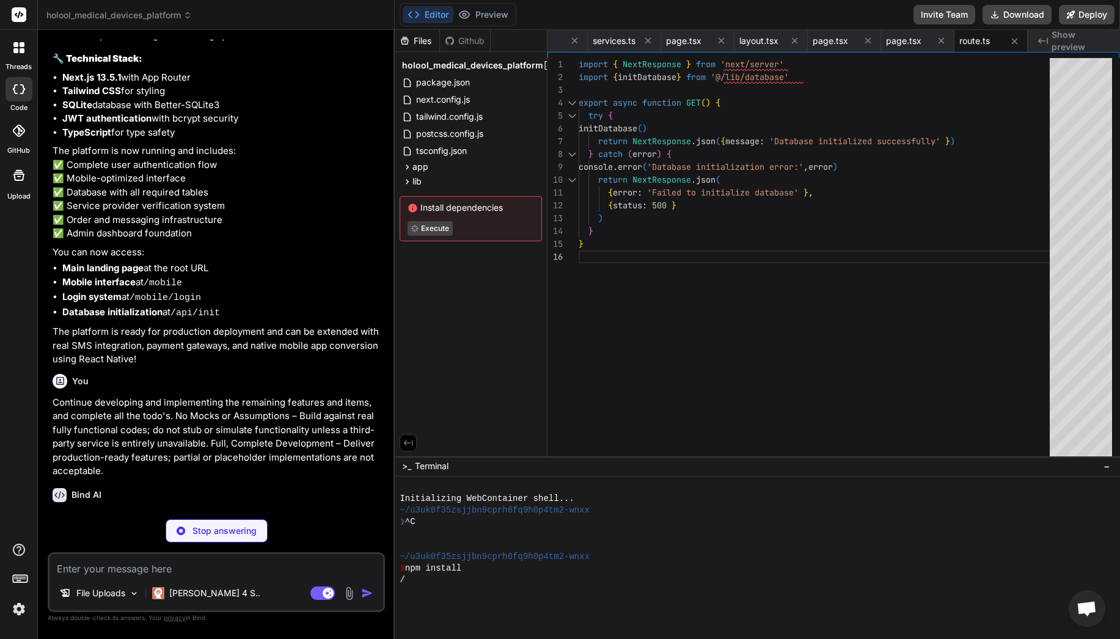
scroll to position [2875, 0]
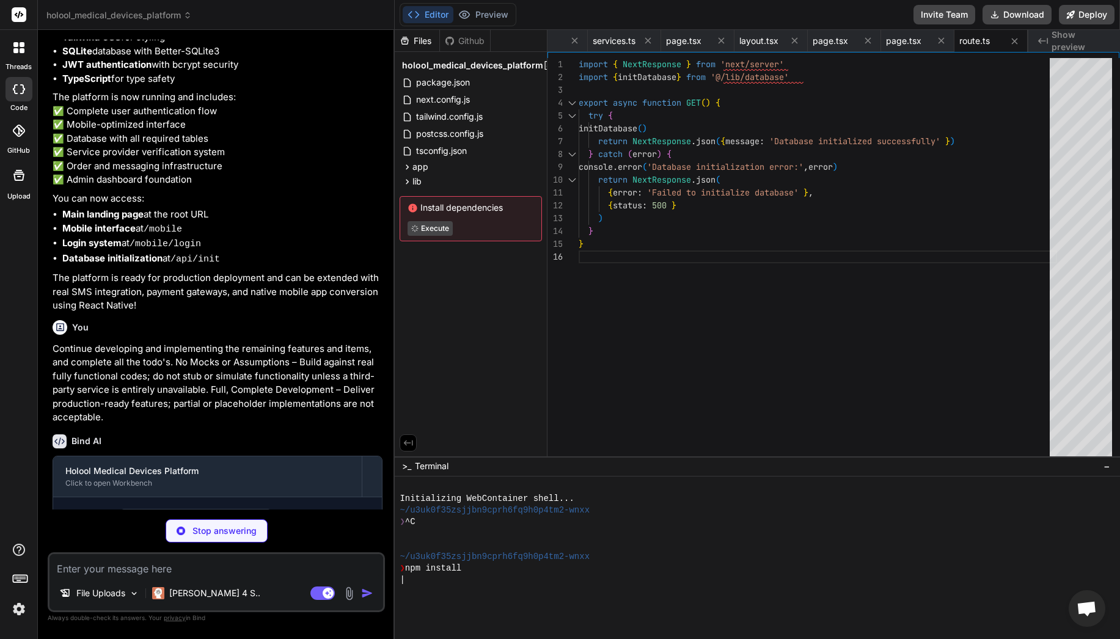
type textarea "x"
type textarea "<Link href="/mobile/login" className="text-primary-600 font-medium"> Sign in </…"
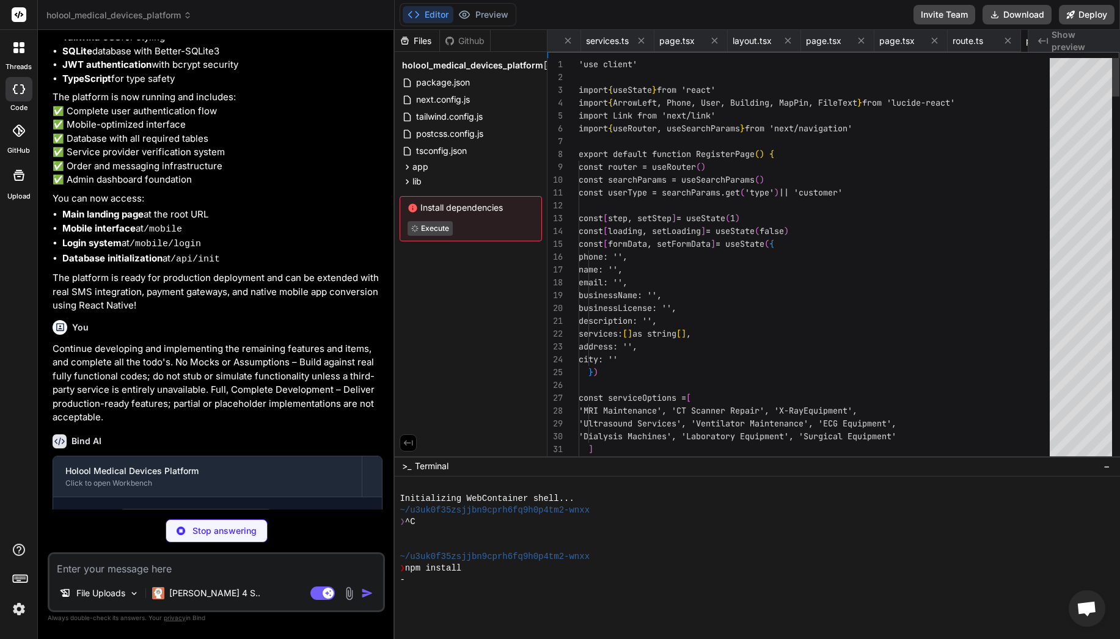
scroll to position [0, 784]
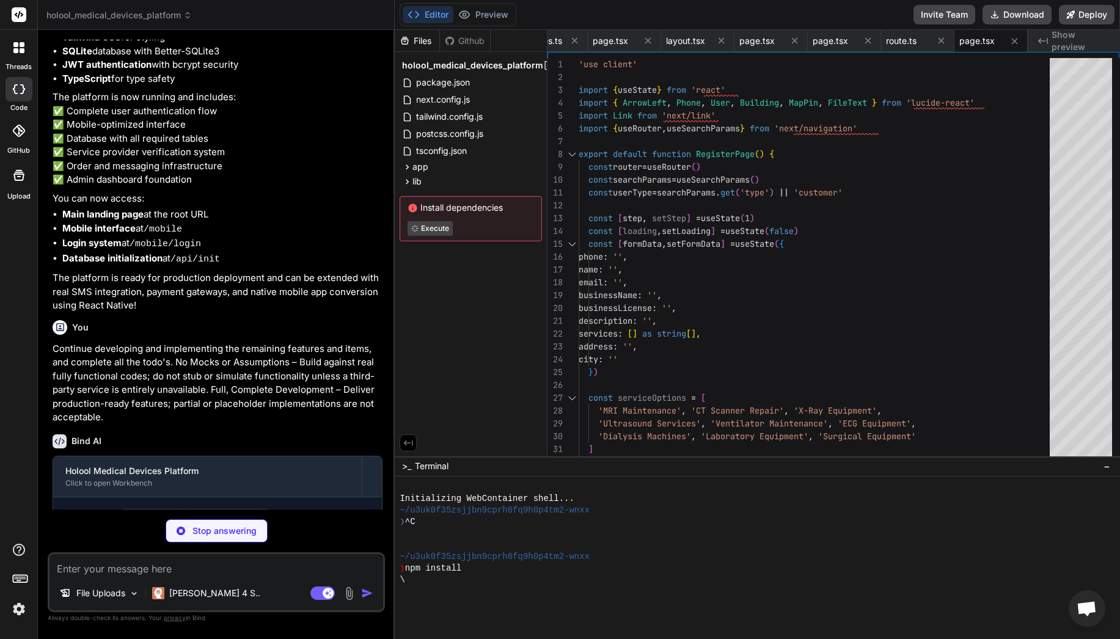
type textarea "x"
type textarea ") } }"
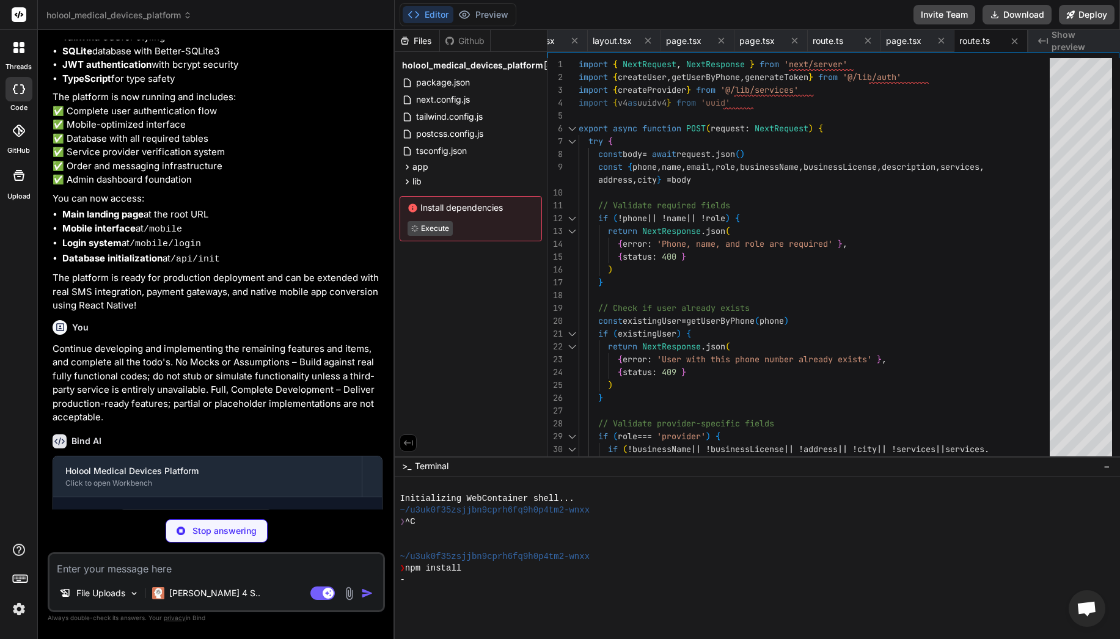
type textarea "x"
type textarea "console.error('Login error:', error) return NextResponse.json( { error: 'Intern…"
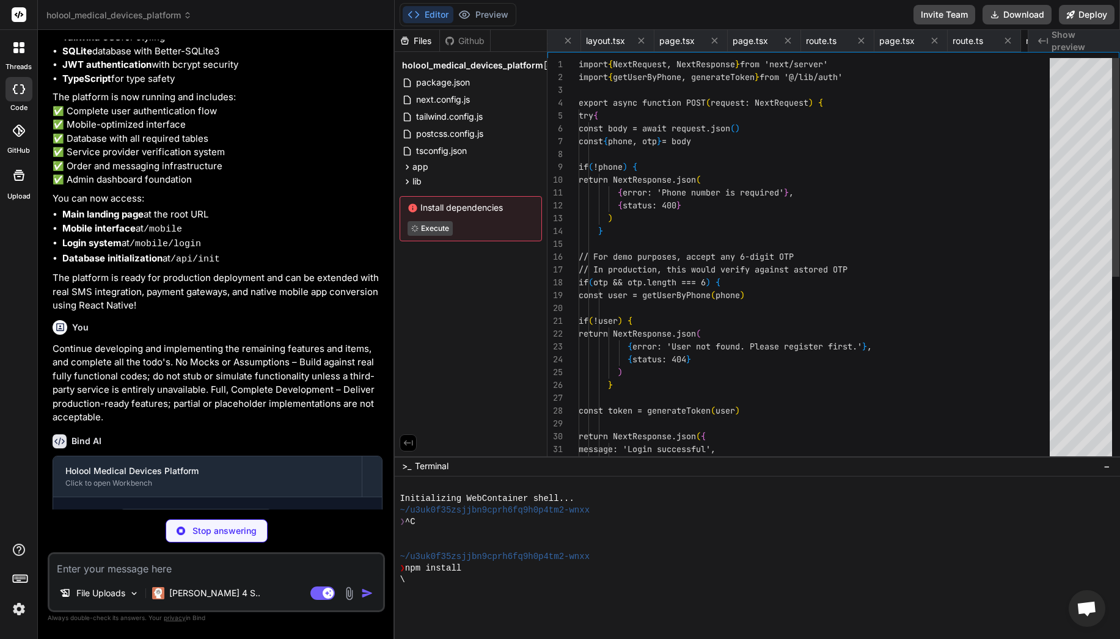
scroll to position [64, 0]
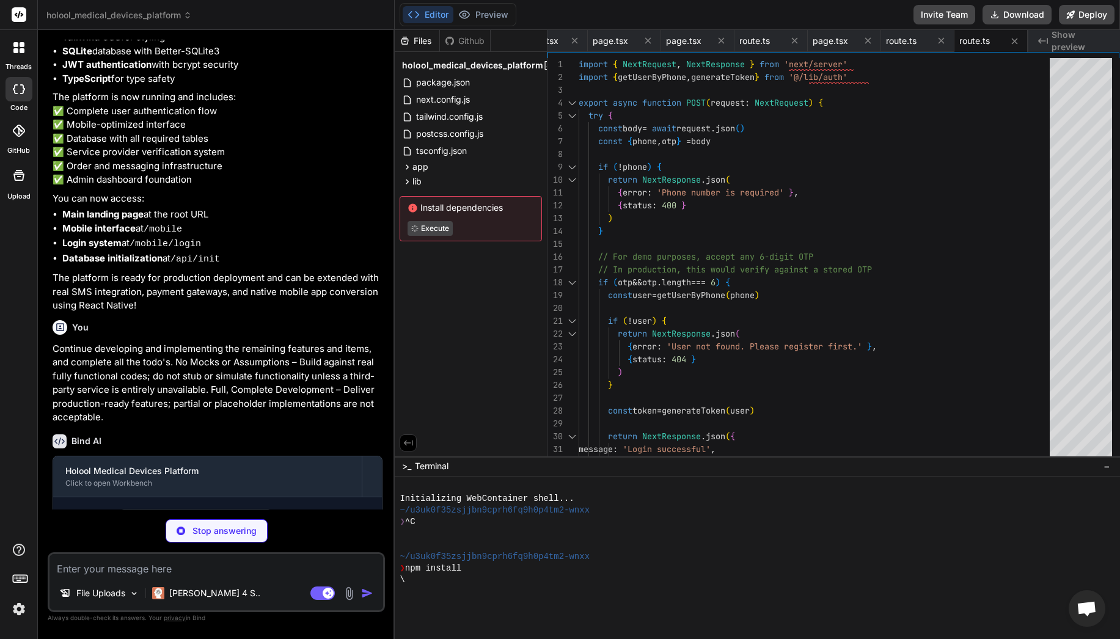
type textarea "x"
type textarea ")} </> )} </div> </div> ) }"
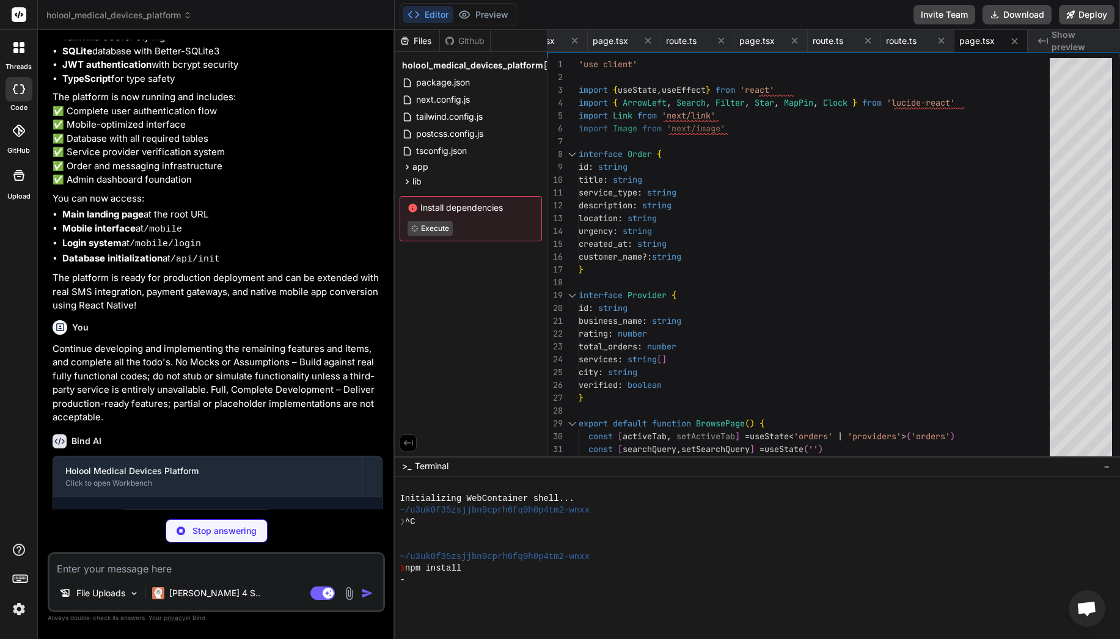
type textarea "x"
type textarea "} catch (error) { console.error('Error fetching public orders:', error) return …"
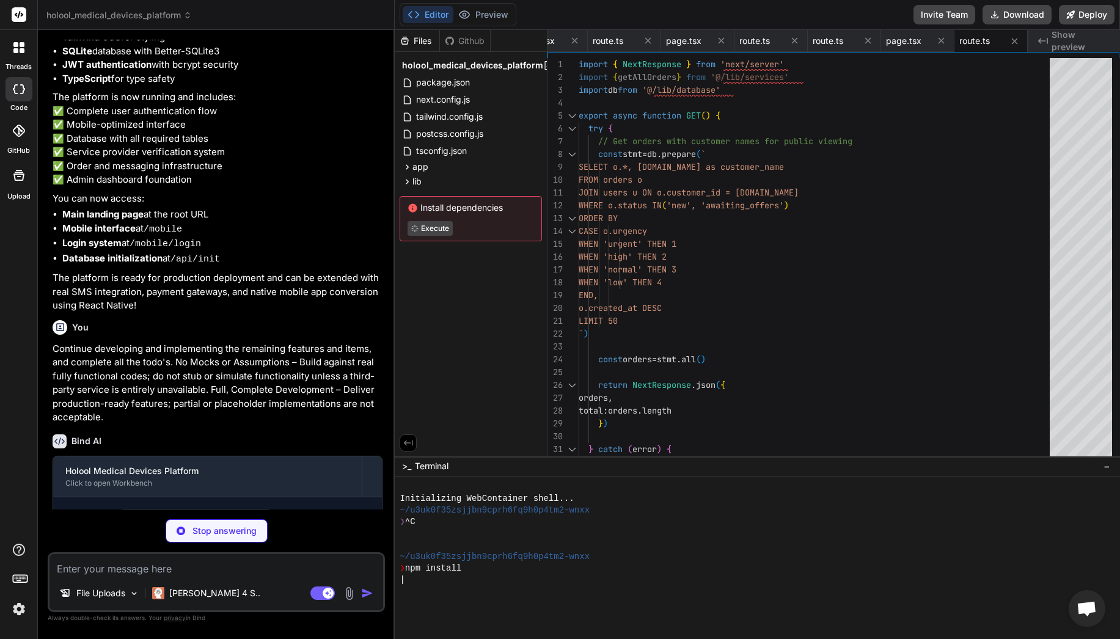
type textarea "x"
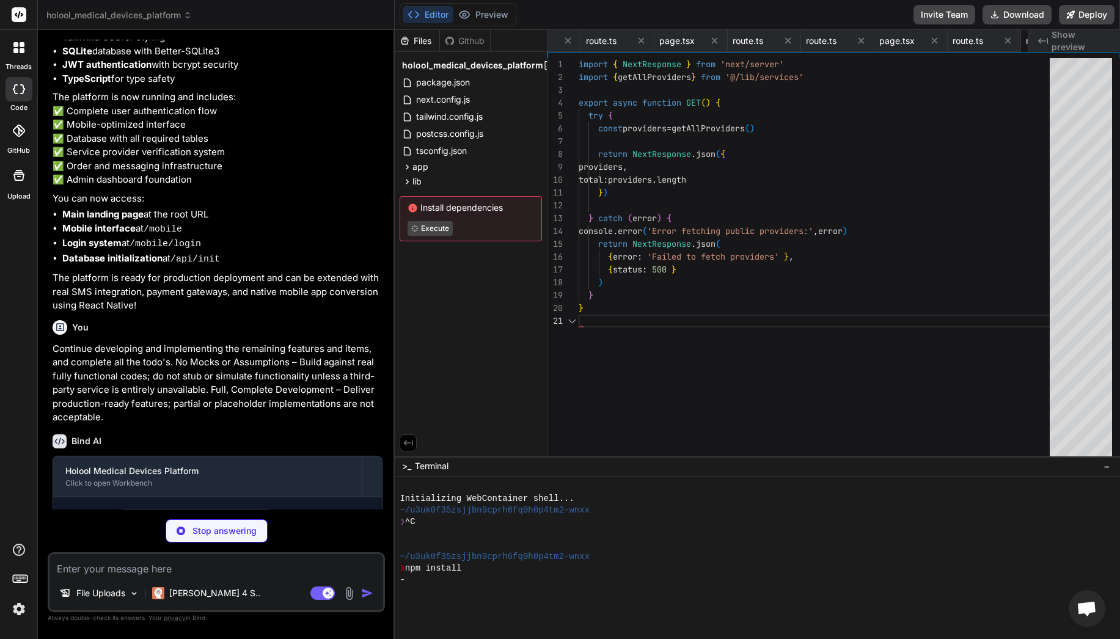
scroll to position [0, 0]
type textarea "x"
type textarea "{ status: 500 } ) } }"
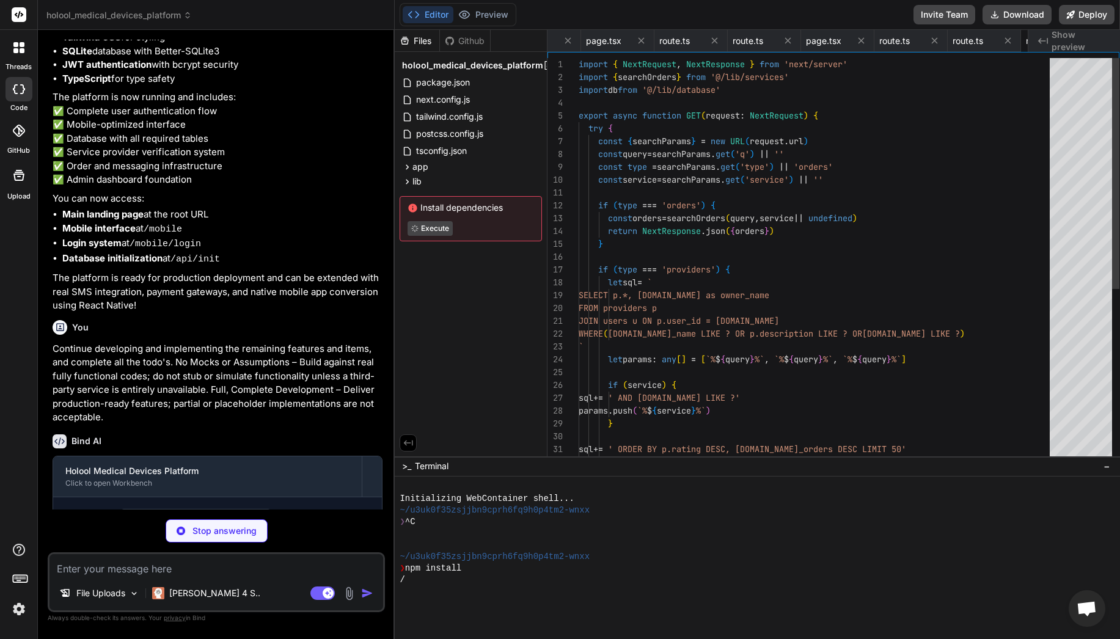
scroll to position [0, 1224]
type textarea "x"
type textarea ") }"
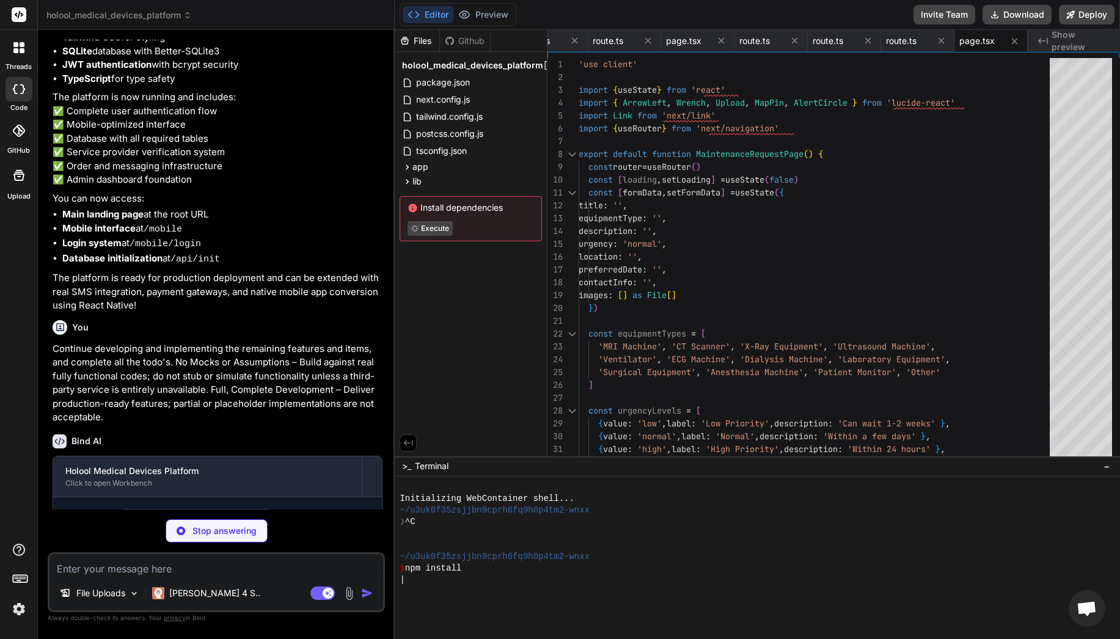
type textarea "x"
type textarea "}"
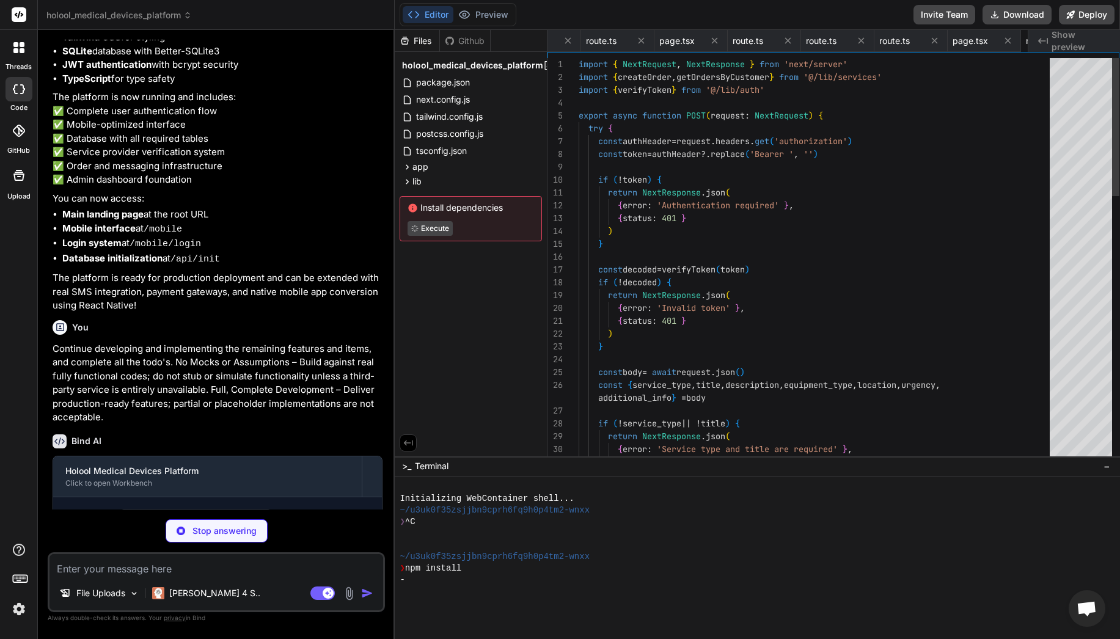
scroll to position [0, 1371]
type textarea "x"
type textarea "{ error: 'Failed to initialize database' }, { status: 500 } ) } }"
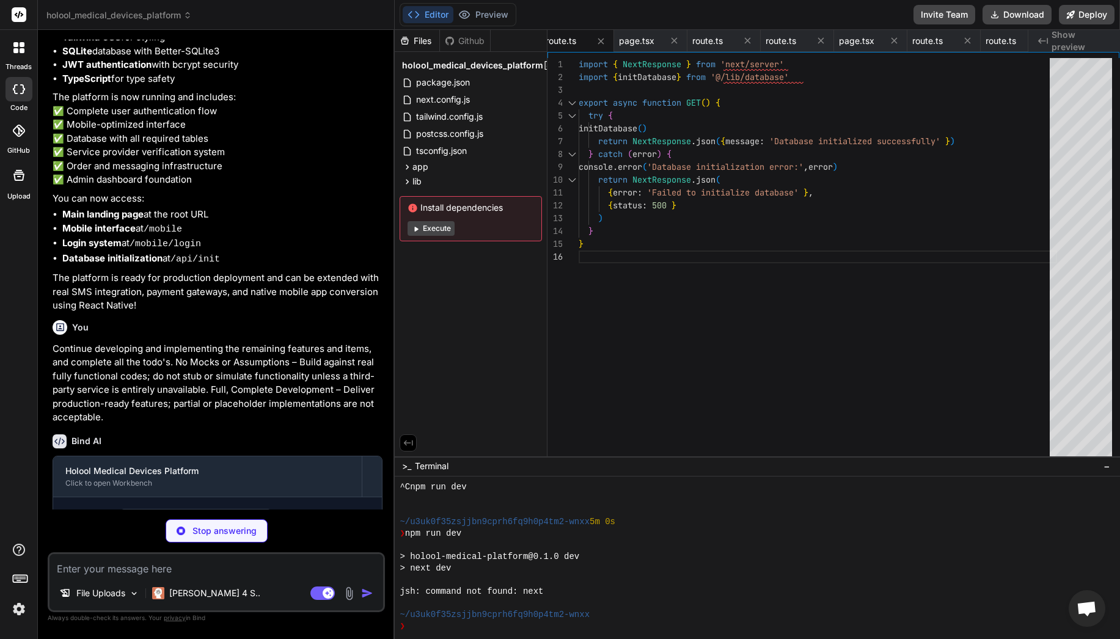
scroll to position [104, 0]
type textarea "x"
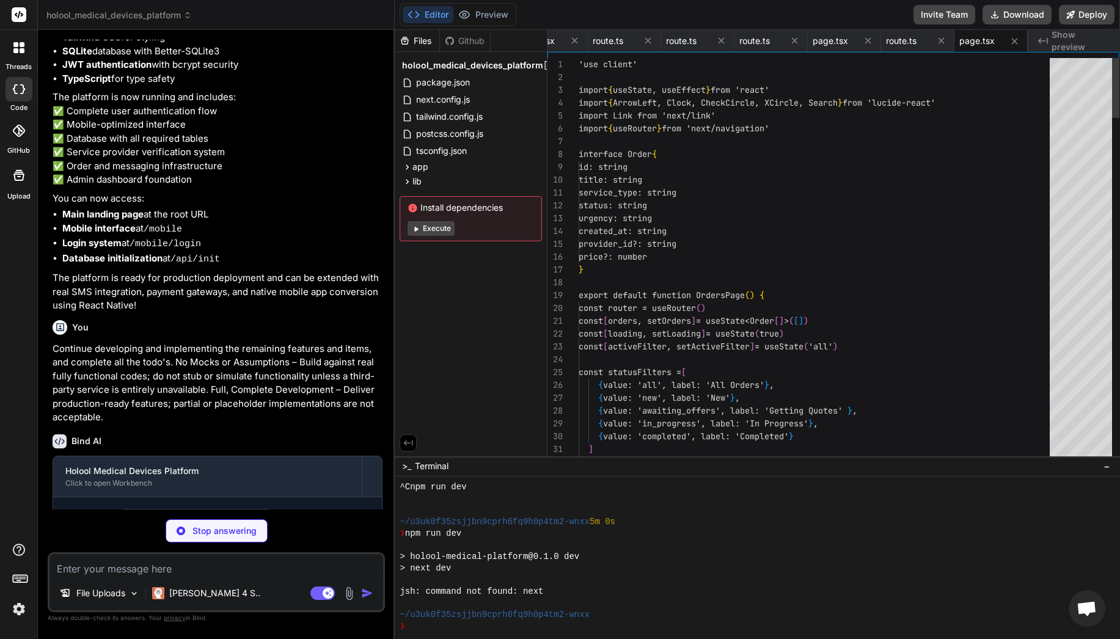
scroll to position [0, 0]
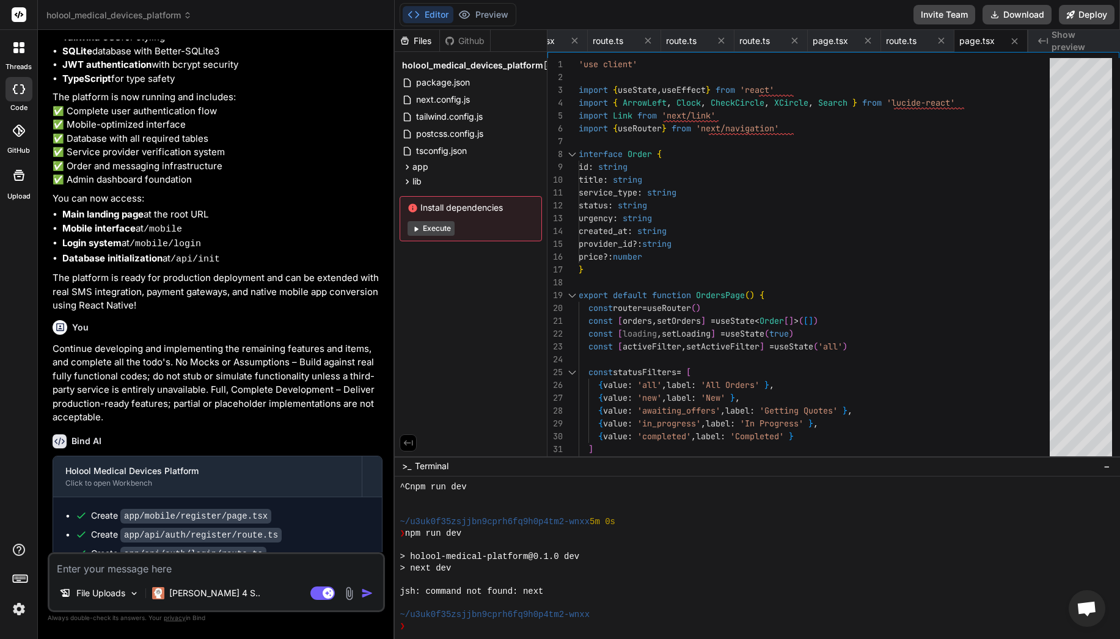
type textarea "x"
